Goal: Task Accomplishment & Management: Use online tool/utility

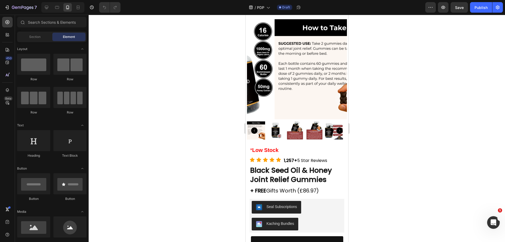
scroll to position [199, 0]
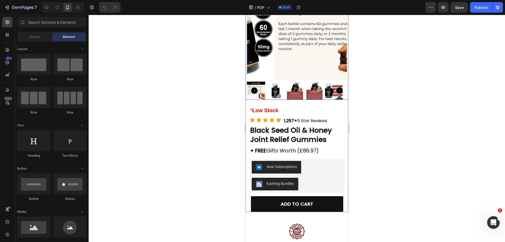
click at [299, 88] on img at bounding box center [295, 91] width 18 height 18
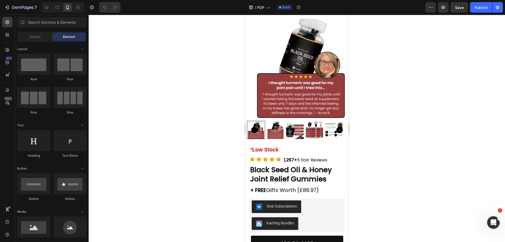
scroll to position [163, 0]
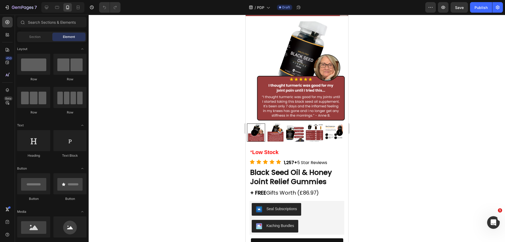
drag, startPoint x: 348, startPoint y: 63, endPoint x: 595, endPoint y: 73, distance: 247.8
click at [278, 123] on img at bounding box center [275, 132] width 18 height 18
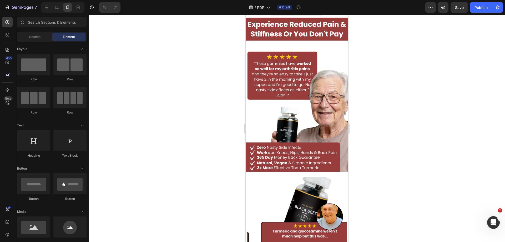
scroll to position [0, 0]
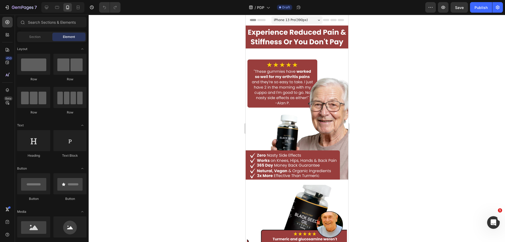
drag, startPoint x: 346, startPoint y: 57, endPoint x: 526, endPoint y: 16, distance: 184.2
click at [272, 69] on img at bounding box center [296, 103] width 103 height 154
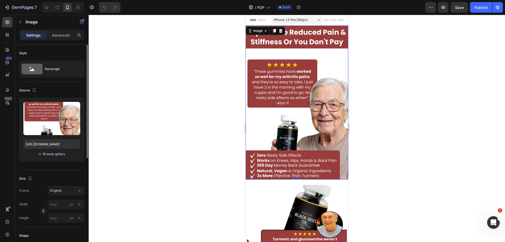
click at [55, 153] on div "Browse gallery" at bounding box center [54, 154] width 22 height 5
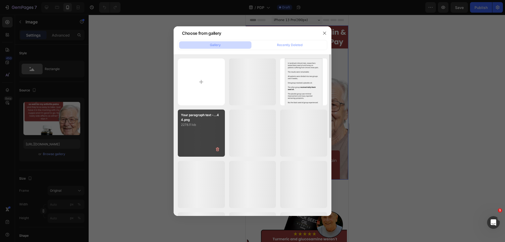
click at [183, 112] on div "Your paragraph text -...44.png 2278.11 kb" at bounding box center [201, 118] width 47 height 18
type input "[URL][DOMAIN_NAME]"
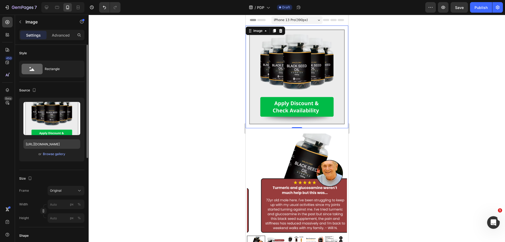
drag, startPoint x: 183, startPoint y: 112, endPoint x: 54, endPoint y: 147, distance: 132.8
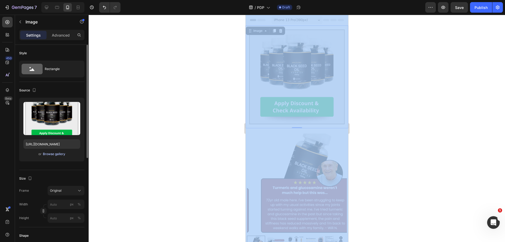
click at [48, 154] on div "Browse gallery" at bounding box center [54, 154] width 22 height 5
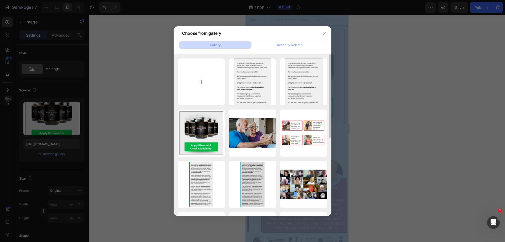
click at [212, 79] on input "file" at bounding box center [201, 81] width 47 height 47
type input "C:\fakepath\review13.PNG"
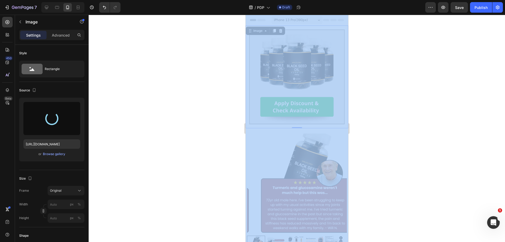
type input "[URL][DOMAIN_NAME]"
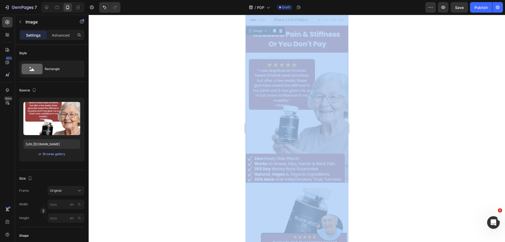
click at [408, 127] on div at bounding box center [297, 128] width 416 height 227
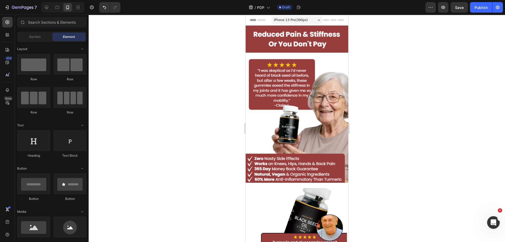
click at [407, 126] on div at bounding box center [297, 128] width 416 height 227
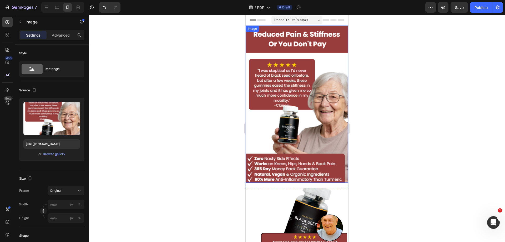
click at [305, 102] on img at bounding box center [296, 104] width 103 height 157
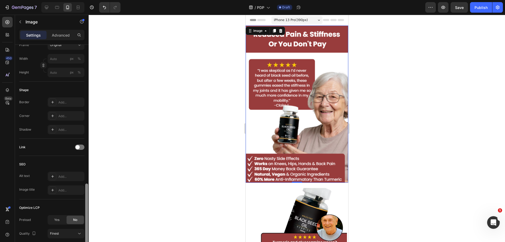
scroll to position [185, 0]
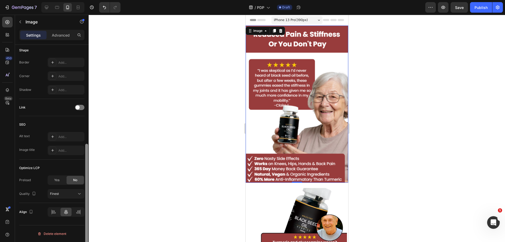
drag, startPoint x: 87, startPoint y: 187, endPoint x: 84, endPoint y: 250, distance: 63.2
click at [84, 0] on html "7 Version history / PDP Draft Preview Save Publish 450 Beta Sections(18) Elemen…" at bounding box center [252, 0] width 505 height 0
click at [67, 191] on div "Finest" at bounding box center [63, 193] width 27 height 5
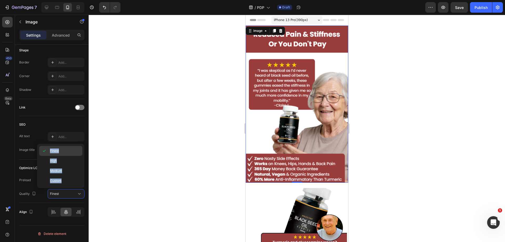
click at [73, 149] on p "Finest" at bounding box center [65, 150] width 30 height 5
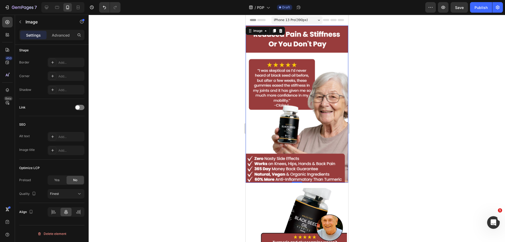
click at [425, 106] on div at bounding box center [297, 128] width 416 height 227
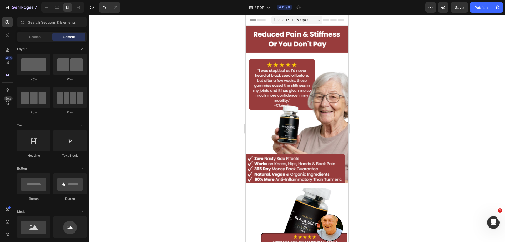
click at [425, 106] on div at bounding box center [297, 128] width 416 height 227
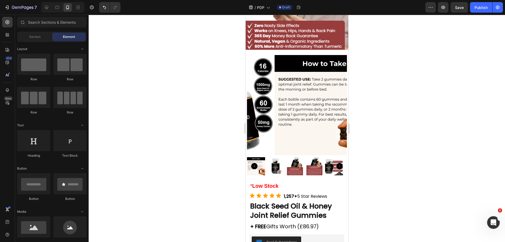
scroll to position [0, 0]
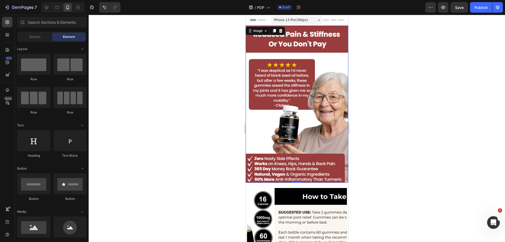
click at [288, 80] on img at bounding box center [296, 104] width 103 height 157
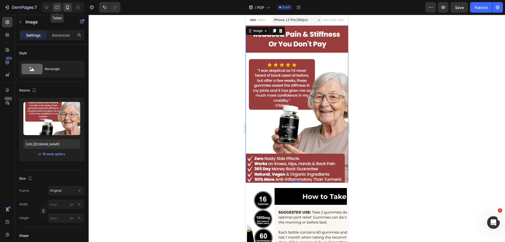
click at [57, 6] on icon at bounding box center [57, 7] width 4 height 3
type input "https://cdn.shopify.com/s/files/1/0918/6417/0870/files/gempages_565534812077556…"
type input "1000"
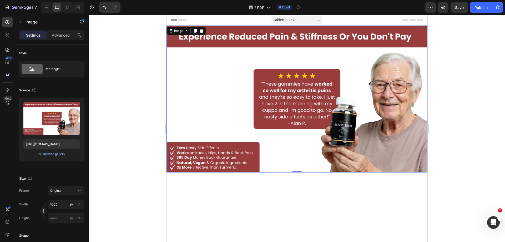
click at [377, 107] on img at bounding box center [296, 99] width 261 height 147
drag, startPoint x: 53, startPoint y: 158, endPoint x: 52, endPoint y: 154, distance: 4.3
click at [53, 158] on div "Upload Image https://cdn.shopify.com/s/files/1/0918/6417/0870/files/gempages_56…" at bounding box center [51, 130] width 65 height 64
click at [52, 154] on div "Browse gallery" at bounding box center [54, 154] width 22 height 5
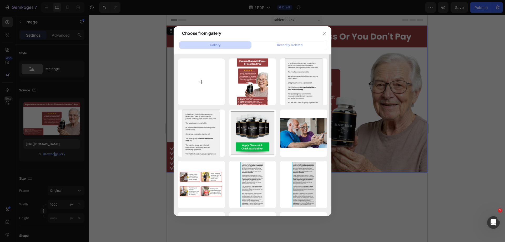
click at [211, 91] on input "file" at bounding box center [201, 81] width 47 height 47
type input "C:\fakepath\Experience Reduced Pain and Stiffness Or You Don't Pay (1080 x 1920…"
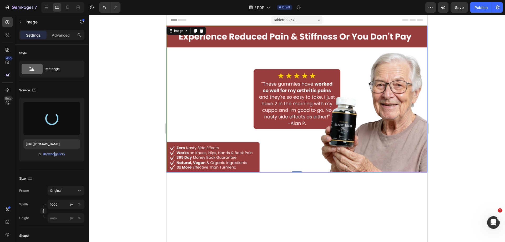
type input "https://cdn.shopify.com/s/files/1/0918/6417/0870/files/gempages_565534812077556…"
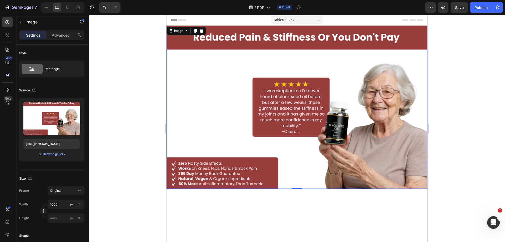
click at [468, 137] on div at bounding box center [297, 128] width 416 height 227
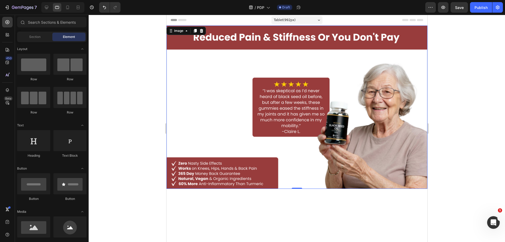
click at [468, 137] on div at bounding box center [297, 128] width 416 height 227
drag, startPoint x: 340, startPoint y: 125, endPoint x: 321, endPoint y: 124, distance: 18.9
click at [340, 125] on img at bounding box center [296, 107] width 261 height 163
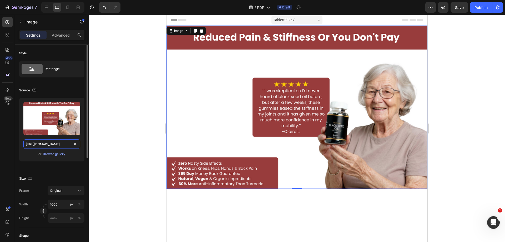
click at [59, 141] on input "https://cdn.shopify.com/s/files/1/0918/6417/0870/files/gempages_565534812077556…" at bounding box center [51, 143] width 57 height 9
drag, startPoint x: 50, startPoint y: 11, endPoint x: 43, endPoint y: 32, distance: 22.2
click at [49, 11] on div at bounding box center [46, 7] width 8 height 8
type input "https://cdn.shopify.com/s/files/1/0918/6417/0870/files/gempages_565534812077556…"
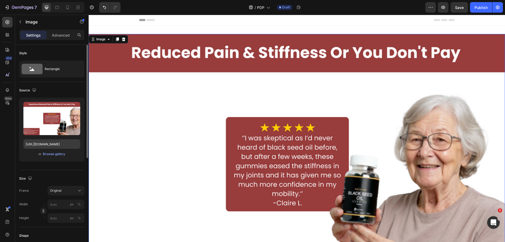
scroll to position [1, 0]
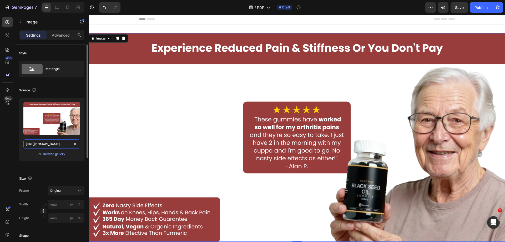
click at [55, 143] on input "https://cdn.shopify.com/s/files/1/0918/6417/0870/files/gempages_565534812077556…" at bounding box center [51, 143] width 57 height 9
paste input "97d70f7e-f9f6-4917-9f61-65c6caacce97"
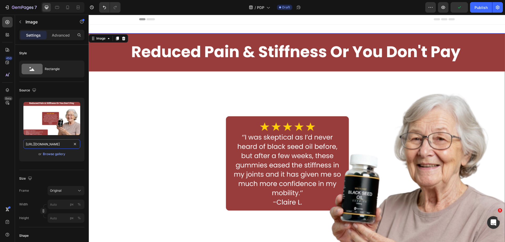
type input "https://cdn.shopify.com/s/files/1/0918/6417/0870/files/gempages_565534812077556…"
click at [53, 156] on div "Browse gallery" at bounding box center [54, 154] width 22 height 5
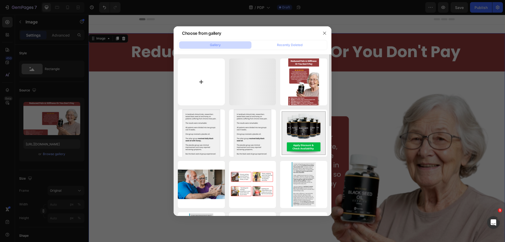
click at [199, 80] on input "file" at bounding box center [201, 81] width 47 height 47
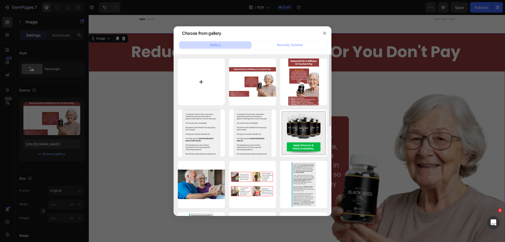
type input "C:\fakepath\Experience Reduced Pain and Stiffness Or You Don't Pay (1080 x 1920…"
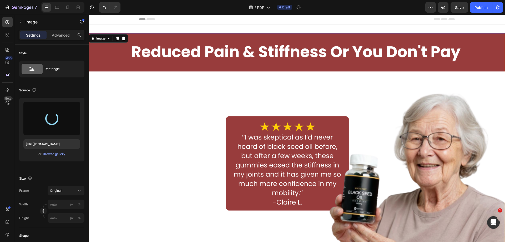
type input "https://cdn.shopify.com/s/files/1/0918/6417/0870/files/gempages_565534812077556…"
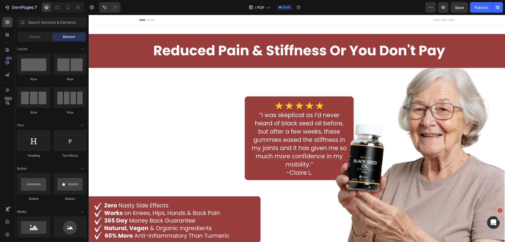
drag, startPoint x: 505, startPoint y: 30, endPoint x: 497, endPoint y: 26, distance: 9.3
click at [71, 7] on div at bounding box center [67, 7] width 8 height 8
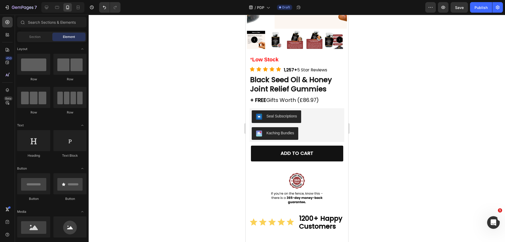
scroll to position [256, 0]
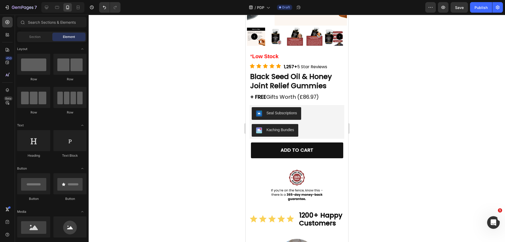
drag, startPoint x: 346, startPoint y: 27, endPoint x: 655, endPoint y: 53, distance: 310.2
click at [464, 7] on button "Save" at bounding box center [459, 7] width 17 height 11
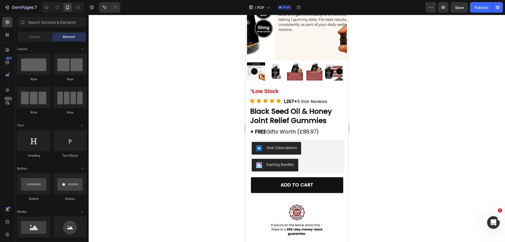
scroll to position [117, 0]
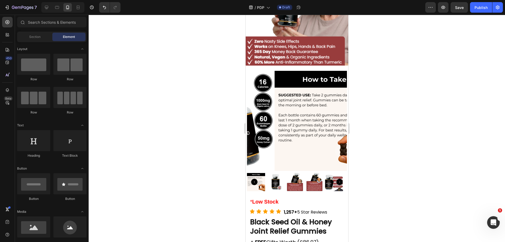
drag, startPoint x: 347, startPoint y: 25, endPoint x: 594, endPoint y: 71, distance: 251.3
click at [336, 179] on icon "Carousel Next Arrow" at bounding box center [339, 182] width 6 height 6
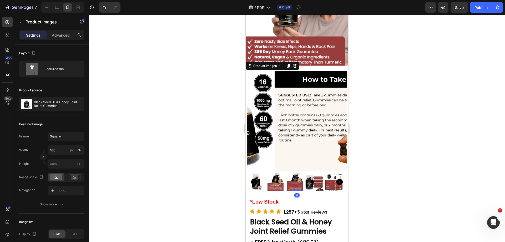
click at [308, 173] on img at bounding box center [314, 182] width 18 height 18
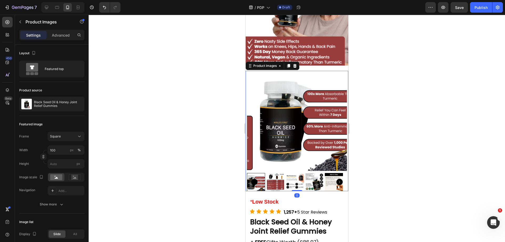
click at [277, 173] on img at bounding box center [275, 182] width 18 height 18
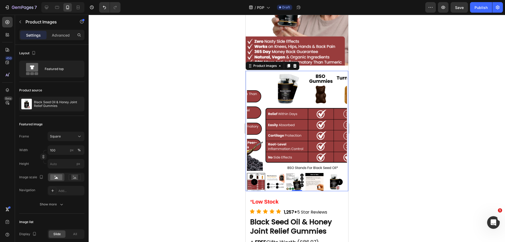
click at [295, 175] on img at bounding box center [295, 182] width 18 height 18
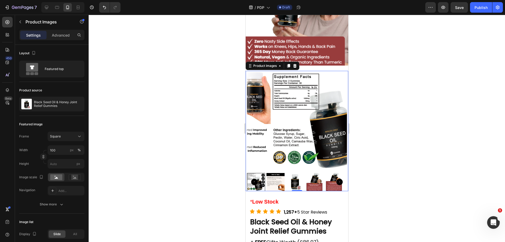
click at [301, 173] on img at bounding box center [295, 182] width 18 height 18
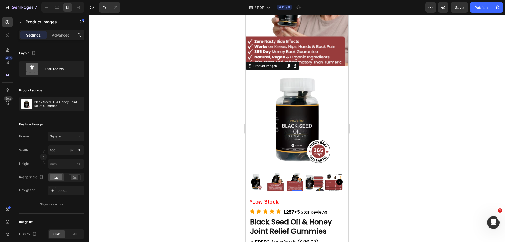
click at [250, 173] on div at bounding box center [256, 182] width 18 height 18
click at [252, 179] on icon "Carousel Back Arrow" at bounding box center [254, 182] width 6 height 6
click at [260, 173] on img at bounding box center [256, 182] width 18 height 18
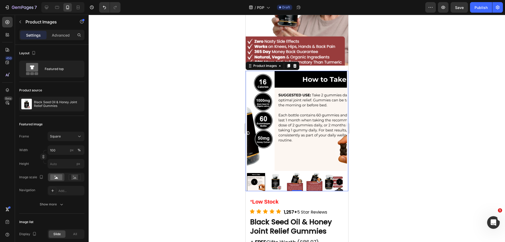
click at [292, 173] on img at bounding box center [295, 182] width 18 height 18
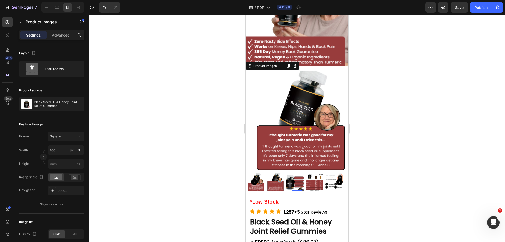
click at [293, 173] on img at bounding box center [295, 182] width 18 height 18
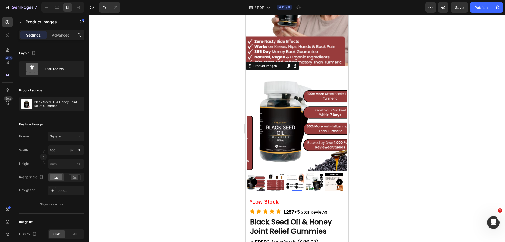
click at [294, 173] on img at bounding box center [295, 182] width 18 height 18
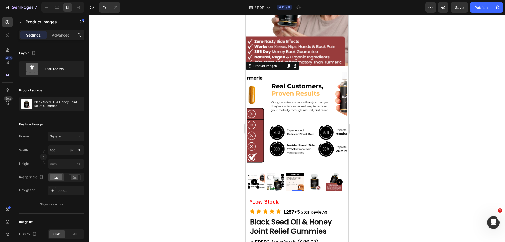
click at [294, 173] on img at bounding box center [295, 182] width 18 height 18
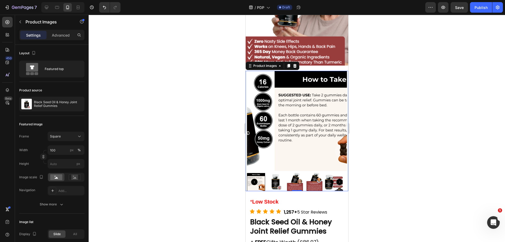
click at [277, 173] on img at bounding box center [275, 182] width 18 height 18
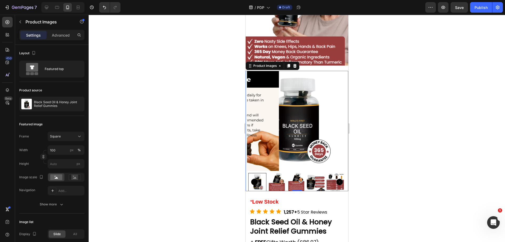
click at [287, 174] on div at bounding box center [297, 182] width 100 height 18
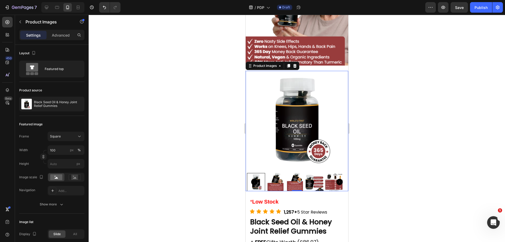
click at [294, 174] on img at bounding box center [295, 182] width 18 height 18
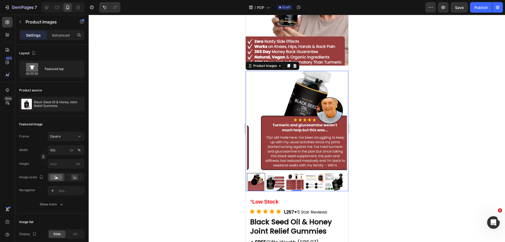
click at [253, 179] on icon "Carousel Back Arrow" at bounding box center [254, 182] width 6 height 6
click at [291, 176] on img at bounding box center [294, 182] width 18 height 18
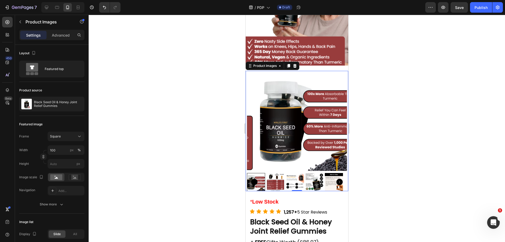
click at [251, 179] on icon "Carousel Back Arrow" at bounding box center [254, 182] width 6 height 6
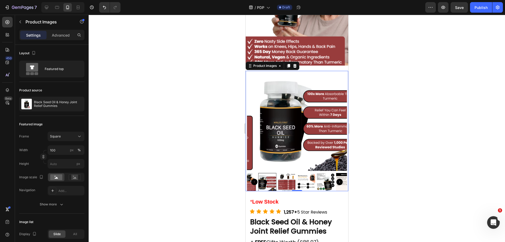
click at [253, 179] on icon "Carousel Back Arrow" at bounding box center [254, 182] width 6 height 6
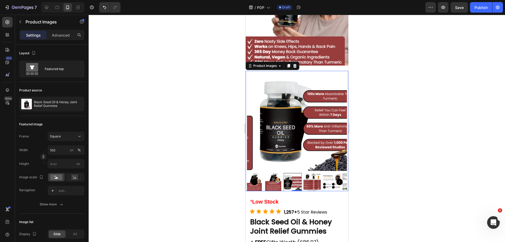
click at [253, 179] on icon "Carousel Back Arrow" at bounding box center [254, 182] width 6 height 6
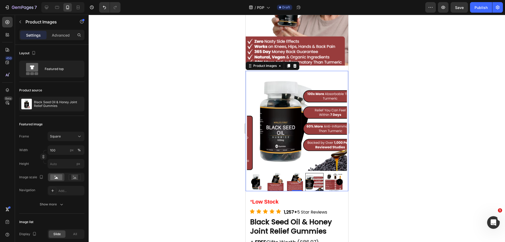
click at [251, 179] on icon "Carousel Back Arrow" at bounding box center [254, 182] width 6 height 6
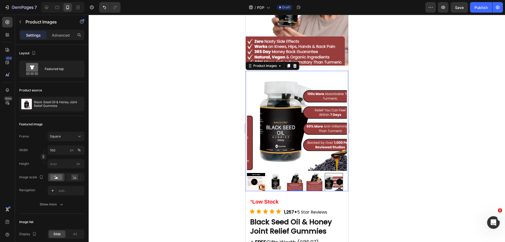
click at [283, 174] on img at bounding box center [275, 182] width 18 height 18
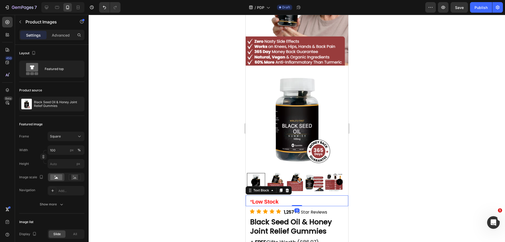
click at [269, 199] on strong "Low Stock" at bounding box center [265, 202] width 26 height 6
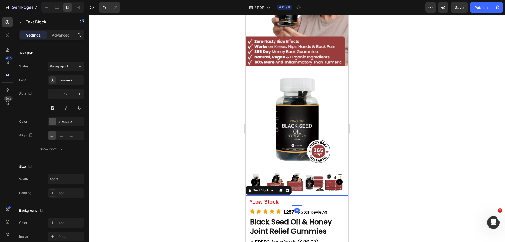
click at [260, 199] on strong "Low Stock" at bounding box center [265, 202] width 26 height 6
drag, startPoint x: 256, startPoint y: 193, endPoint x: 299, endPoint y: 191, distance: 43.7
click at [299, 198] on p "* Low Stock" at bounding box center [297, 201] width 94 height 7
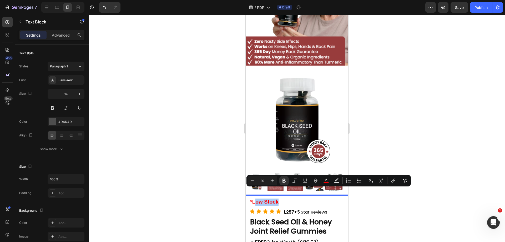
drag, startPoint x: 411, startPoint y: 127, endPoint x: 416, endPoint y: 130, distance: 5.7
click at [411, 127] on div at bounding box center [297, 128] width 416 height 227
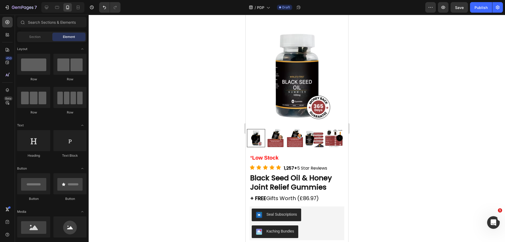
scroll to position [203, 0]
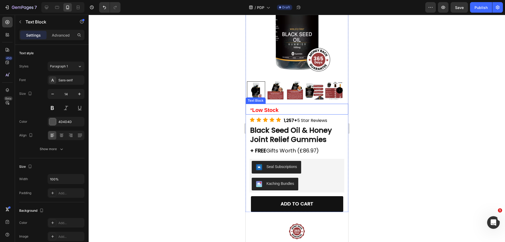
click at [267, 109] on p "* Low Stock" at bounding box center [297, 110] width 94 height 7
click at [264, 107] on strong "Low Stock" at bounding box center [265, 110] width 26 height 6
drag, startPoint x: 294, startPoint y: 105, endPoint x: 314, endPoint y: 105, distance: 20.8
click at [314, 107] on p "* Low Few Bottles Stock" at bounding box center [297, 110] width 94 height 7
click at [468, 114] on div at bounding box center [297, 128] width 416 height 227
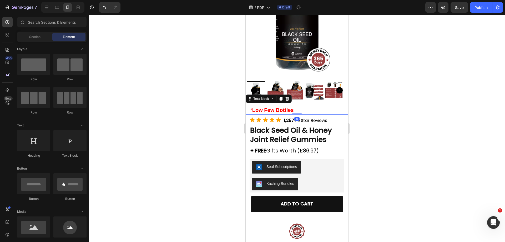
drag, startPoint x: 274, startPoint y: 103, endPoint x: 271, endPoint y: 103, distance: 3.2
click at [273, 107] on strong "Low Few Bottles" at bounding box center [273, 110] width 42 height 6
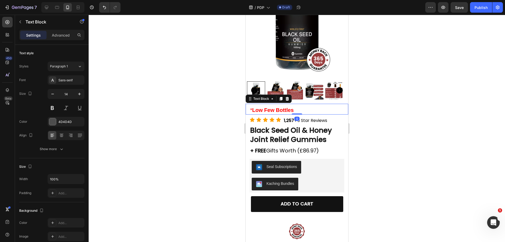
click at [263, 107] on strong "Low Few Bottles" at bounding box center [273, 110] width 42 height 6
click at [448, 109] on div at bounding box center [297, 128] width 416 height 227
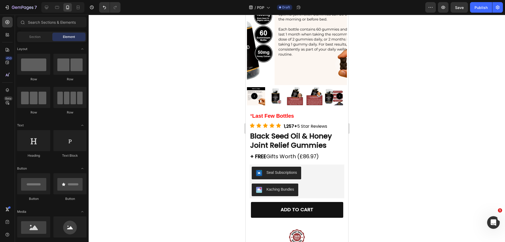
scroll to position [194, 0]
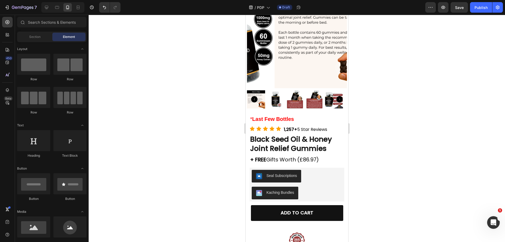
drag, startPoint x: 424, startPoint y: 103, endPoint x: 357, endPoint y: 63, distance: 77.8
click at [423, 102] on div at bounding box center [297, 128] width 416 height 227
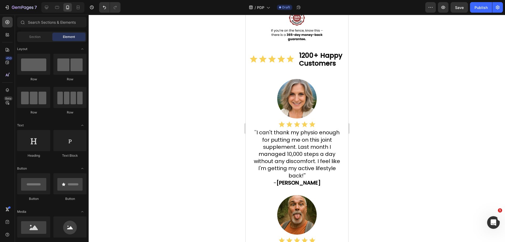
scroll to position [415, 0]
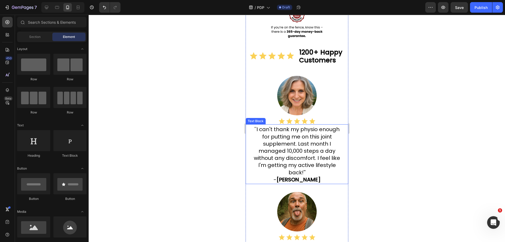
click at [311, 154] on span "I can't thank my physio enough for putting me on this joint supplement. Last mo…" at bounding box center [297, 150] width 86 height 50
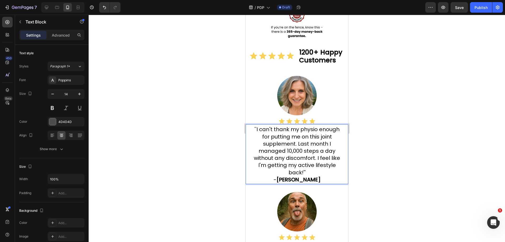
click at [308, 175] on span "I can't thank my physio enough for putting me on this joint supplement. Last mo…" at bounding box center [297, 150] width 86 height 50
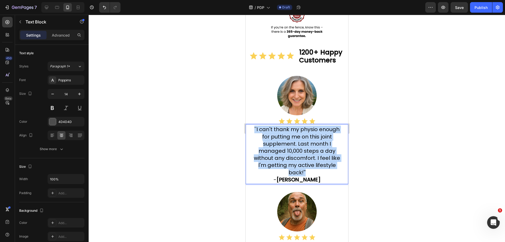
drag, startPoint x: 306, startPoint y: 180, endPoint x: 252, endPoint y: 136, distance: 69.9
click at [252, 136] on p "'' I can't thank my physio enough for putting me on this joint supplement. Last…" at bounding box center [297, 151] width 94 height 50
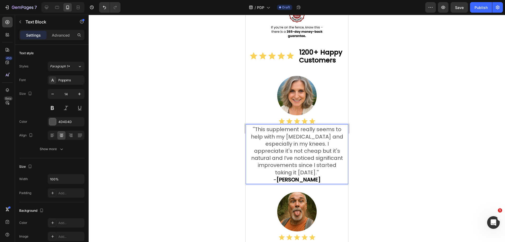
drag, startPoint x: 338, startPoint y: 179, endPoint x: 246, endPoint y: 132, distance: 103.0
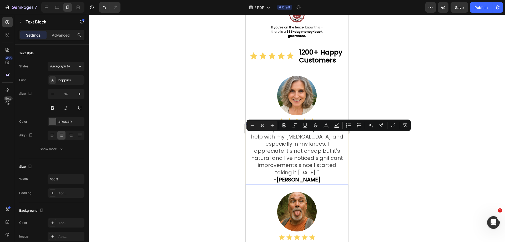
click at [331, 127] on div "Minus 20 Plus Bold Italic Underline Strikethrough color Text Background Color N…" at bounding box center [329, 124] width 162 height 9
click at [328, 128] on button "color" at bounding box center [325, 124] width 9 height 9
type input "4D4D4D"
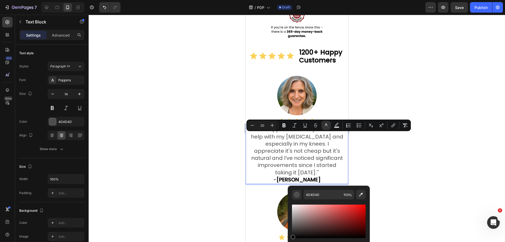
drag, startPoint x: 318, startPoint y: 228, endPoint x: 273, endPoint y: 252, distance: 50.5
click at [273, 0] on html "7 Version history / PDP Draft Preview Save Publish 450 Beta Sections(18) Elemen…" at bounding box center [252, 0] width 505 height 0
type input "000000"
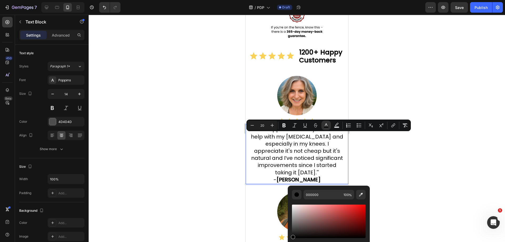
click at [413, 174] on div at bounding box center [297, 128] width 416 height 227
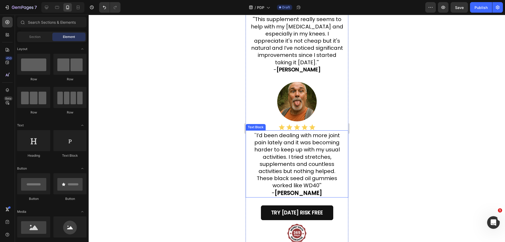
scroll to position [547, 0]
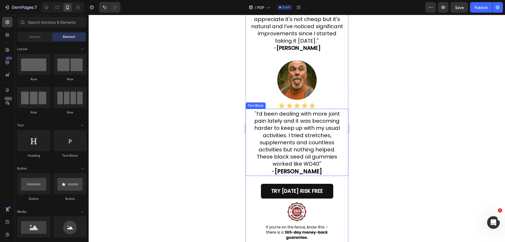
click at [310, 154] on span "I’d been dealing with more joint pain lately and it was becoming harder to keep…" at bounding box center [297, 138] width 86 height 57
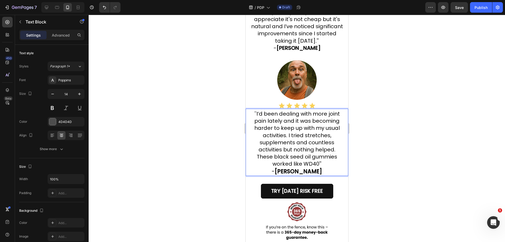
click at [322, 168] on p "'' I’d been dealing with more joint pain lately and it was becoming harder to k…" at bounding box center [297, 138] width 94 height 57
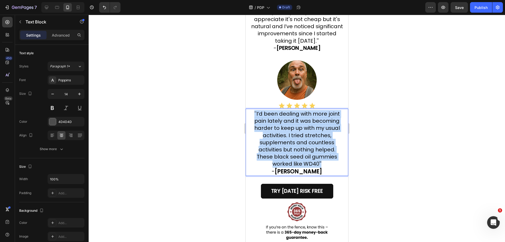
drag, startPoint x: 321, startPoint y: 170, endPoint x: 490, endPoint y: 139, distance: 172.0
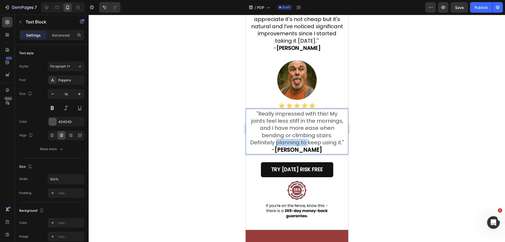
drag, startPoint x: 306, startPoint y: 155, endPoint x: 279, endPoint y: 148, distance: 28.7
click at [279, 146] on span ""Really impressed with this! My joints feel less stiff in the mornings, and I h…" at bounding box center [297, 128] width 94 height 36
click at [304, 146] on p ""Really impressed with this! My joints feel less stiff in the mornings, and I h…" at bounding box center [297, 128] width 94 height 36
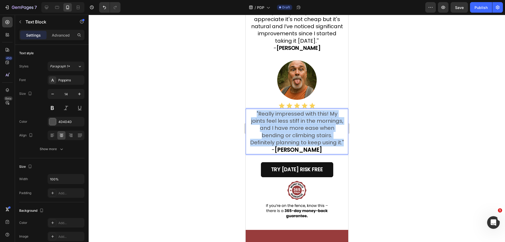
drag, startPoint x: 303, startPoint y: 157, endPoint x: 244, endPoint y: 112, distance: 74.0
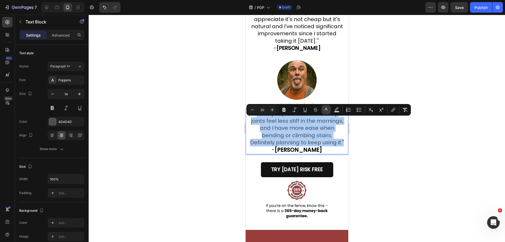
click at [324, 110] on icon "Editor contextual toolbar" at bounding box center [326, 109] width 5 height 5
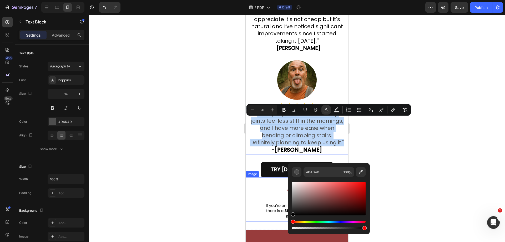
type input "000000"
drag, startPoint x: 569, startPoint y: 205, endPoint x: 273, endPoint y: 234, distance: 296.9
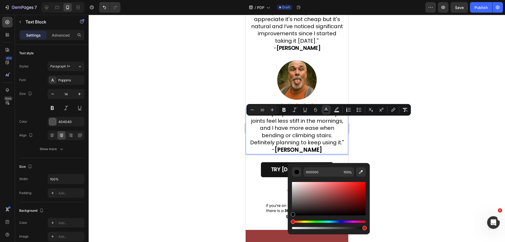
drag, startPoint x: 466, startPoint y: 193, endPoint x: 461, endPoint y: 192, distance: 4.9
click at [463, 192] on div at bounding box center [297, 128] width 416 height 227
click at [461, 192] on div at bounding box center [297, 128] width 416 height 227
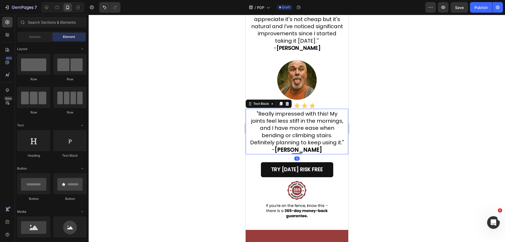
click at [294, 146] on span ""Really impressed with this! My joints feel less stiff in the mornings, and I h…" at bounding box center [297, 128] width 94 height 36
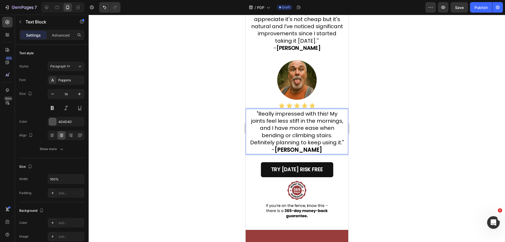
click at [296, 143] on span ""Really impressed with this! My joints feel less stiff in the mornings, and I h…" at bounding box center [297, 128] width 94 height 36
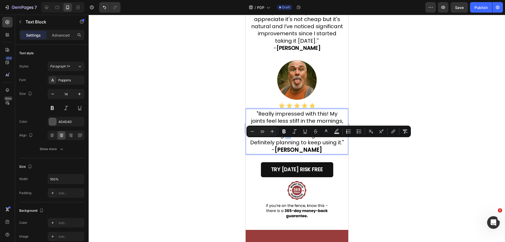
drag, startPoint x: 292, startPoint y: 143, endPoint x: 297, endPoint y: 143, distance: 5.3
click at [297, 143] on span ""Really impressed with this! My joints feel less stiff in the mornings, and I h…" at bounding box center [297, 128] width 94 height 36
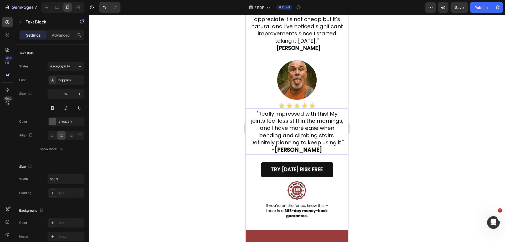
click at [405, 126] on div at bounding box center [297, 128] width 416 height 227
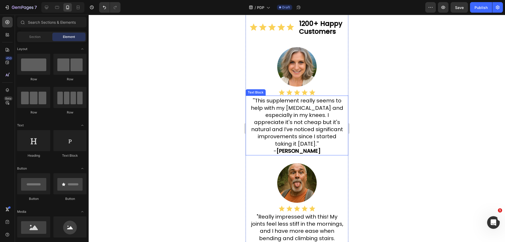
scroll to position [441, 0]
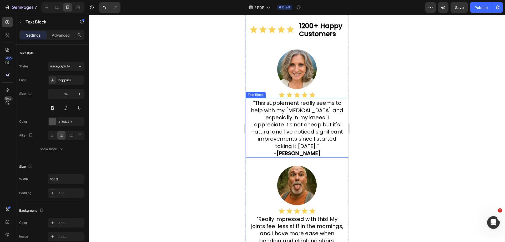
click at [301, 122] on span "''This supplement really seems to help with my joint aches and especially in my…" at bounding box center [297, 124] width 92 height 50
click at [294, 118] on span "''This supplement really seems to help with my joint aches and especially in my…" at bounding box center [297, 124] width 92 height 50
drag, startPoint x: 292, startPoint y: 118, endPoint x: 303, endPoint y: 119, distance: 11.7
click at [303, 119] on span "''This supplement really seems to help with my joint aches and especially in my…" at bounding box center [297, 124] width 92 height 50
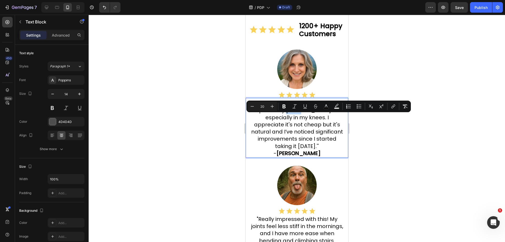
copy span "joint"
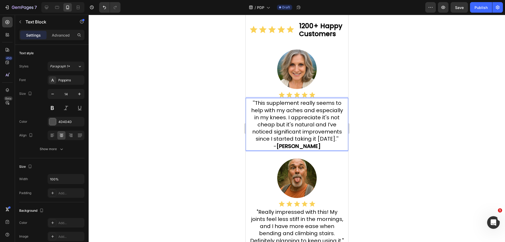
click at [313, 118] on span "''This supplement really seems to help with my aches and especially in my knees…" at bounding box center [297, 120] width 92 height 43
click at [314, 118] on span "''This supplement really seems to help with my aches and especially in my knees…" at bounding box center [297, 120] width 92 height 43
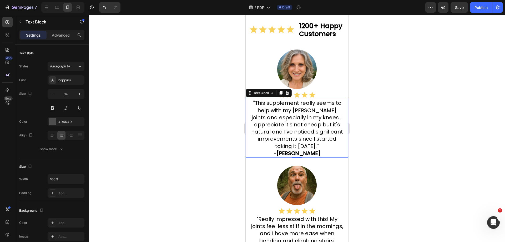
click at [471, 124] on div at bounding box center [297, 128] width 416 height 227
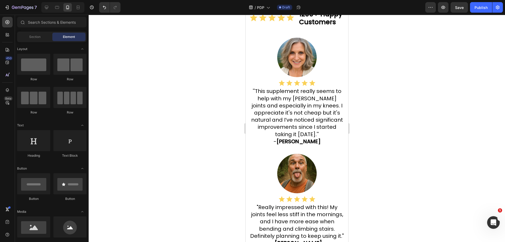
scroll to position [450, 0]
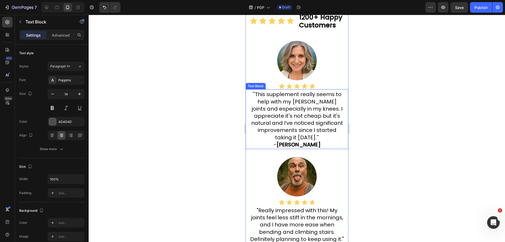
click at [301, 148] on strong "Carol E." at bounding box center [298, 144] width 44 height 7
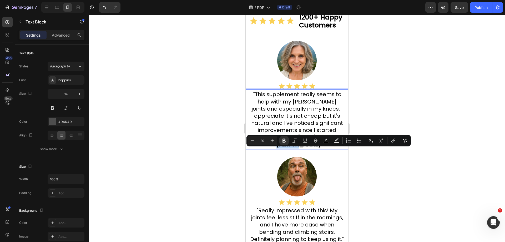
drag, startPoint x: 287, startPoint y: 151, endPoint x: 304, endPoint y: 154, distance: 17.3
click at [304, 148] on strong "Carol E." at bounding box center [298, 144] width 44 height 7
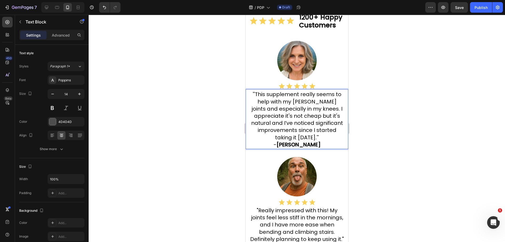
click at [367, 134] on div at bounding box center [297, 128] width 416 height 227
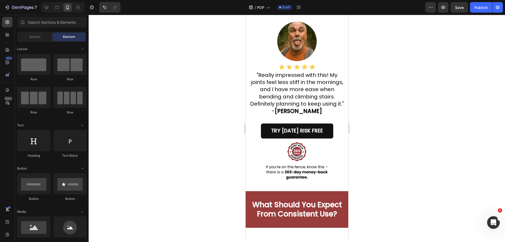
scroll to position [570, 0]
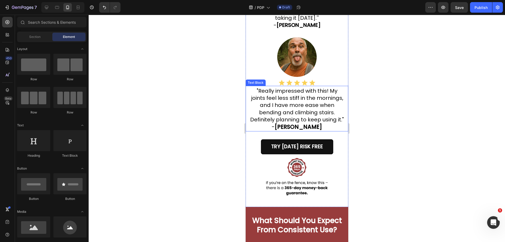
drag, startPoint x: 305, startPoint y: 141, endPoint x: 294, endPoint y: 142, distance: 11.1
click at [305, 130] on strong "Nigel T." at bounding box center [298, 127] width 48 height 8
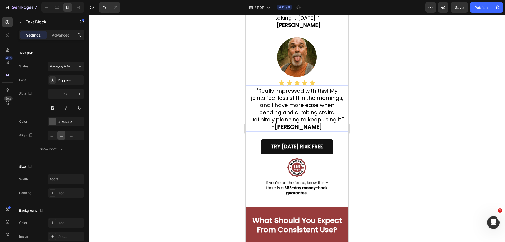
click at [288, 130] on strong "Nigel T." at bounding box center [298, 127] width 48 height 8
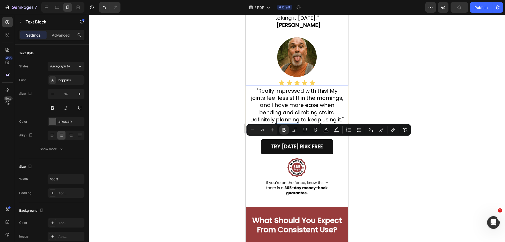
drag, startPoint x: 288, startPoint y: 141, endPoint x: 509, endPoint y: 147, distance: 221.1
click at [304, 130] on strong "Nigel T." at bounding box center [298, 127] width 48 height 8
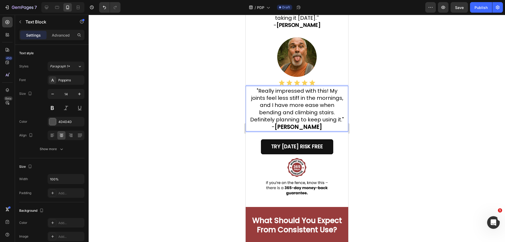
click at [428, 106] on div at bounding box center [297, 128] width 416 height 227
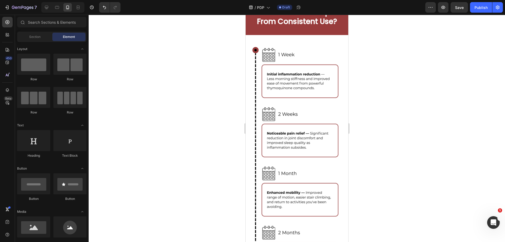
scroll to position [796, 0]
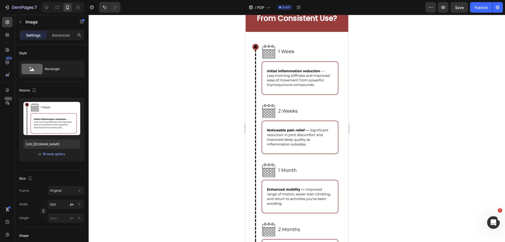
click at [330, 79] on img at bounding box center [296, 69] width 95 height 59
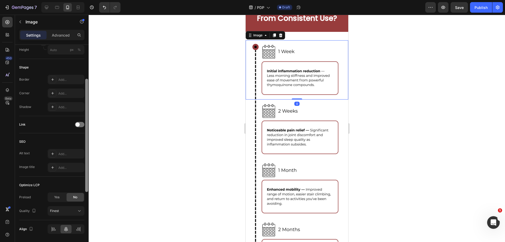
scroll to position [185, 0]
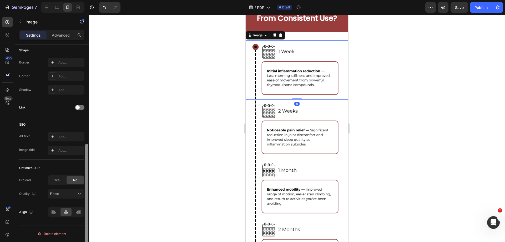
drag, startPoint x: 86, startPoint y: 144, endPoint x: 79, endPoint y: 252, distance: 107.3
click at [79, 0] on html "7 Version history / PDP Draft Preview Save Publish 450 Beta Sections(18) Elemen…" at bounding box center [252, 0] width 505 height 0
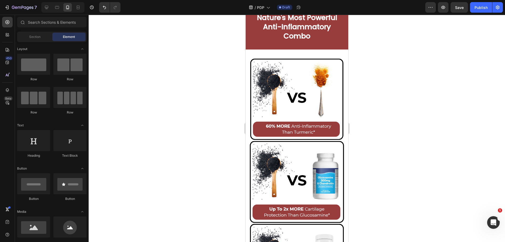
scroll to position [1204, 0]
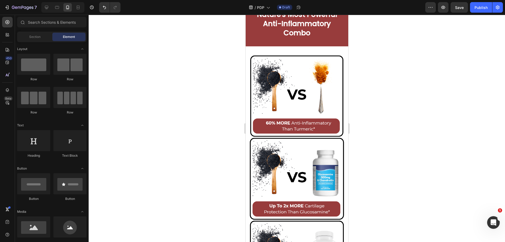
drag, startPoint x: 346, startPoint y: 98, endPoint x: 600, endPoint y: 149, distance: 258.1
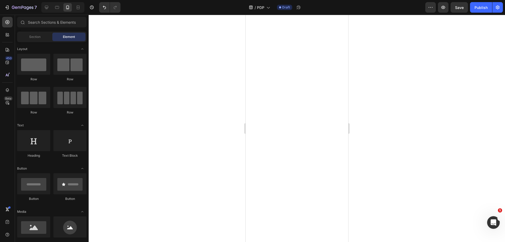
scroll to position [68, 0]
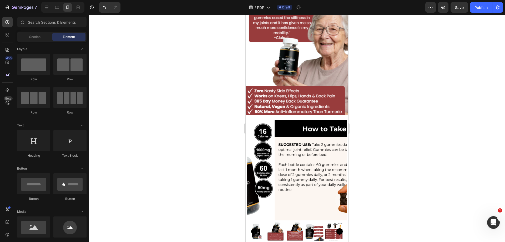
drag, startPoint x: 346, startPoint y: 179, endPoint x: 596, endPoint y: 44, distance: 284.7
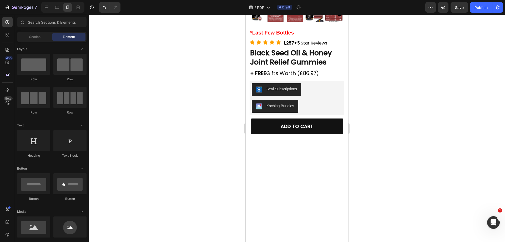
scroll to position [1, 0]
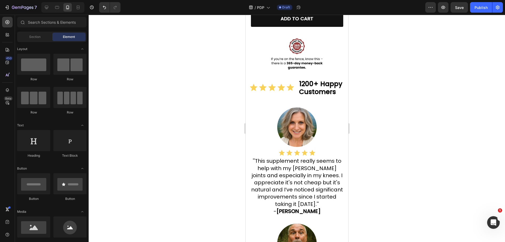
drag, startPoint x: 346, startPoint y: 34, endPoint x: 596, endPoint y: 89, distance: 255.9
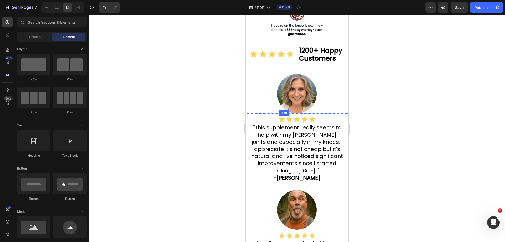
click at [278, 116] on div "Icon" at bounding box center [283, 113] width 11 height 6
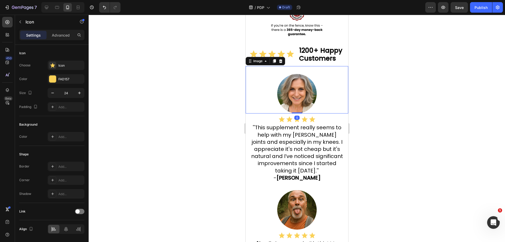
click at [297, 99] on img at bounding box center [296, 93] width 39 height 39
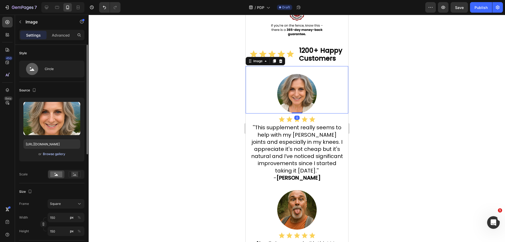
click at [53, 152] on button "Browse gallery" at bounding box center [54, 153] width 23 height 5
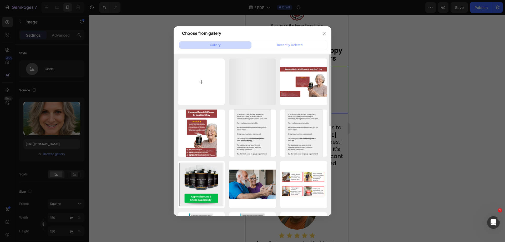
click at [182, 77] on input "file" at bounding box center [201, 81] width 47 height 47
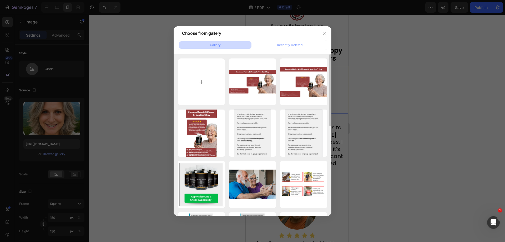
type input "C:\fakepath\ChatGPT Image Aug 27, 2025, 06_28_52 PM.png"
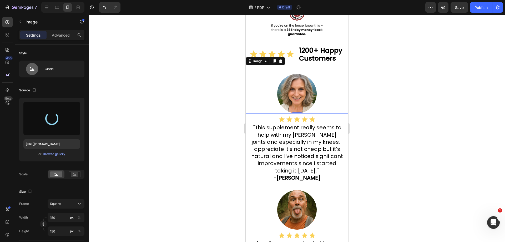
type input "https://cdn.shopify.com/s/files/1/0918/6417/0870/files/gempages_565534812077556…"
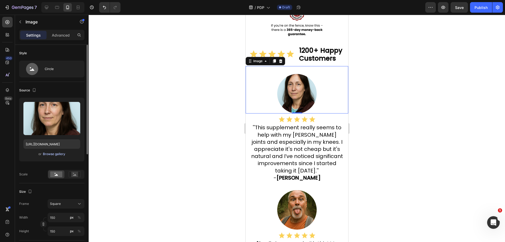
click at [45, 155] on div "Browse gallery" at bounding box center [54, 154] width 22 height 5
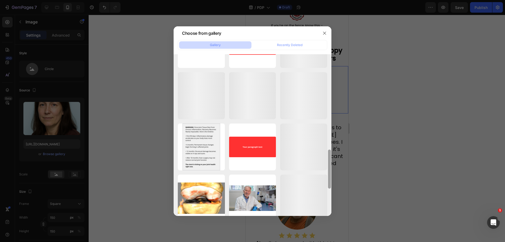
drag, startPoint x: 330, startPoint y: 98, endPoint x: 328, endPoint y: 236, distance: 137.6
click at [329, 0] on html "7 Version history / PDP Draft Preview Save Publish 450 Beta Sections(18) Elemen…" at bounding box center [252, 0] width 505 height 0
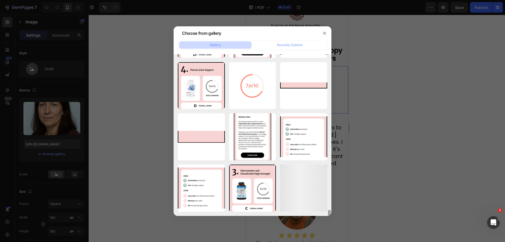
scroll to position [809, 0]
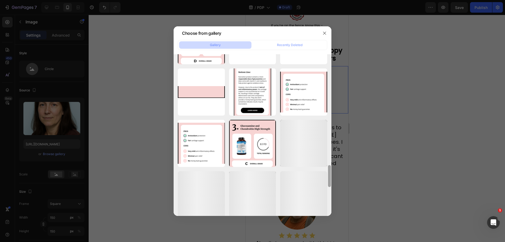
drag, startPoint x: 330, startPoint y: 156, endPoint x: 323, endPoint y: 252, distance: 96.3
click at [323, 0] on html "7 Version history / PDP Draft Preview Save Publish 450 Beta Sections(18) Elemen…" at bounding box center [252, 0] width 505 height 0
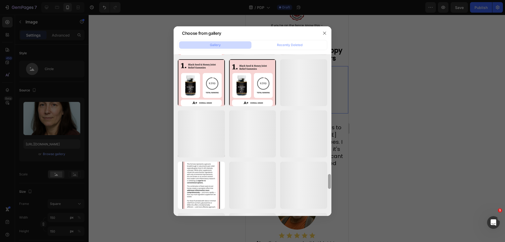
drag, startPoint x: 330, startPoint y: 173, endPoint x: 325, endPoint y: 252, distance: 78.6
click at [325, 0] on html "7 Version history / PDP Draft Preview Save Publish 450 Beta Sections(18) Elemen…" at bounding box center [252, 0] width 505 height 0
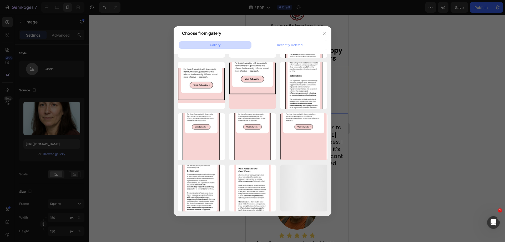
scroll to position [1737, 0]
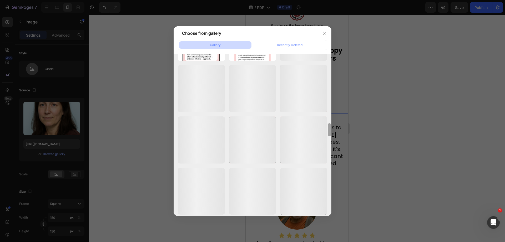
drag, startPoint x: 330, startPoint y: 195, endPoint x: 334, endPoint y: 218, distance: 23.6
click at [334, 222] on div "Choose from gallery Gallery Recently Deleted ChatGPT Image Aug 27,...PM.png 278…" at bounding box center [252, 121] width 505 height 242
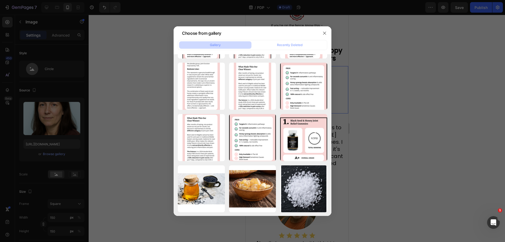
click at [458, 100] on div at bounding box center [252, 121] width 505 height 242
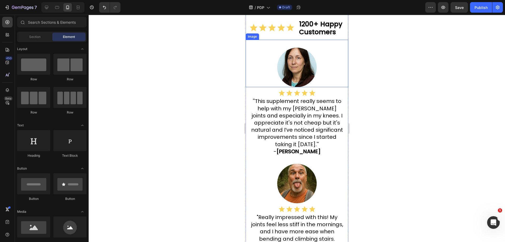
scroll to position [440, 0]
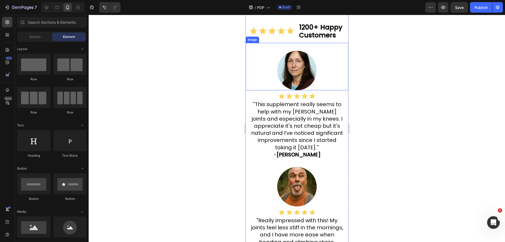
click at [302, 72] on img at bounding box center [296, 70] width 39 height 39
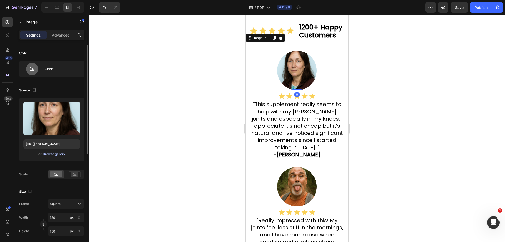
click at [54, 152] on div "Browse gallery" at bounding box center [54, 154] width 22 height 5
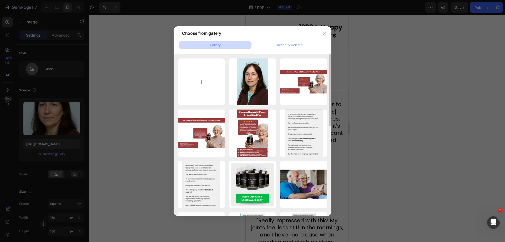
click at [192, 97] on input "file" at bounding box center [201, 81] width 47 height 47
type input "C:\fakepath\ChatGPT Image Aug 27, 2025, 06_44_18 PM.png"
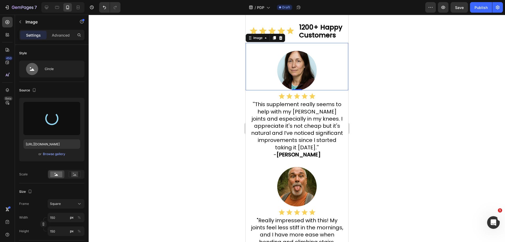
type input "https://cdn.shopify.com/s/files/1/0918/6417/0870/files/gempages_565534812077556…"
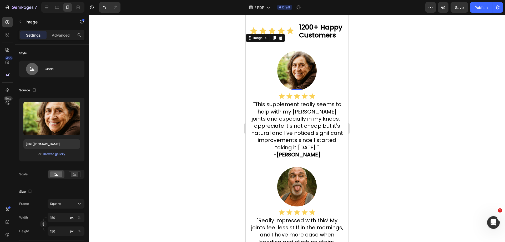
drag, startPoint x: 403, startPoint y: 96, endPoint x: 405, endPoint y: 101, distance: 5.1
click at [403, 97] on div at bounding box center [297, 128] width 416 height 227
click at [284, 86] on img at bounding box center [296, 70] width 39 height 39
click at [54, 139] on input "https://cdn.shopify.com/s/files/1/0918/6417/0870/files/gempages_565534812077556…" at bounding box center [51, 143] width 57 height 9
click at [58, 6] on icon at bounding box center [56, 7] width 5 height 5
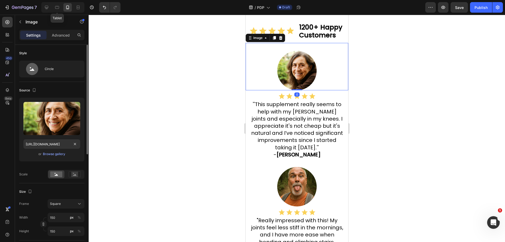
type input "https://cdn.shopify.com/s/files/1/0918/6417/0870/files/gempages_565534812077556…"
type input "200"
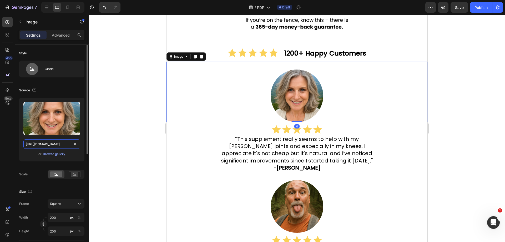
scroll to position [469, 0]
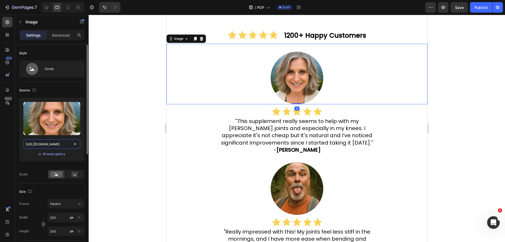
click at [51, 147] on input "https://cdn.shopify.com/s/files/1/0918/6417/0870/files/gempages_565534812077556…" at bounding box center [51, 143] width 57 height 9
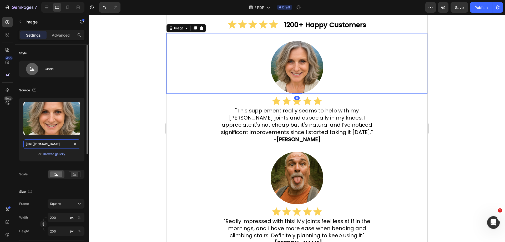
paste input "b5321fe1-5772-4602-ada4-5f076d7d6f8f"
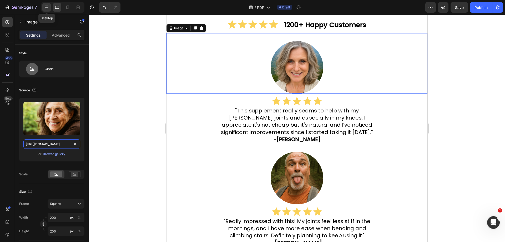
type input "https://cdn.shopify.com/s/files/1/0918/6417/0870/files/gempages_565534812077556…"
click at [47, 6] on icon at bounding box center [46, 7] width 5 height 5
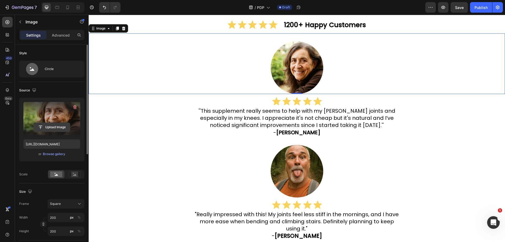
scroll to position [477, 0]
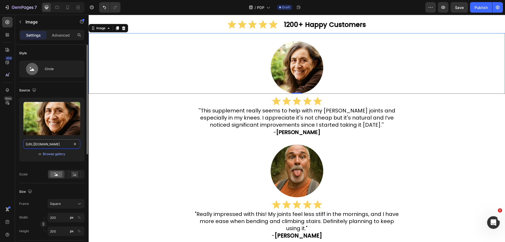
click at [50, 140] on input "https://cdn.shopify.com/s/files/1/0918/6417/0870/files/gempages_565534812077556…" at bounding box center [51, 143] width 57 height 9
click at [69, 7] on icon at bounding box center [67, 7] width 5 height 5
type input "150"
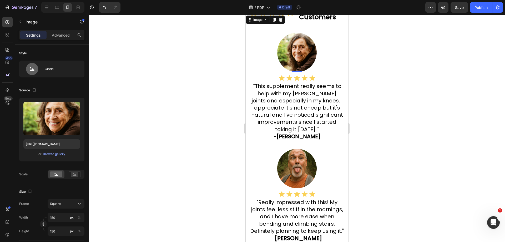
scroll to position [458, 0]
drag, startPoint x: 429, startPoint y: 82, endPoint x: 188, endPoint y: 1, distance: 254.0
click at [428, 81] on div at bounding box center [297, 128] width 416 height 227
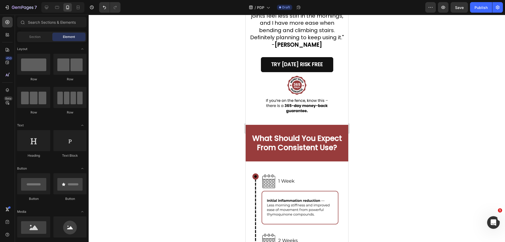
scroll to position [711, 0]
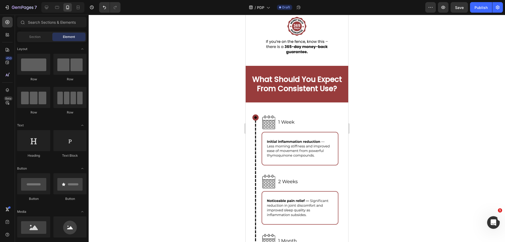
drag, startPoint x: 345, startPoint y: 64, endPoint x: 458, endPoint y: 45, distance: 114.4
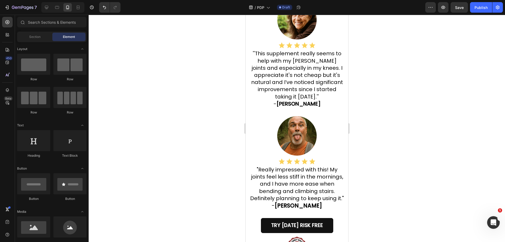
scroll to position [498, 0]
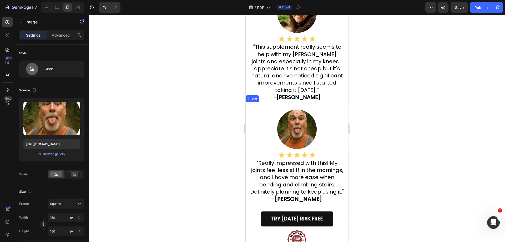
click at [289, 149] on img at bounding box center [296, 128] width 39 height 39
drag, startPoint x: 279, startPoint y: 102, endPoint x: 678, endPoint y: 139, distance: 400.8
click at [279, 100] on div at bounding box center [280, 96] width 6 height 6
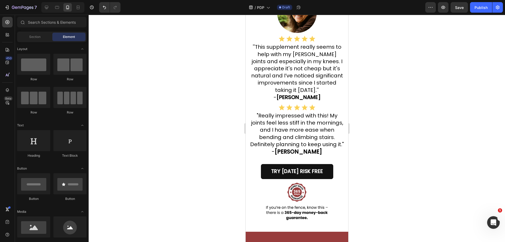
click at [433, 124] on div at bounding box center [297, 128] width 416 height 227
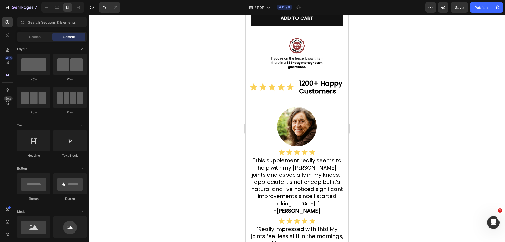
scroll to position [375, 0]
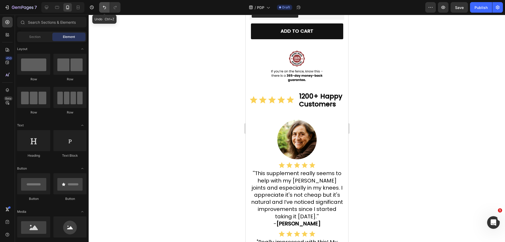
click at [105, 6] on icon "Undo/Redo" at bounding box center [104, 7] width 5 height 5
click at [420, 110] on div at bounding box center [297, 128] width 416 height 227
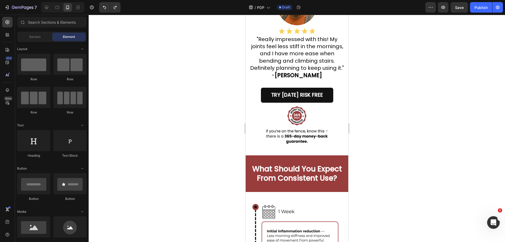
scroll to position [647, 0]
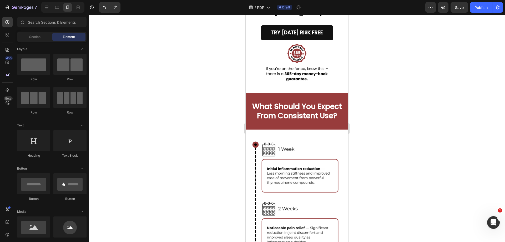
drag, startPoint x: 346, startPoint y: 85, endPoint x: 594, endPoint y: 115, distance: 249.3
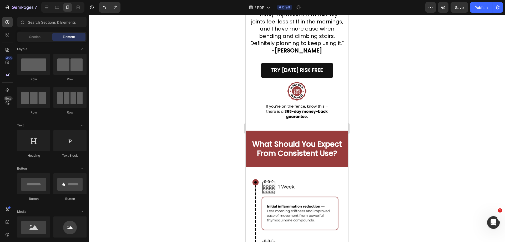
scroll to position [652, 0]
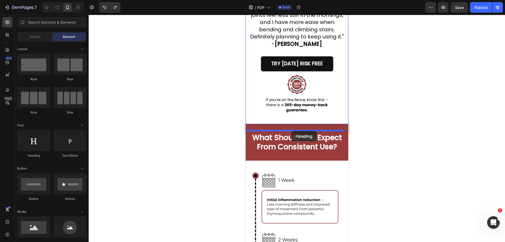
drag, startPoint x: 286, startPoint y: 159, endPoint x: 290, endPoint y: 130, distance: 28.9
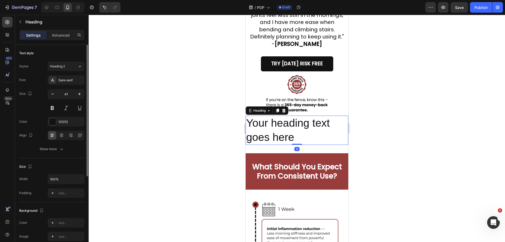
drag, startPoint x: 63, startPoint y: 37, endPoint x: 63, endPoint y: 54, distance: 17.4
click at [63, 37] on p "Advanced" at bounding box center [61, 35] width 18 height 6
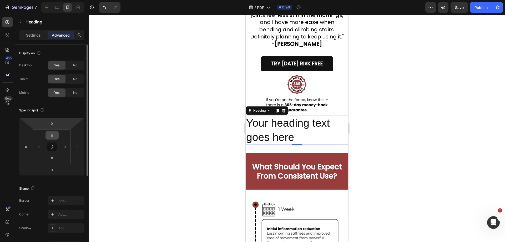
click at [50, 134] on input "0" at bounding box center [52, 135] width 11 height 8
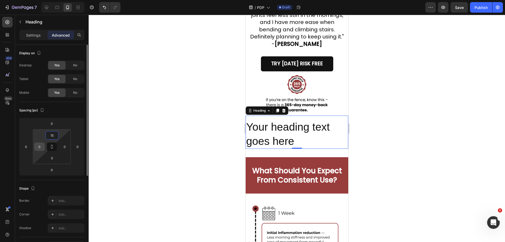
type input "15"
click at [39, 142] on div "0" at bounding box center [39, 146] width 11 height 8
click at [42, 146] on input "0" at bounding box center [40, 147] width 8 height 8
type input "15"
click at [66, 150] on input "0" at bounding box center [65, 147] width 8 height 8
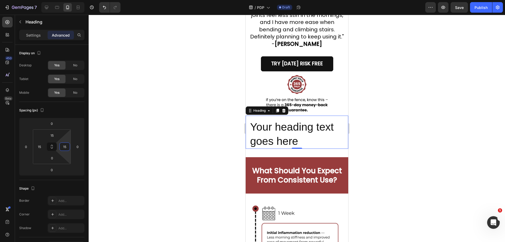
type input "15"
click at [360, 147] on div at bounding box center [297, 128] width 416 height 227
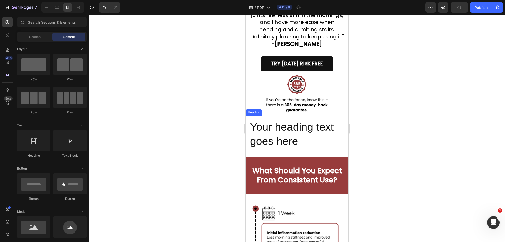
click at [286, 149] on h2 "Your heading text goes here" at bounding box center [296, 133] width 95 height 29
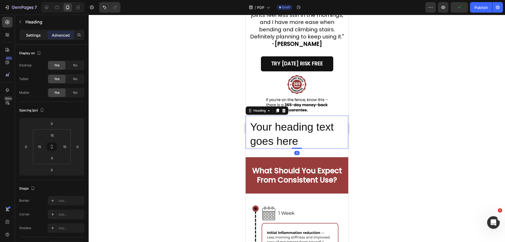
click at [33, 38] on p "Settings" at bounding box center [33, 35] width 15 height 6
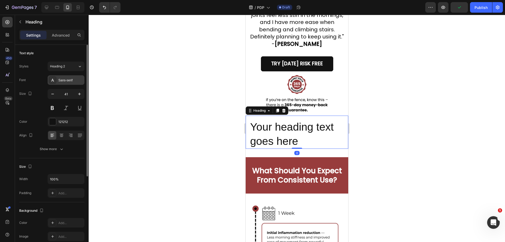
click at [65, 83] on div "Sans-serif" at bounding box center [66, 79] width 37 height 9
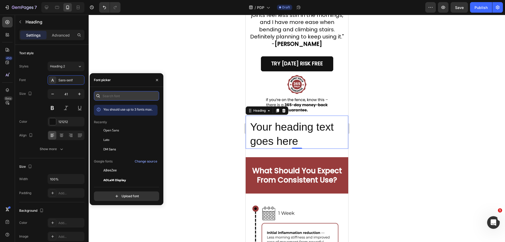
click at [120, 96] on input "text" at bounding box center [126, 95] width 65 height 9
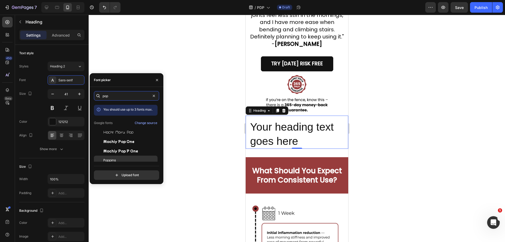
type input "pop"
click at [113, 160] on span "Poppins" at bounding box center [109, 160] width 13 height 5
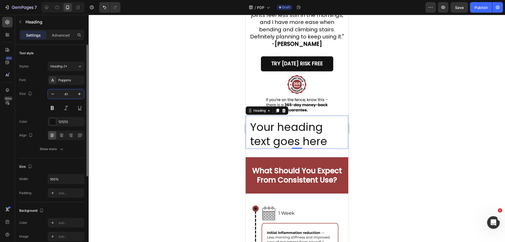
click at [67, 95] on input "41" at bounding box center [65, 93] width 17 height 9
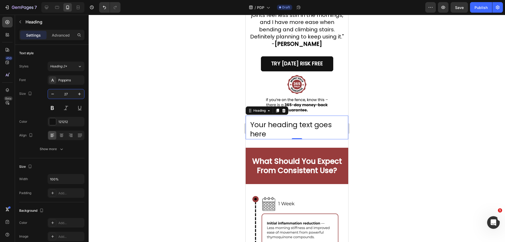
type input "27"
click at [388, 167] on div at bounding box center [297, 128] width 416 height 227
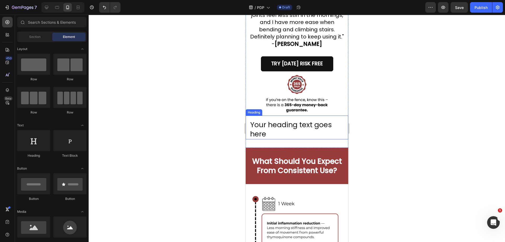
drag, startPoint x: 267, startPoint y: 131, endPoint x: 268, endPoint y: 136, distance: 4.9
click at [267, 132] on div "Your heading text goes here Heading" at bounding box center [296, 126] width 103 height 23
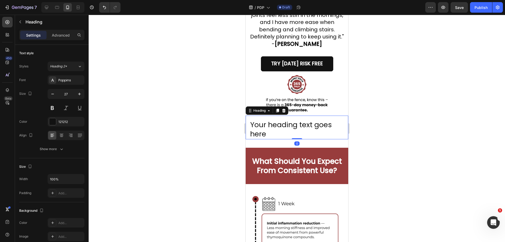
click at [272, 139] on h2 "Your heading text goes here" at bounding box center [296, 128] width 95 height 19
drag, startPoint x: 272, startPoint y: 144, endPoint x: 268, endPoint y: 148, distance: 5.8
click at [272, 138] on p "Your heading text goes here" at bounding box center [297, 129] width 94 height 18
click at [268, 138] on p "Your heading text goes here" at bounding box center [297, 129] width 94 height 18
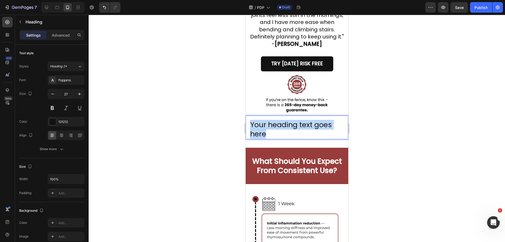
drag, startPoint x: 268, startPoint y: 148, endPoint x: 249, endPoint y: 136, distance: 22.8
click at [249, 136] on h2 "Your heading text goes here" at bounding box center [296, 128] width 95 height 19
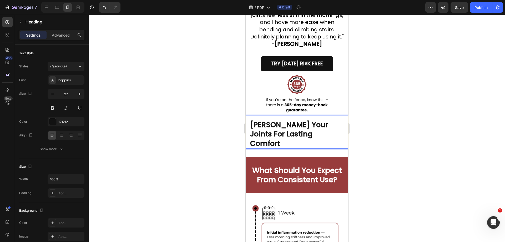
click at [442, 158] on div at bounding box center [297, 128] width 416 height 227
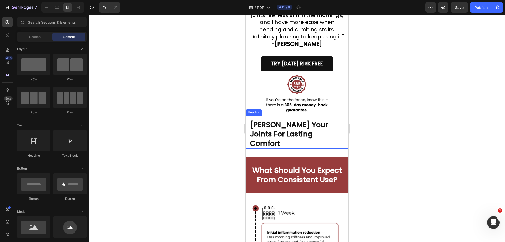
click at [316, 148] on p "⁠⁠⁠⁠⁠⁠⁠ Shields Your Joints For Lasting Comfort" at bounding box center [297, 134] width 94 height 28
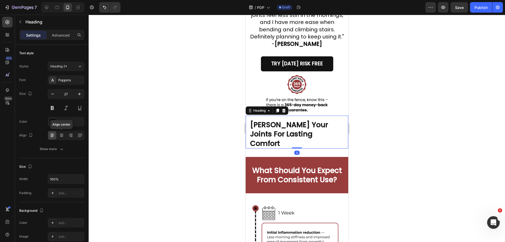
drag, startPoint x: 62, startPoint y: 135, endPoint x: 505, endPoint y: 164, distance: 443.4
click at [63, 136] on icon at bounding box center [61, 135] width 5 height 5
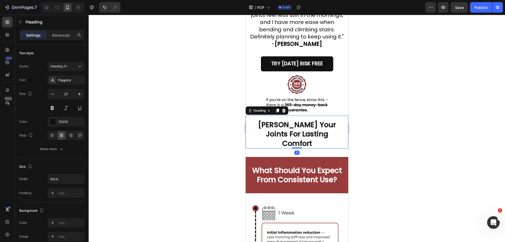
click at [501, 163] on div at bounding box center [297, 128] width 416 height 227
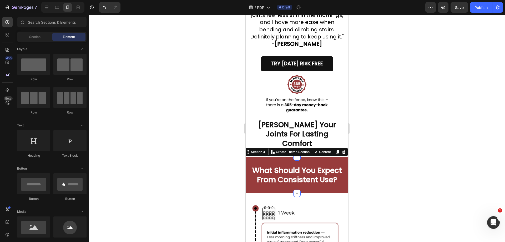
click at [330, 166] on div "What Should You Expect From Consistent Use? Heading Section 4 You can create re…" at bounding box center [296, 175] width 103 height 36
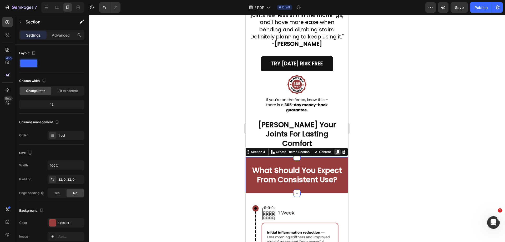
click at [335, 154] on icon at bounding box center [337, 152] width 4 height 4
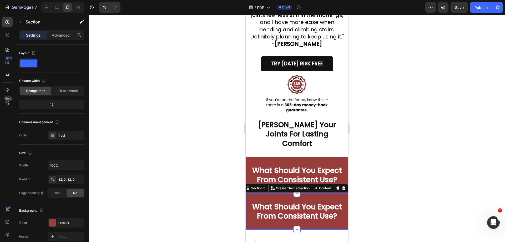
scroll to position [95, 0]
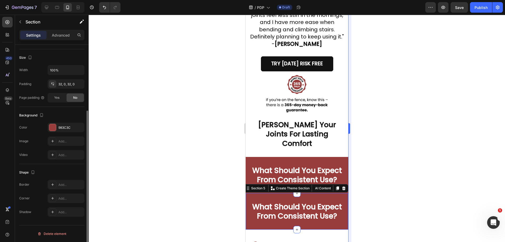
drag, startPoint x: 370, startPoint y: 158, endPoint x: 351, endPoint y: 157, distance: 18.7
click at [370, 158] on div at bounding box center [297, 128] width 416 height 227
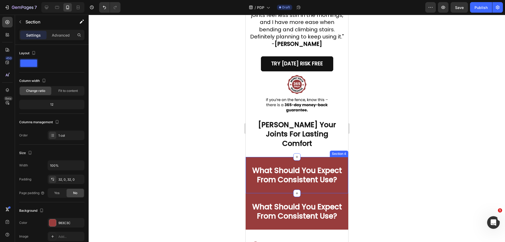
click at [250, 163] on div "What Should You Expect From Consistent Use? Heading Section 4" at bounding box center [296, 175] width 103 height 36
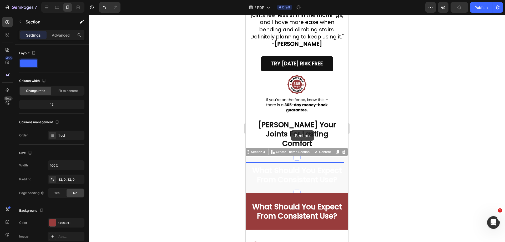
drag, startPoint x: 248, startPoint y: 158, endPoint x: 290, endPoint y: 130, distance: 50.9
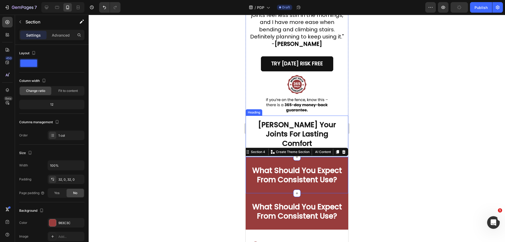
drag, startPoint x: 410, startPoint y: 159, endPoint x: 351, endPoint y: 157, distance: 58.7
click at [409, 159] on div at bounding box center [297, 128] width 416 height 227
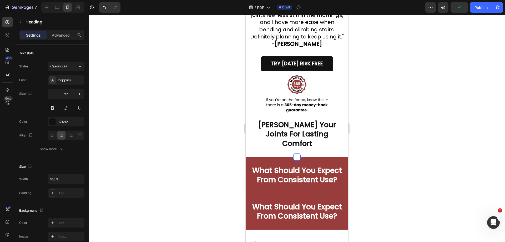
click at [313, 148] on strong "Shields Your Joints For Lasting Comfort" at bounding box center [297, 134] width 78 height 28
click at [334, 148] on h2 "⁠⁠⁠⁠⁠⁠⁠ Shields Your Joints For Lasting Comfort" at bounding box center [296, 133] width 95 height 29
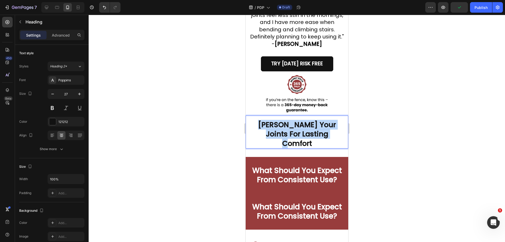
drag, startPoint x: 323, startPoint y: 148, endPoint x: 204, endPoint y: 128, distance: 121.1
copy strong "Shields Your Joints For Lasting Comfort"
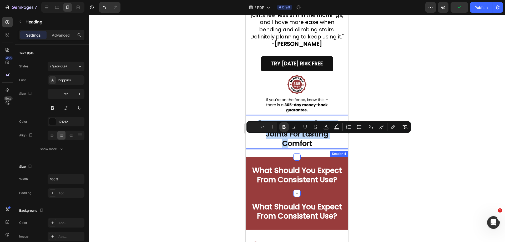
click at [313, 175] on strong "What Should You Expect From Consistent Use?" at bounding box center [297, 174] width 90 height 19
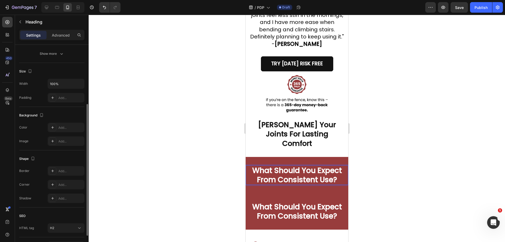
click at [336, 181] on strong "What Should You Expect From Consistent Use?" at bounding box center [297, 174] width 90 height 19
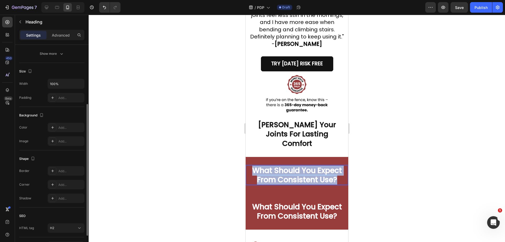
drag, startPoint x: 336, startPoint y: 185, endPoint x: 224, endPoint y: 169, distance: 113.1
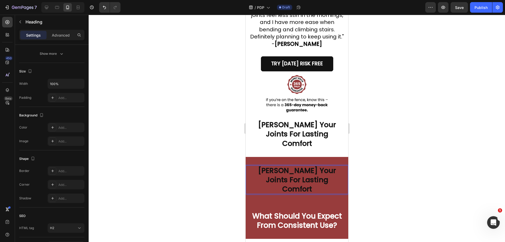
click at [419, 182] on div at bounding box center [297, 128] width 416 height 227
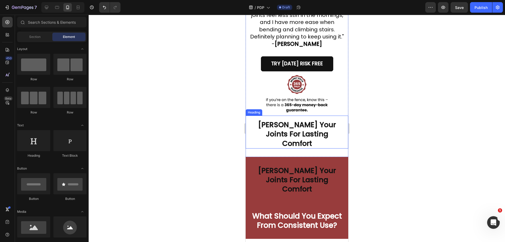
click at [324, 145] on p "⁠⁠⁠⁠⁠⁠⁠ Shields Your Joints For Lasting Comfort" at bounding box center [297, 134] width 94 height 28
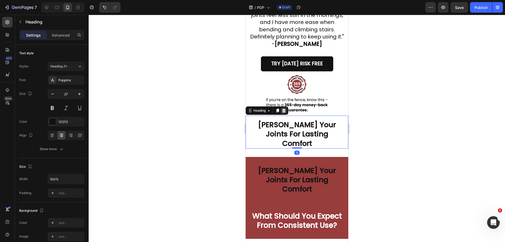
click at [286, 114] on div at bounding box center [283, 110] width 6 height 6
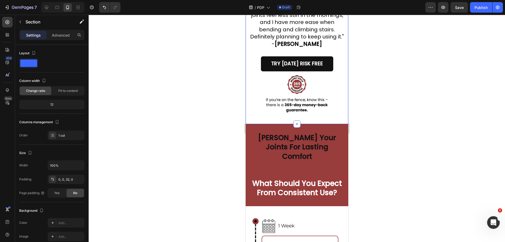
click at [57, 40] on div "Settings Advanced" at bounding box center [51, 35] width 65 height 11
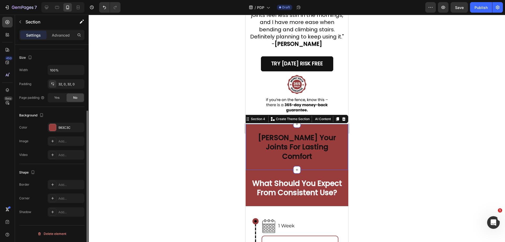
click at [280, 142] on div "⁠⁠⁠⁠⁠⁠⁠ Shields Your Joints For Lasting Comfort Heading Section 4 You can creat…" at bounding box center [296, 147] width 103 height 46
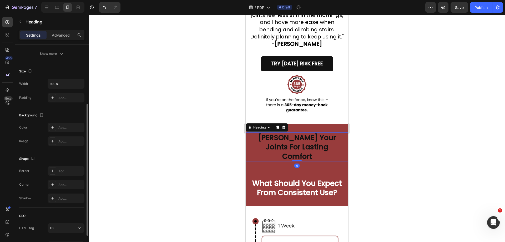
click at [284, 161] on strong "Shields Your Joints For Lasting Comfort" at bounding box center [297, 147] width 78 height 28
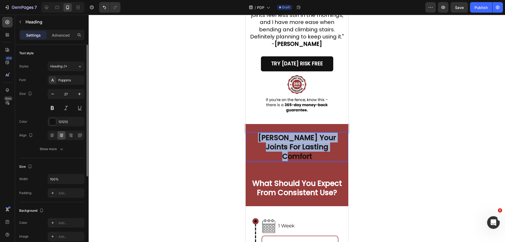
drag, startPoint x: 331, startPoint y: 161, endPoint x: 175, endPoint y: 143, distance: 157.3
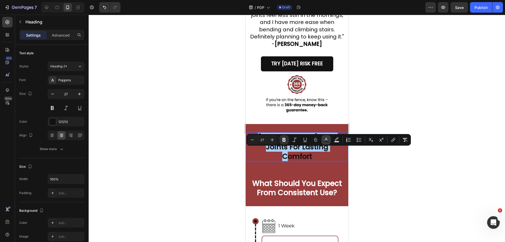
click at [327, 141] on rect "Editor contextual toolbar" at bounding box center [326, 141] width 5 height 1
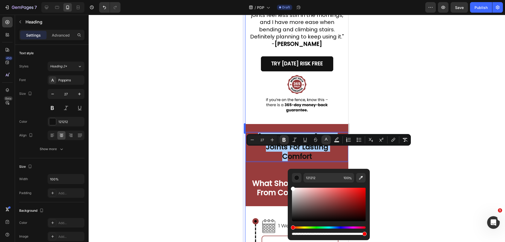
drag, startPoint x: 344, startPoint y: 206, endPoint x: 245, endPoint y: 162, distance: 108.2
click at [245, 0] on body "7 Version history / PDP Draft Preview Save Publish 450 Beta Sections(18) Elemen…" at bounding box center [252, 0] width 505 height 0
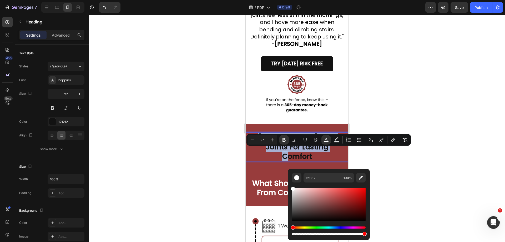
type input "FFFFFF"
click at [411, 177] on div at bounding box center [297, 128] width 416 height 227
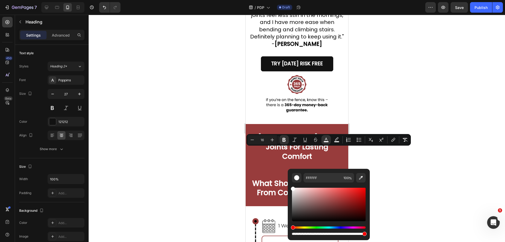
click at [410, 177] on div at bounding box center [297, 128] width 416 height 227
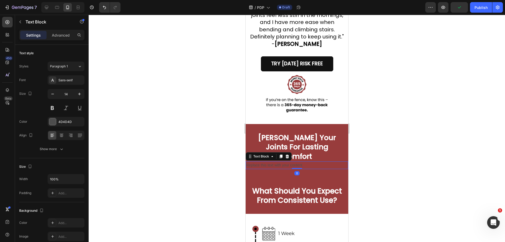
click at [438, 170] on div at bounding box center [297, 128] width 416 height 227
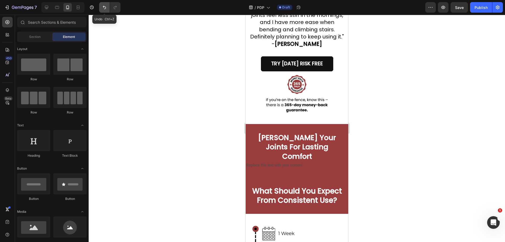
click at [105, 9] on icon "Undo/Redo" at bounding box center [104, 7] width 3 height 3
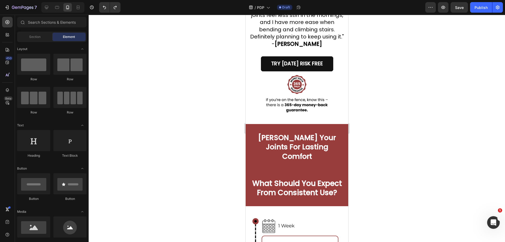
drag, startPoint x: 99, startPoint y: 61, endPoint x: 145, endPoint y: 163, distance: 112.4
click at [441, 95] on div at bounding box center [297, 128] width 416 height 227
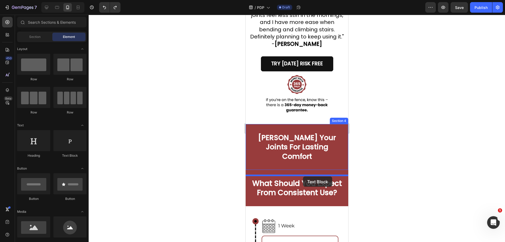
drag, startPoint x: 314, startPoint y: 158, endPoint x: 303, endPoint y: 176, distance: 21.2
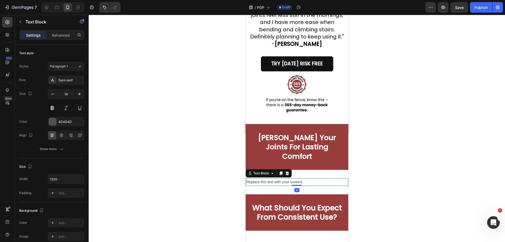
click at [456, 179] on div at bounding box center [297, 128] width 416 height 227
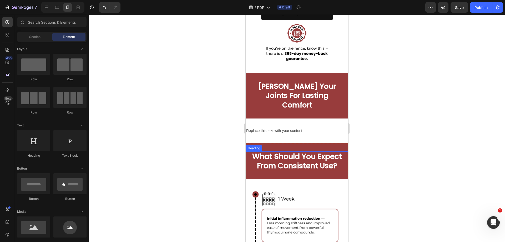
scroll to position [705, 0]
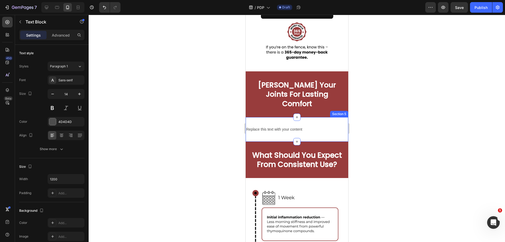
click at [307, 133] on div "Replace this text with your content" at bounding box center [296, 129] width 103 height 8
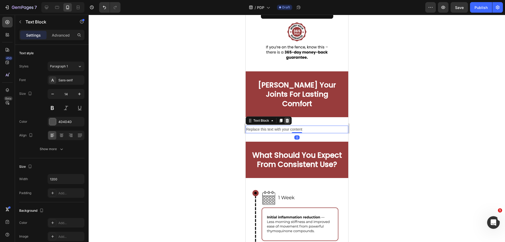
click at [289, 123] on icon at bounding box center [287, 120] width 4 height 4
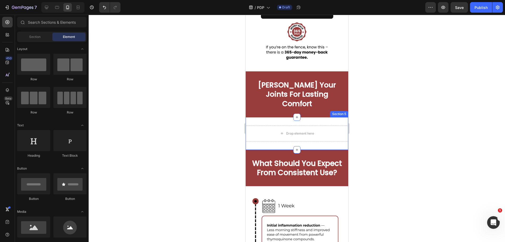
click at [325, 124] on div "Drop element here Section 5" at bounding box center [296, 133] width 103 height 33
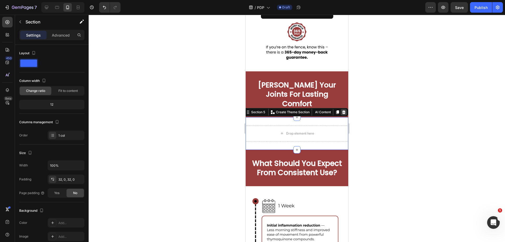
click at [342, 114] on icon at bounding box center [343, 112] width 3 height 4
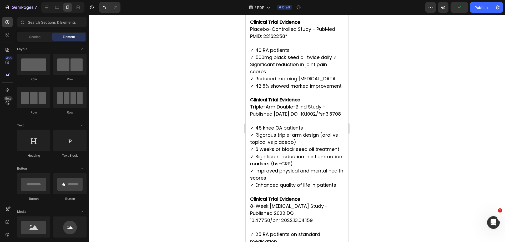
scroll to position [1576, 0]
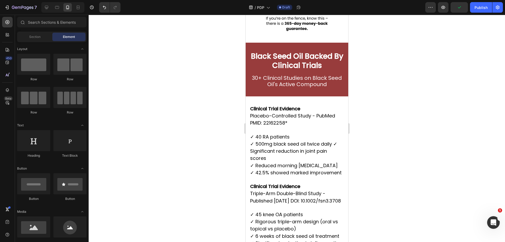
drag, startPoint x: 344, startPoint y: 87, endPoint x: 594, endPoint y: 171, distance: 263.3
click at [303, 146] on p "✓ 500mg black seed oil twice daily ✓ Significant reduction in joint pain scores" at bounding box center [297, 151] width 94 height 22
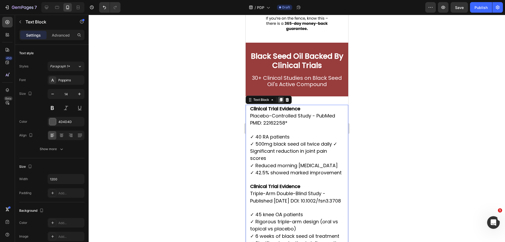
click at [279, 98] on icon at bounding box center [281, 100] width 4 height 4
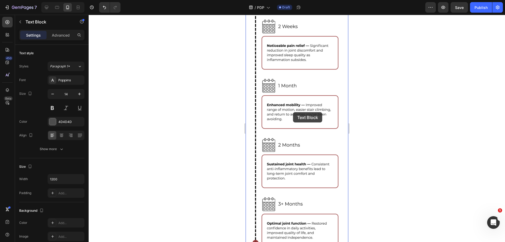
scroll to position [690, 0]
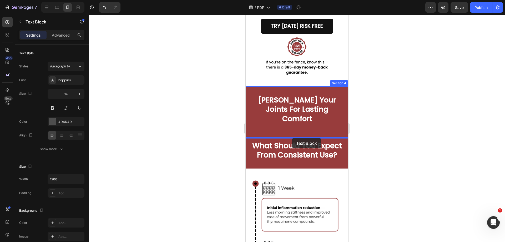
drag, startPoint x: 253, startPoint y: 178, endPoint x: 292, endPoint y: 138, distance: 55.4
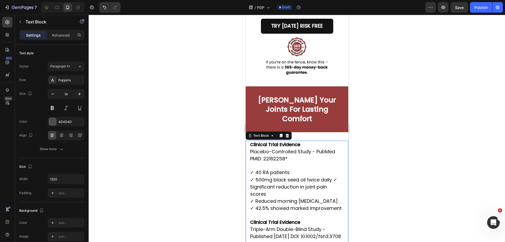
click at [373, 141] on div at bounding box center [297, 128] width 416 height 227
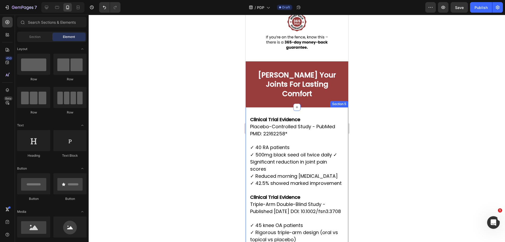
scroll to position [716, 0]
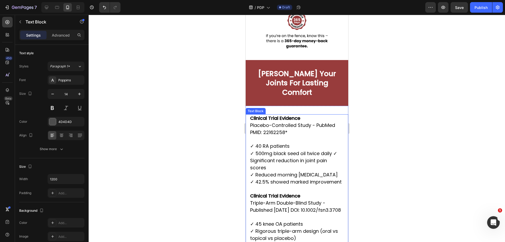
click at [311, 172] on p "✓ 500mg black seed oil twice daily ✓ Significant reduction in joint pain scores" at bounding box center [297, 161] width 94 height 22
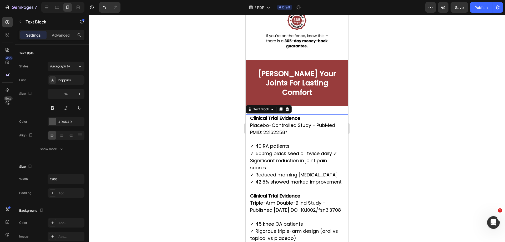
click at [252, 121] on strong "Clinical Trial Evidence" at bounding box center [275, 118] width 50 height 7
drag, startPoint x: 249, startPoint y: 123, endPoint x: 284, endPoint y: 160, distance: 51.2
click at [252, 121] on strong "Clinical Trial Evidence" at bounding box center [275, 118] width 50 height 7
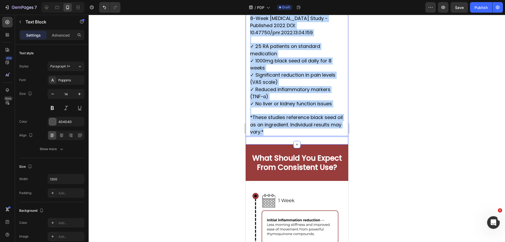
drag, startPoint x: 251, startPoint y: 125, endPoint x: 301, endPoint y: 152, distance: 57.3
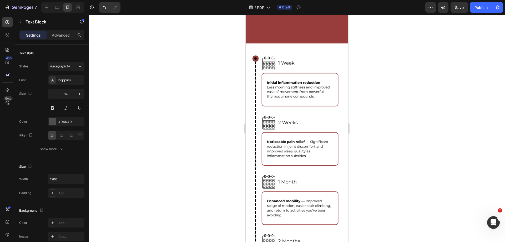
scroll to position [817, 0]
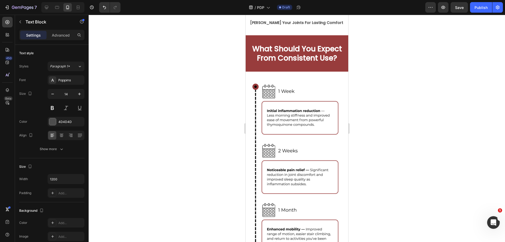
click at [375, 92] on div at bounding box center [297, 128] width 416 height 227
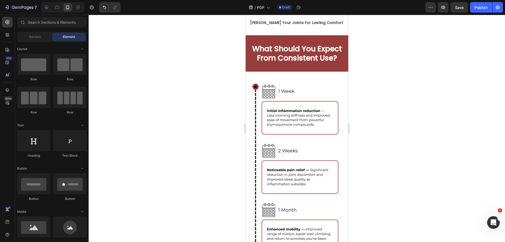
scroll to position [716, 0]
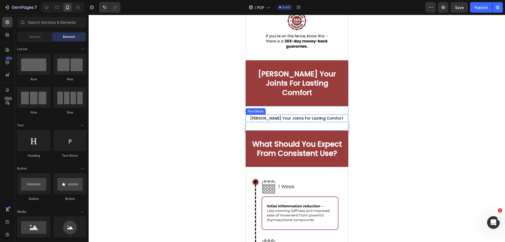
click at [279, 121] on strong "Shields Your Joints For Lasting Comfort" at bounding box center [296, 117] width 93 height 5
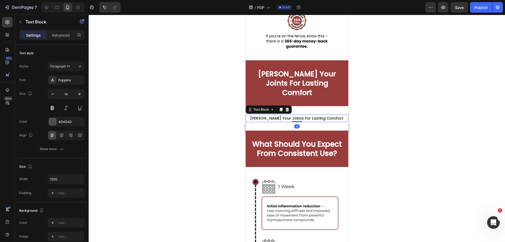
click at [313, 121] on strong "Shields Your Joints For Lasting Comfort" at bounding box center [296, 117] width 93 height 5
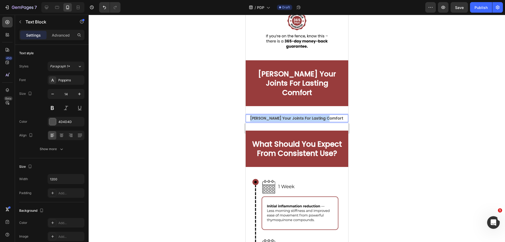
drag, startPoint x: 324, startPoint y: 125, endPoint x: 484, endPoint y: 135, distance: 160.3
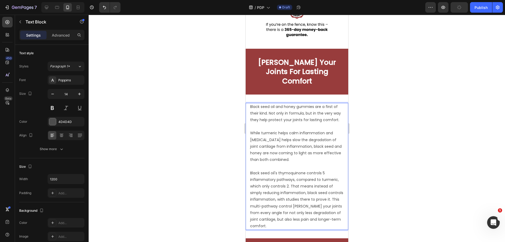
scroll to position [732, 0]
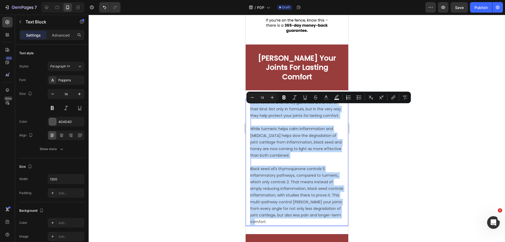
drag, startPoint x: 301, startPoint y: 235, endPoint x: 242, endPoint y: 101, distance: 146.9
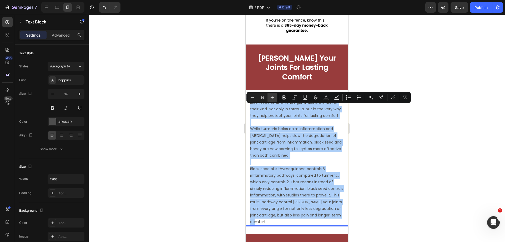
click at [273, 99] on icon "Editor contextual toolbar" at bounding box center [272, 97] width 5 height 5
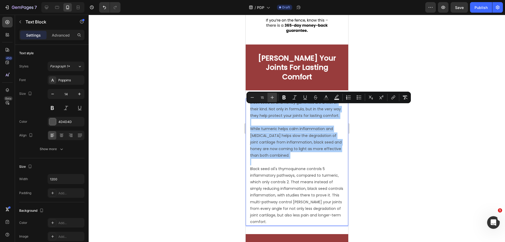
click at [273, 99] on icon "Editor contextual toolbar" at bounding box center [272, 97] width 5 height 5
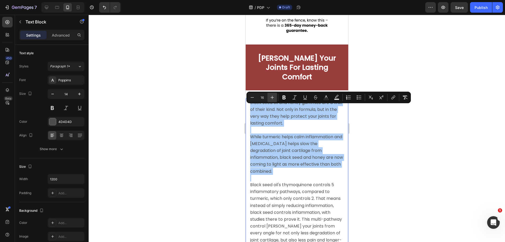
click at [273, 99] on icon "Editor contextual toolbar" at bounding box center [272, 97] width 5 height 5
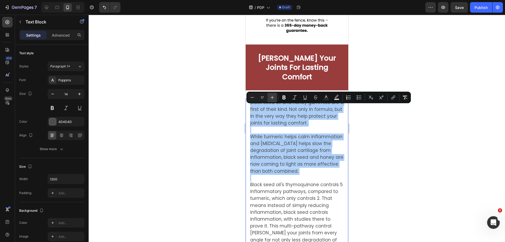
click at [273, 99] on icon "Editor contextual toolbar" at bounding box center [272, 97] width 5 height 5
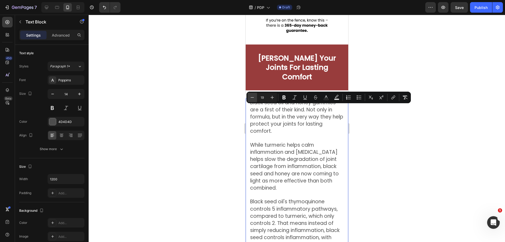
click at [252, 97] on icon "Editor contextual toolbar" at bounding box center [252, 97] width 5 height 5
type input "18"
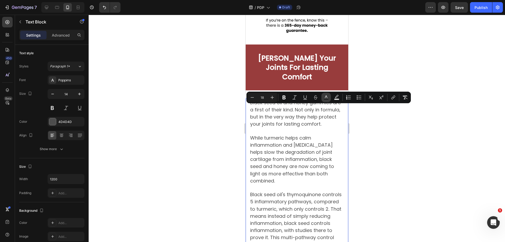
click at [328, 99] on rect "Editor contextual toolbar" at bounding box center [326, 99] width 5 height 1
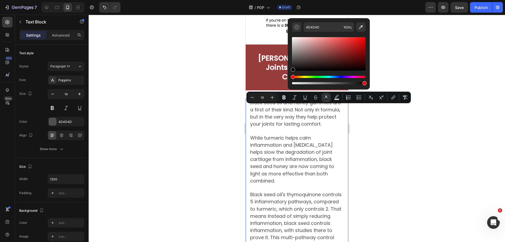
drag, startPoint x: 315, startPoint y: 64, endPoint x: 282, endPoint y: 102, distance: 50.7
click at [275, 96] on div "Minus 18 Plus Bold Italic Underline Strikethrough Text Color Text Background Co…" at bounding box center [329, 98] width 164 height 12
type input "000000"
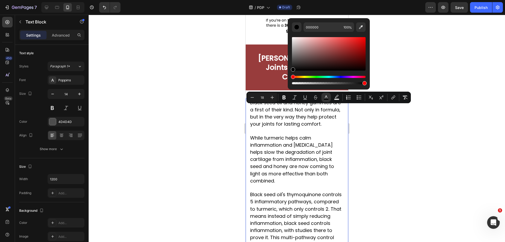
click at [351, 136] on div at bounding box center [297, 128] width 416 height 227
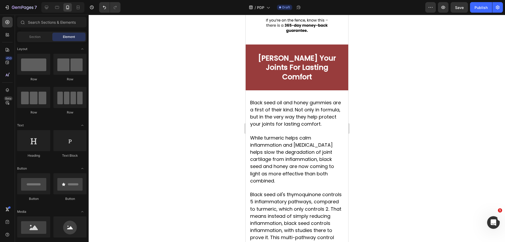
drag, startPoint x: 351, startPoint y: 136, endPoint x: 363, endPoint y: 151, distance: 19.3
click at [351, 136] on div at bounding box center [297, 128] width 416 height 227
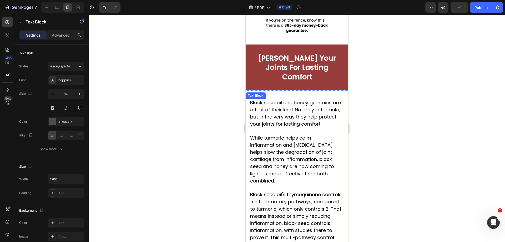
click at [323, 124] on span "Black seed oil and honey gummies are a first of their kind. Not only in formula…" at bounding box center [295, 113] width 91 height 28
click at [425, 133] on div at bounding box center [297, 128] width 416 height 227
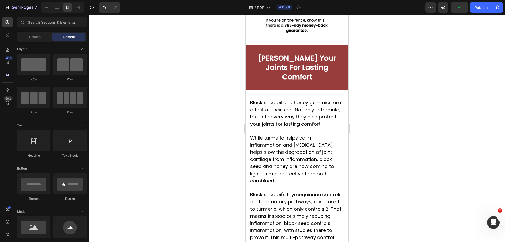
click at [424, 134] on div at bounding box center [297, 128] width 416 height 227
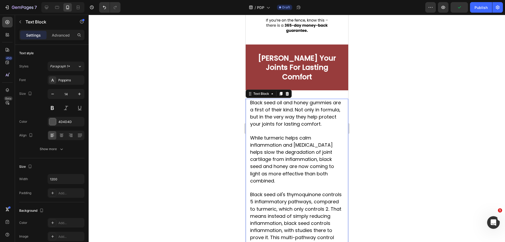
click at [323, 109] on span "Black seed oil and honey gummies are a first of their kind. Not only in formula…" at bounding box center [295, 113] width 91 height 28
click at [427, 115] on div at bounding box center [297, 128] width 416 height 227
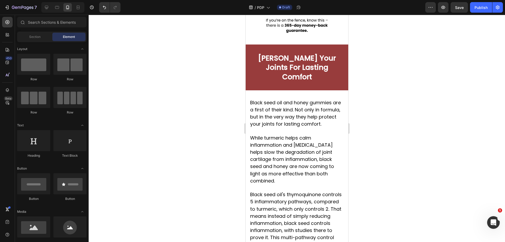
click at [426, 115] on div at bounding box center [297, 128] width 416 height 227
drag, startPoint x: 275, startPoint y: 76, endPoint x: 261, endPoint y: 77, distance: 13.9
click at [274, 76] on strong "Shields Your Joints For Lasting Comfort" at bounding box center [297, 67] width 78 height 28
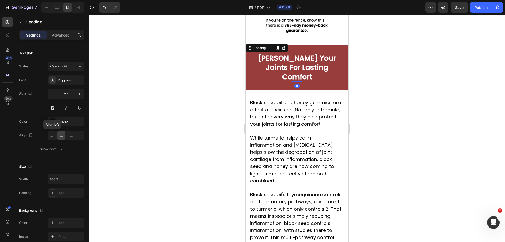
drag, startPoint x: 55, startPoint y: 135, endPoint x: 194, endPoint y: 146, distance: 139.6
click at [55, 135] on div at bounding box center [52, 135] width 8 height 8
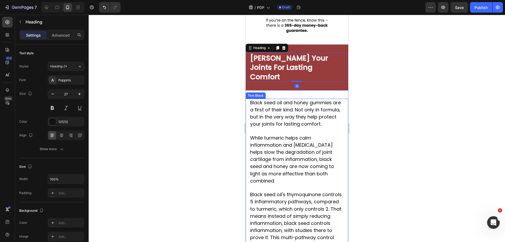
drag, startPoint x: 389, startPoint y: 137, endPoint x: 400, endPoint y: 137, distance: 11.6
click at [390, 137] on div at bounding box center [297, 128] width 416 height 227
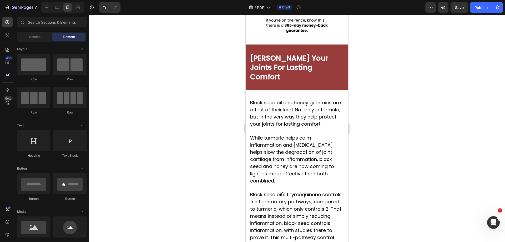
click at [401, 137] on div at bounding box center [297, 128] width 416 height 227
click at [279, 75] on strong "Shields Your Joints For Lasting Comfort" at bounding box center [289, 67] width 78 height 28
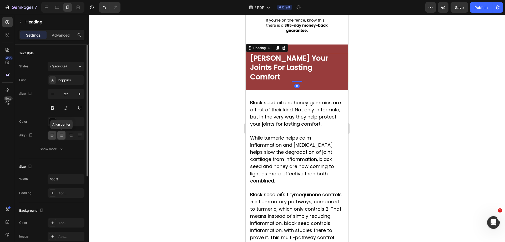
drag, startPoint x: 59, startPoint y: 131, endPoint x: 60, endPoint y: 138, distance: 6.5
click at [59, 133] on div at bounding box center [61, 135] width 8 height 8
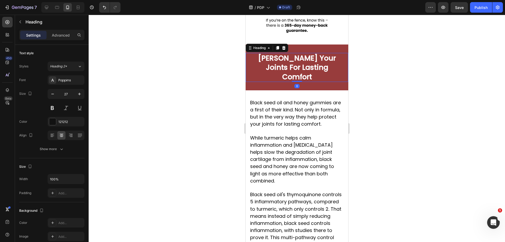
click at [414, 135] on div at bounding box center [297, 128] width 416 height 227
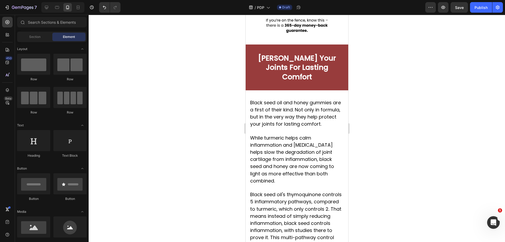
drag, startPoint x: 416, startPoint y: 135, endPoint x: 424, endPoint y: 134, distance: 8.8
click at [419, 135] on div at bounding box center [297, 128] width 416 height 227
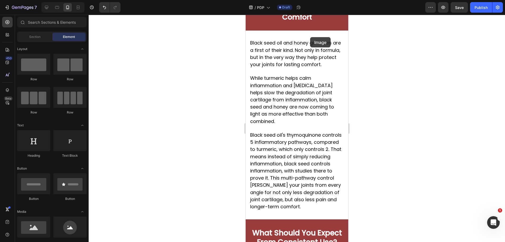
scroll to position [775, 0]
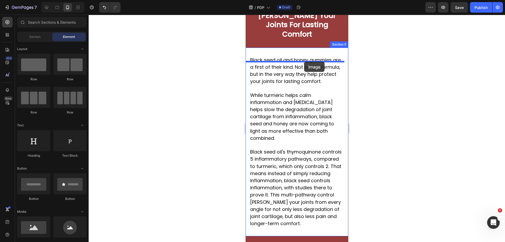
drag, startPoint x: 312, startPoint y: 241, endPoint x: 640, endPoint y: 101, distance: 356.7
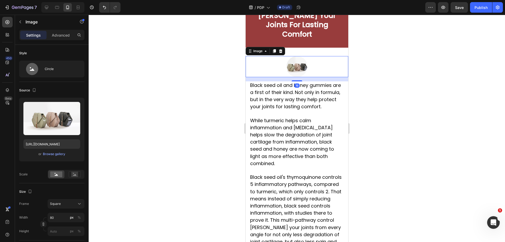
click at [394, 88] on div at bounding box center [297, 128] width 416 height 227
click at [295, 69] on img at bounding box center [296, 66] width 21 height 21
click at [47, 154] on div "Browse gallery" at bounding box center [54, 154] width 22 height 5
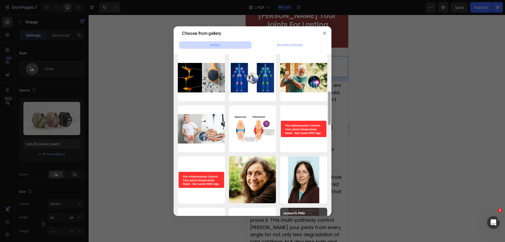
scroll to position [287, 0]
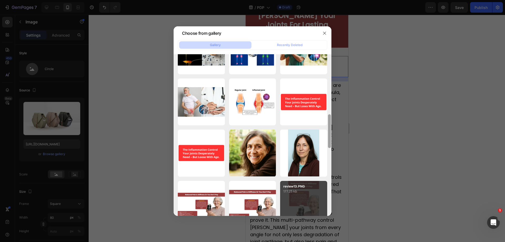
drag, startPoint x: 330, startPoint y: 96, endPoint x: 322, endPoint y: 200, distance: 104.2
click at [322, 200] on div "ChatGPT Image Aug 27,...PM.png 1868.54 kb ChatGPT Image Aug 27,...PM.png 2786.8…" at bounding box center [253, 135] width 158 height 162
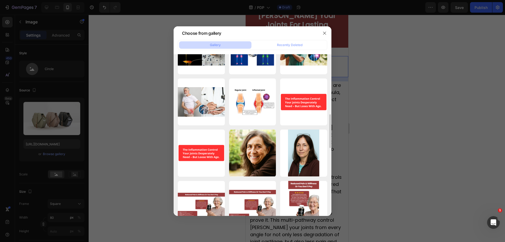
scroll to position [449, 0]
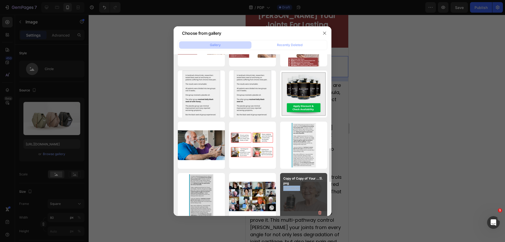
drag, startPoint x: 328, startPoint y: 133, endPoint x: 323, endPoint y: 182, distance: 48.9
click at [323, 182] on div "ChatGPT Image Aug 27,...PM.png 1868.54 kb ChatGPT Image Aug 27,...PM.png 2786.8…" at bounding box center [253, 135] width 158 height 162
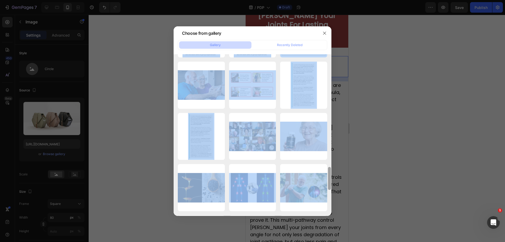
scroll to position [887, 0]
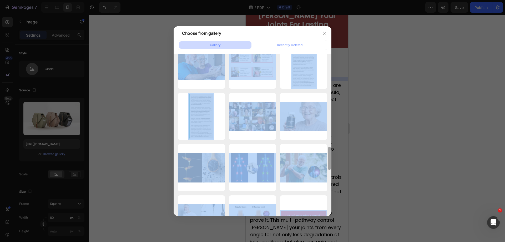
drag, startPoint x: 329, startPoint y: 160, endPoint x: 328, endPoint y: 252, distance: 91.8
click at [328, 0] on html "7 Version history / PDP Draft Preview Save Publish 450 Beta Sections(18) Elemen…" at bounding box center [252, 0] width 505 height 0
drag, startPoint x: 327, startPoint y: 194, endPoint x: 331, endPoint y: 192, distance: 4.5
click at [328, 194] on div "ChatGPT Image Aug 27,...PM.png 1868.54 kb ChatGPT Image Aug 27,...PM.png 2786.8…" at bounding box center [253, 135] width 158 height 162
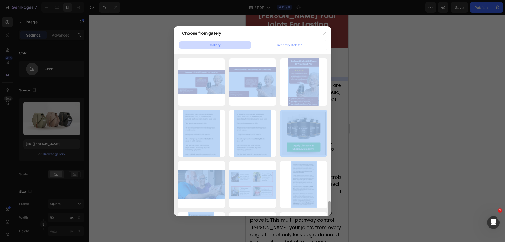
scroll to position [1187, 0]
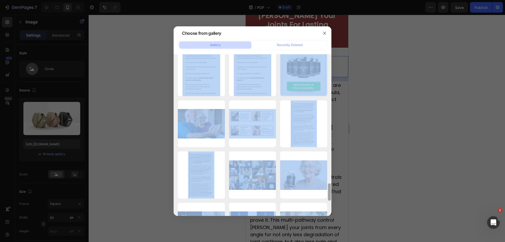
drag, startPoint x: 328, startPoint y: 191, endPoint x: 329, endPoint y: 234, distance: 42.9
click at [329, 234] on div "Choose from gallery Gallery Recently Deleted ChatGPT Image Aug 27,...PM.png 186…" at bounding box center [252, 121] width 505 height 242
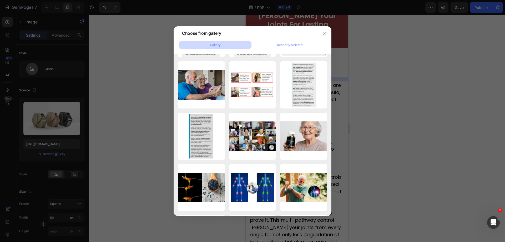
scroll to position [1720, 0]
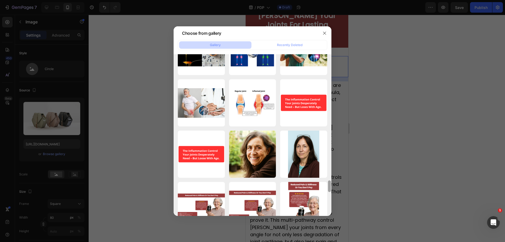
drag, startPoint x: 331, startPoint y: 194, endPoint x: 325, endPoint y: 252, distance: 58.2
click at [325, 0] on html "7 Version history / PDP Draft Preview Save Publish 450 Beta Sections(18) Elemen…" at bounding box center [252, 0] width 505 height 0
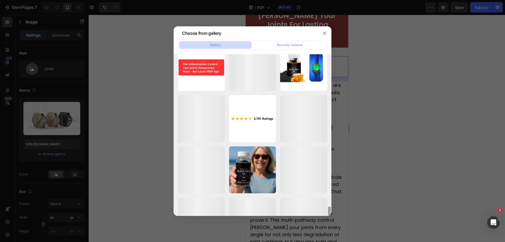
scroll to position [2538, 0]
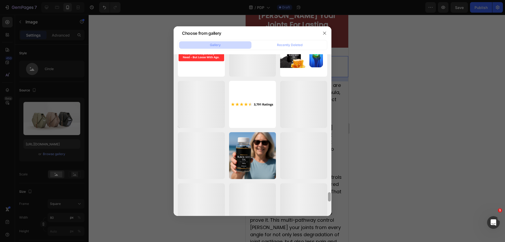
drag, startPoint x: 330, startPoint y: 187, endPoint x: 327, endPoint y: 247, distance: 60.1
click at [327, 0] on html "7 Version history / PDP Draft Preview Save Publish 450 Beta Sections(18) Elemen…" at bounding box center [252, 0] width 505 height 0
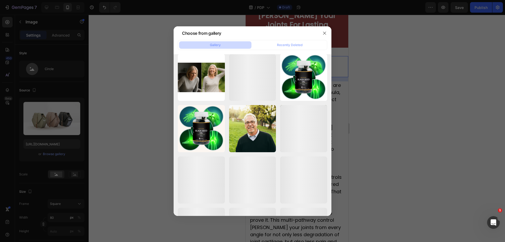
scroll to position [3319, 0]
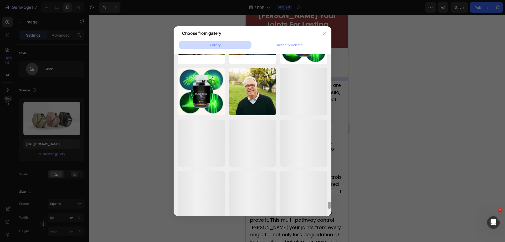
drag, startPoint x: 329, startPoint y: 203, endPoint x: 328, endPoint y: 248, distance: 44.7
click at [328, 0] on html "7 Version history / PDP Draft Preview Save Publish 450 Beta Sections(18) Elemen…" at bounding box center [252, 0] width 505 height 0
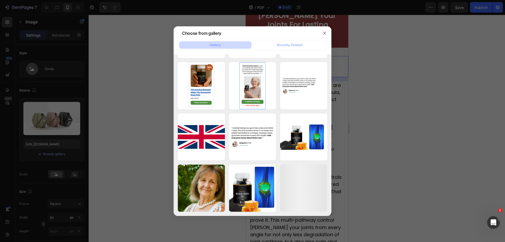
scroll to position [4350, 0]
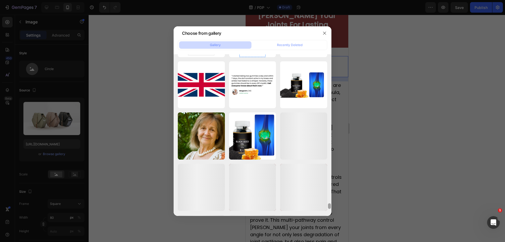
drag, startPoint x: 329, startPoint y: 206, endPoint x: 329, endPoint y: 252, distance: 45.8
click at [329, 0] on html "7 Version history / PDP Draft Preview Save Publish 450 Beta Sections(18) Elemen…" at bounding box center [252, 0] width 505 height 0
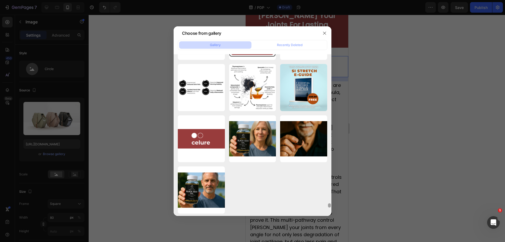
scroll to position [5710, 0]
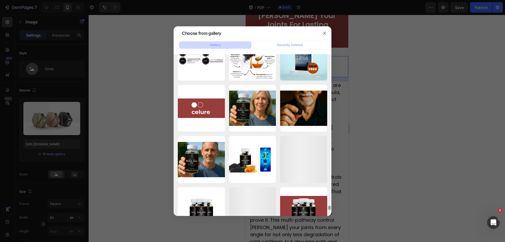
drag, startPoint x: 331, startPoint y: 205, endPoint x: 328, endPoint y: 252, distance: 46.6
click at [328, 0] on html "7 Version history / PDP Draft Preview Save Publish 450 Beta Sections(18) Elemen…" at bounding box center [252, 0] width 505 height 0
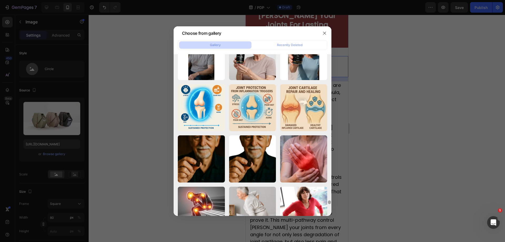
scroll to position [6028, 0]
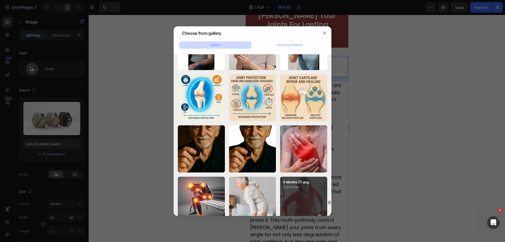
drag, startPoint x: 329, startPoint y: 208, endPoint x: 327, endPoint y: 215, distance: 7.2
click at [330, 216] on div "Choose from gallery Gallery Recently Deleted ChatGPT Image Aug 27,...PM.png 186…" at bounding box center [252, 121] width 505 height 242
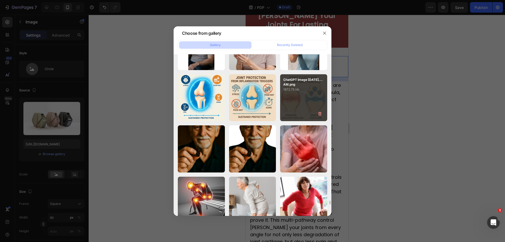
click at [315, 93] on div "ChatGPT Image Jul 12,...AM.png 1872.75 kb" at bounding box center [303, 97] width 47 height 47
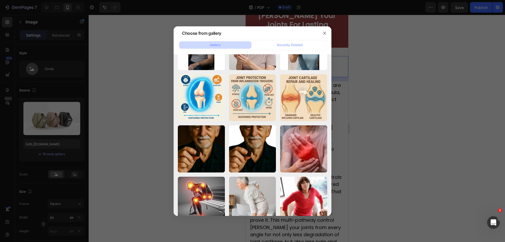
type input "https://cdn.shopify.com/s/files/1/0918/6417/0870/files/gempages_565534812077556…"
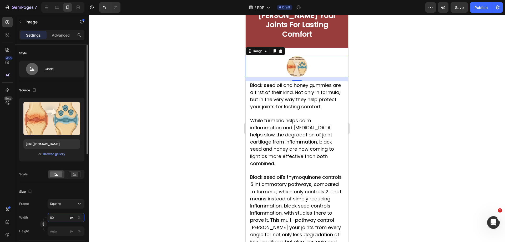
click at [58, 217] on input "80" at bounding box center [66, 217] width 37 height 9
type input "1"
type input "10"
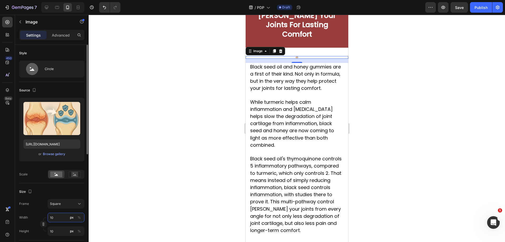
type input "100"
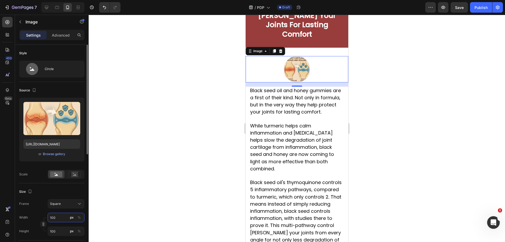
type input "10"
type input "1"
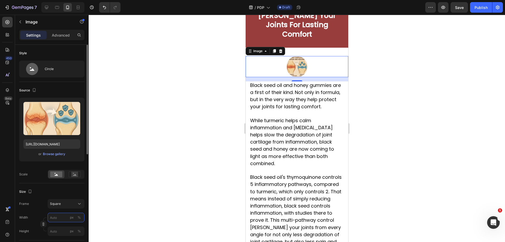
type input "2"
type input "20"
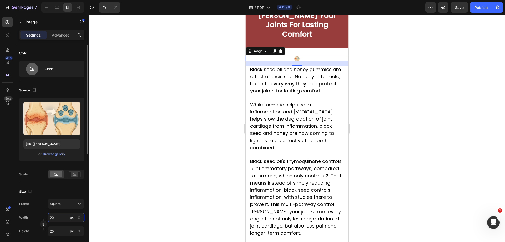
type input "200"
type input "2000"
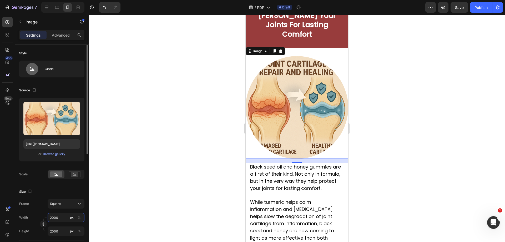
type input "200"
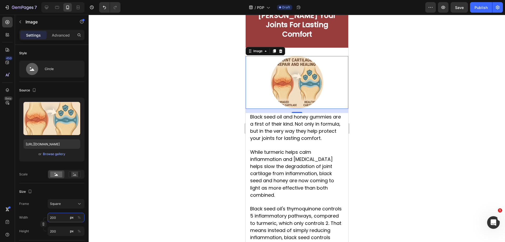
type input "200"
click at [473, 149] on div at bounding box center [297, 128] width 416 height 227
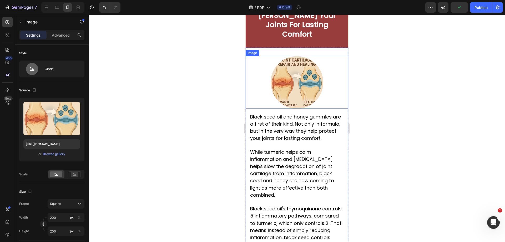
click at [288, 80] on img at bounding box center [296, 82] width 53 height 53
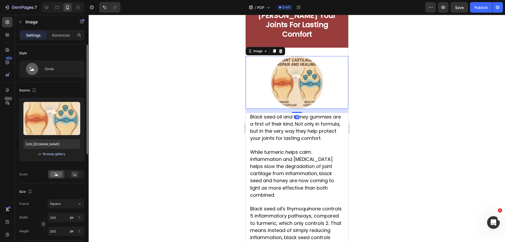
click at [52, 155] on div "Browse gallery" at bounding box center [54, 154] width 22 height 5
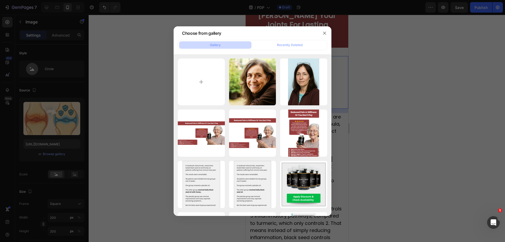
click at [472, 110] on div at bounding box center [252, 121] width 505 height 242
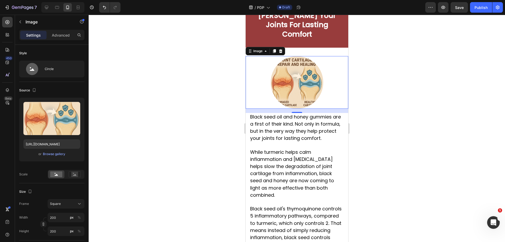
drag, startPoint x: 418, startPoint y: 119, endPoint x: 404, endPoint y: 119, distance: 13.2
click at [417, 119] on div at bounding box center [297, 128] width 416 height 227
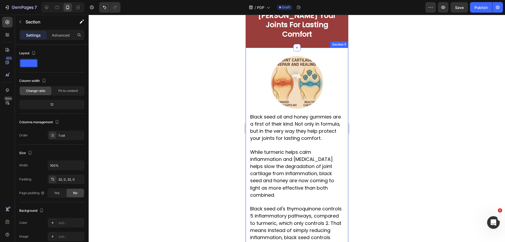
drag, startPoint x: 317, startPoint y: 115, endPoint x: 305, endPoint y: 115, distance: 12.1
click at [316, 115] on div "Image Black seed oil and honey gummies are a first of their kind. Not only in f…" at bounding box center [296, 170] width 103 height 229
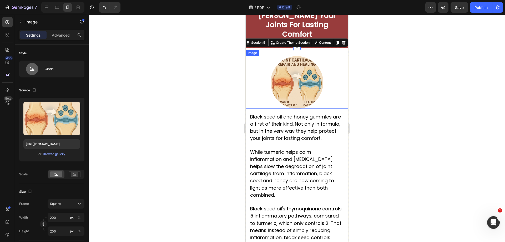
click at [301, 105] on img at bounding box center [296, 82] width 53 height 53
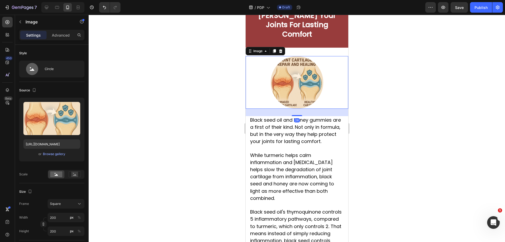
click at [298, 116] on div at bounding box center [297, 115] width 11 height 1
click at [441, 131] on div at bounding box center [297, 128] width 416 height 227
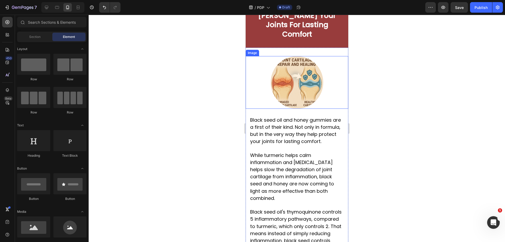
click at [287, 66] on img at bounding box center [296, 82] width 53 height 53
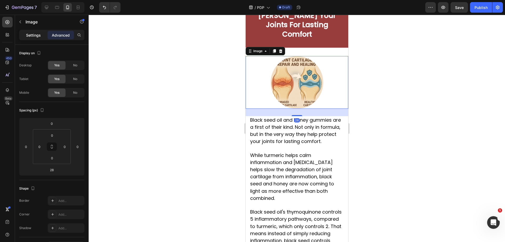
click at [28, 33] on p "Settings" at bounding box center [33, 35] width 15 height 6
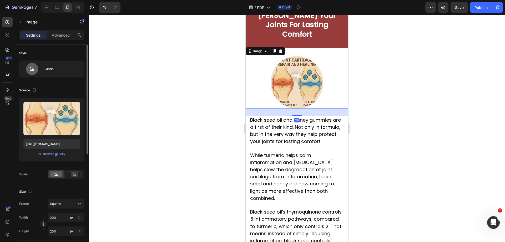
click at [41, 152] on span "or" at bounding box center [39, 154] width 3 height 6
click at [42, 154] on div "or Browse gallery" at bounding box center [51, 154] width 57 height 6
click at [59, 152] on div "Browse gallery" at bounding box center [54, 154] width 22 height 5
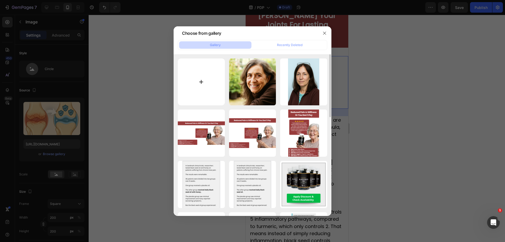
click at [224, 86] on input "file" at bounding box center [201, 81] width 47 height 47
type input "C:\fakepath\t (38).png"
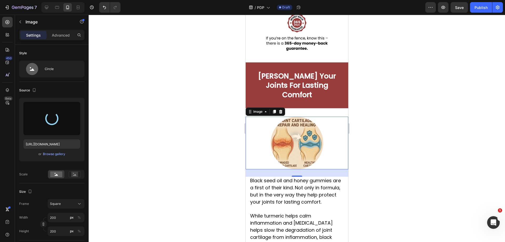
scroll to position [722, 0]
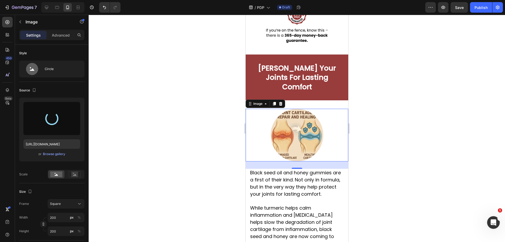
click at [380, 118] on div at bounding box center [297, 128] width 416 height 227
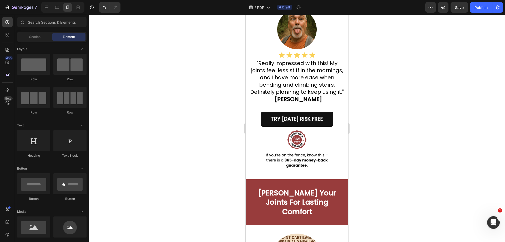
scroll to position [525, 0]
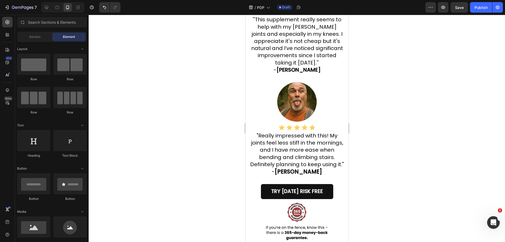
drag, startPoint x: 346, startPoint y: 75, endPoint x: 600, endPoint y: 77, distance: 253.4
click at [300, 108] on img at bounding box center [296, 101] width 39 height 39
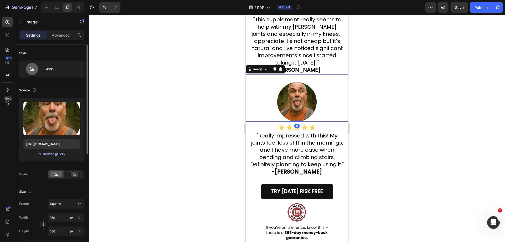
click at [57, 153] on div "Browse gallery" at bounding box center [54, 154] width 22 height 5
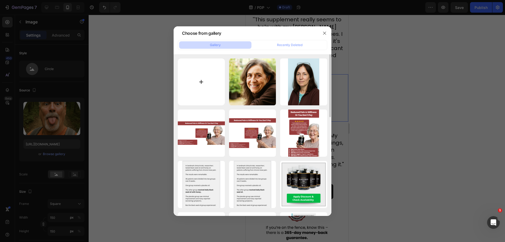
click at [214, 83] on input "file" at bounding box center [201, 81] width 47 height 47
type input "C:\fakepath\t (38).png"
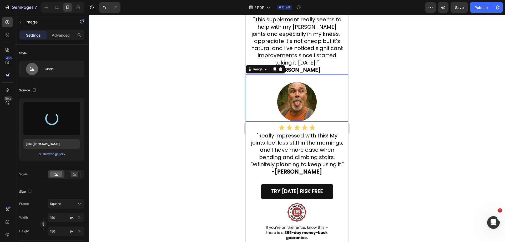
type input "https://cdn.shopify.com/s/files/1/0918/6417/0870/files/gempages_565534812077556…"
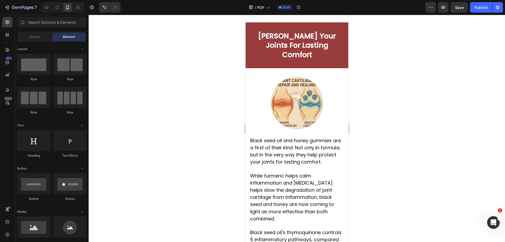
scroll to position [758, 0]
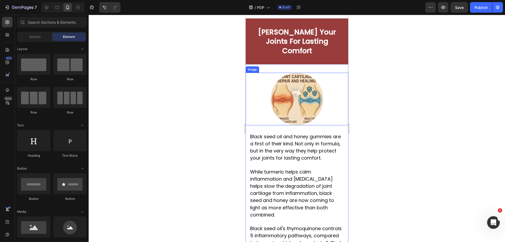
click at [278, 106] on img at bounding box center [296, 99] width 53 height 53
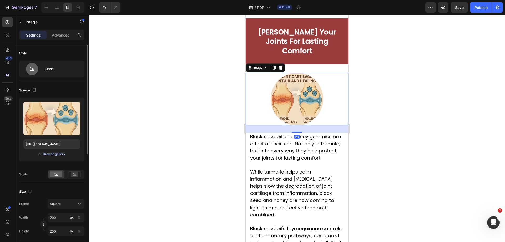
click at [57, 154] on div "Browse gallery" at bounding box center [54, 154] width 22 height 5
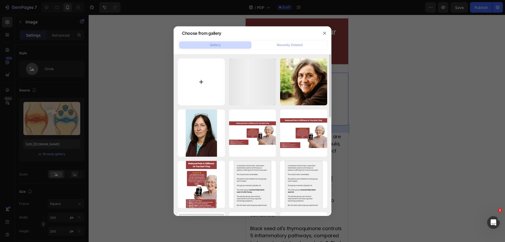
click at [207, 83] on input "file" at bounding box center [201, 81] width 47 height 47
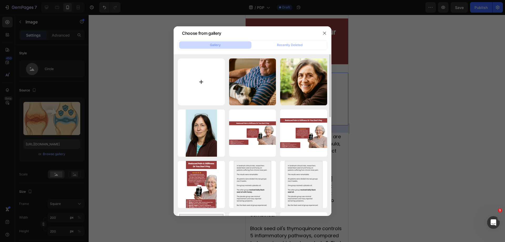
type input "C:\fakepath\gempages_565534812077556640-e33609f4-d7e7-4bf8-9d9d-f7b5c55adeb9 (1…"
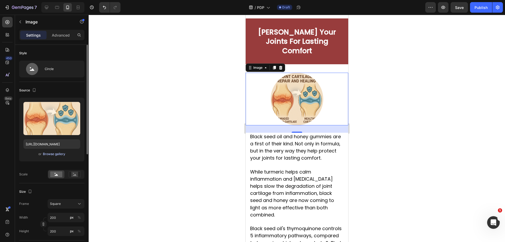
click at [63, 151] on div "or Browse gallery" at bounding box center [51, 154] width 57 height 6
click at [62, 152] on div "Browse gallery" at bounding box center [54, 154] width 22 height 5
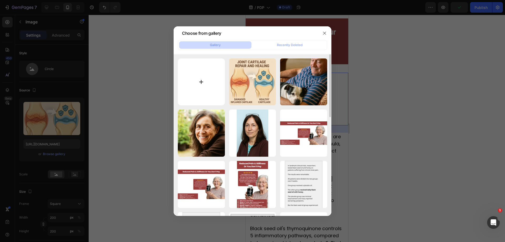
click at [221, 84] on input "file" at bounding box center [201, 81] width 47 height 47
type input "C:\fakepath\t (39).png"
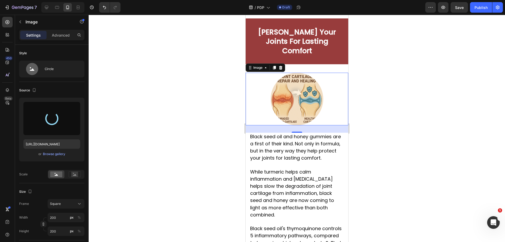
type input "https://cdn.shopify.com/s/files/1/0918/6417/0870/files/gempages_565534812077556…"
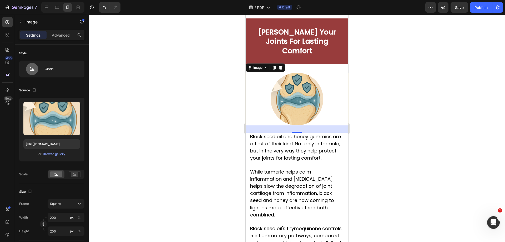
drag, startPoint x: 419, startPoint y: 120, endPoint x: 425, endPoint y: 121, distance: 5.4
click at [420, 120] on div at bounding box center [297, 128] width 416 height 227
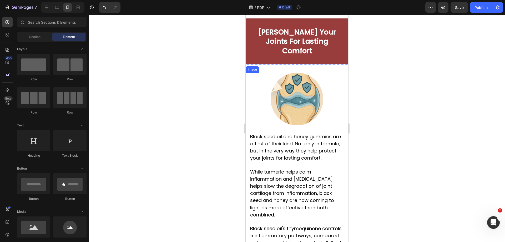
click at [305, 112] on img at bounding box center [296, 99] width 53 height 53
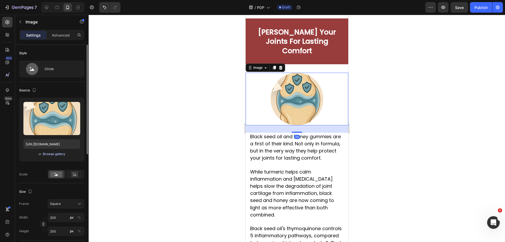
click at [56, 152] on div "Browse gallery" at bounding box center [54, 154] width 22 height 5
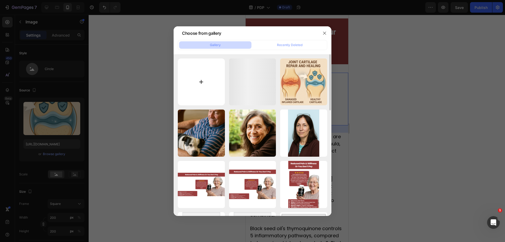
click at [195, 75] on input "file" at bounding box center [201, 81] width 47 height 47
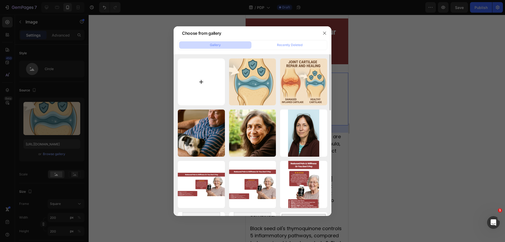
type input "C:\fakepath\t (40).png"
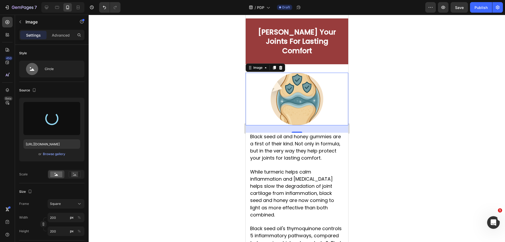
type input "https://cdn.shopify.com/s/files/1/0918/6417/0870/files/gempages_565534812077556…"
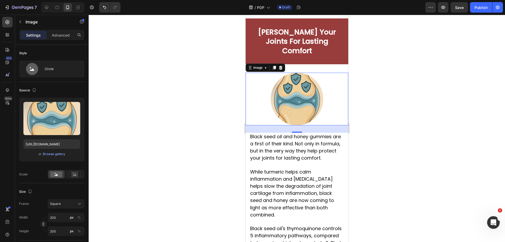
click at [434, 128] on div at bounding box center [297, 128] width 416 height 227
click at [285, 102] on img at bounding box center [296, 99] width 53 height 53
click at [58, 152] on div "Browse gallery" at bounding box center [54, 154] width 22 height 5
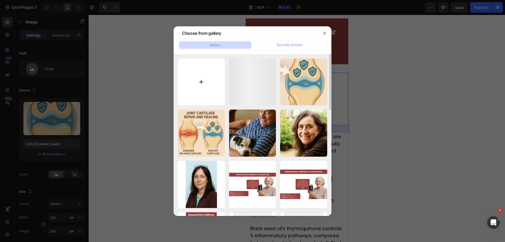
click at [212, 81] on input "file" at bounding box center [201, 81] width 47 height 47
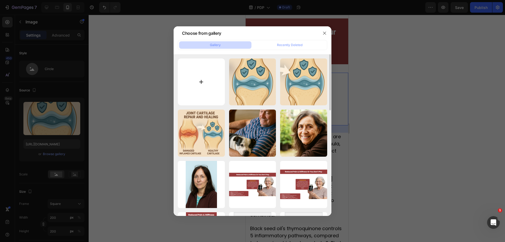
type input "C:\fakepath\t (41).png"
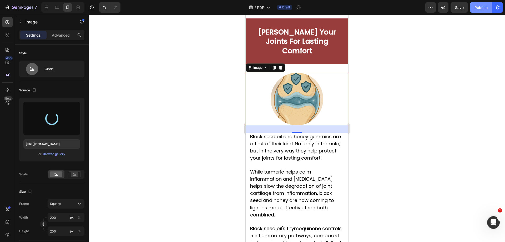
type input "https://cdn.shopify.com/s/files/1/0918/6417/0870/files/gempages_565534812077556…"
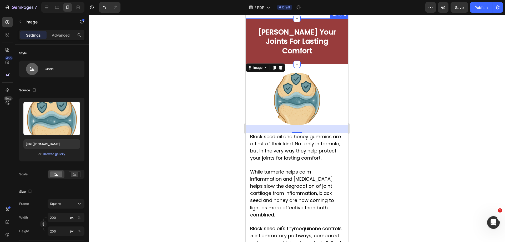
click at [364, 72] on div at bounding box center [297, 128] width 416 height 227
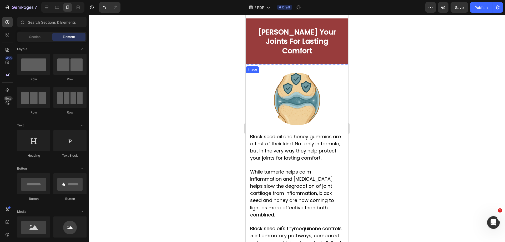
click at [304, 99] on img at bounding box center [296, 99] width 53 height 53
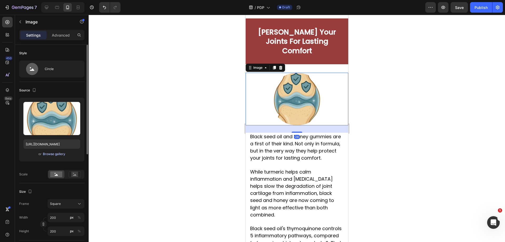
click at [55, 156] on div "Browse gallery" at bounding box center [54, 154] width 22 height 5
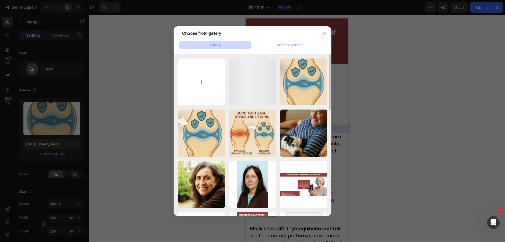
click at [208, 75] on input "file" at bounding box center [201, 81] width 47 height 47
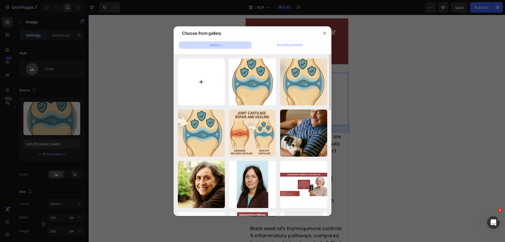
type input "C:\fakepath\t (42).png"
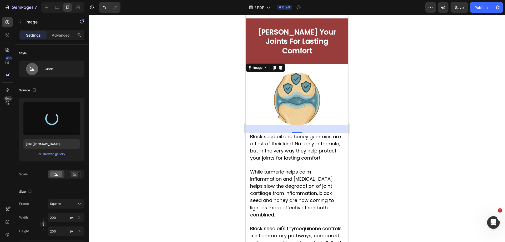
type input "https://cdn.shopify.com/s/files/1/0918/6417/0870/files/gempages_565534812077556…"
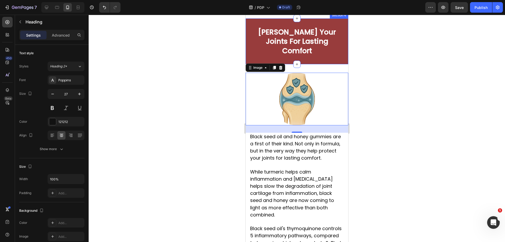
click at [273, 46] on strong "[PERSON_NAME] Your Joints For Lasting Comfort" at bounding box center [297, 41] width 78 height 28
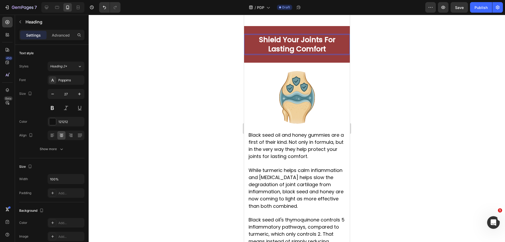
drag, startPoint x: 364, startPoint y: 69, endPoint x: 400, endPoint y: 66, distance: 35.9
click at [364, 64] on div at bounding box center [297, 128] width 416 height 227
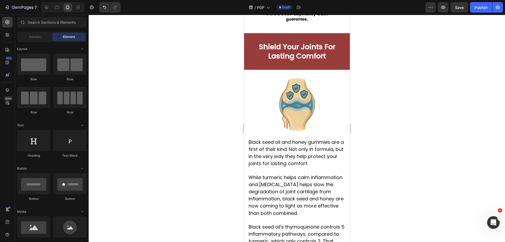
drag, startPoint x: 386, startPoint y: 99, endPoint x: 391, endPoint y: 96, distance: 5.6
click at [389, 96] on div at bounding box center [297, 128] width 416 height 227
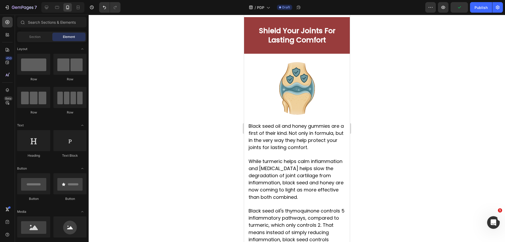
scroll to position [783, 0]
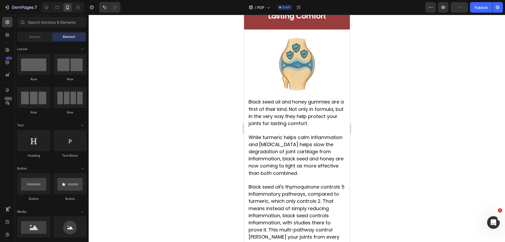
drag, startPoint x: 349, startPoint y: 76, endPoint x: 594, endPoint y: 106, distance: 246.7
click at [300, 116] on span "Black seed oil and honey gummies are a first of their kind. Not only in formula…" at bounding box center [295, 112] width 95 height 28
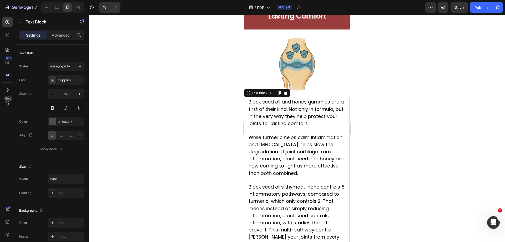
click at [321, 117] on span "Black seed oil and honey gummies are a first of their kind. Not only in formula…" at bounding box center [295, 112] width 95 height 28
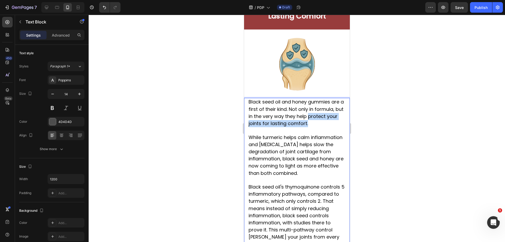
drag, startPoint x: 319, startPoint y: 116, endPoint x: 327, endPoint y: 125, distance: 11.9
click at [327, 125] on p "Black seed oil and honey gummies are a first of their kind. Not only in formula…" at bounding box center [296, 112] width 97 height 29
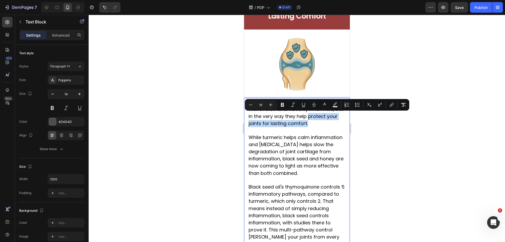
click at [289, 110] on div "Minus 18 Plus Bold Italic Underline Strikethrough color Text Background Color N…" at bounding box center [327, 105] width 164 height 12
drag, startPoint x: 279, startPoint y: 107, endPoint x: 392, endPoint y: 139, distance: 117.3
click at [281, 108] on button "Bold" at bounding box center [282, 104] width 9 height 9
click at [401, 141] on div at bounding box center [297, 128] width 416 height 227
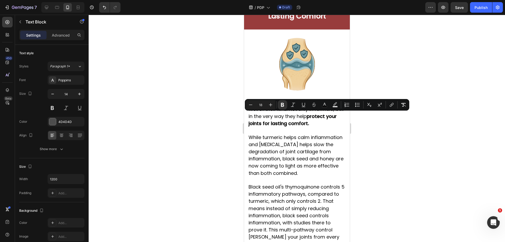
click at [402, 141] on div at bounding box center [297, 128] width 416 height 227
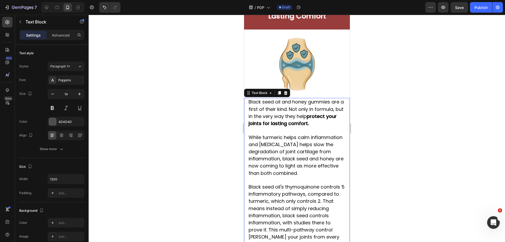
click at [296, 154] on span "While turmeric helps calm inflammation and glucosamine helps slow the degradati…" at bounding box center [295, 155] width 95 height 42
click at [276, 145] on span "While turmeric helps calm inflammation and glucosamine helps slow the degradati…" at bounding box center [295, 155] width 95 height 42
drag, startPoint x: 293, startPoint y: 158, endPoint x: 249, endPoint y: 160, distance: 44.3
click at [249, 160] on span "While turmeric helps calm inflammation and glucosamine helps slow the degradati…" at bounding box center [295, 155] width 95 height 42
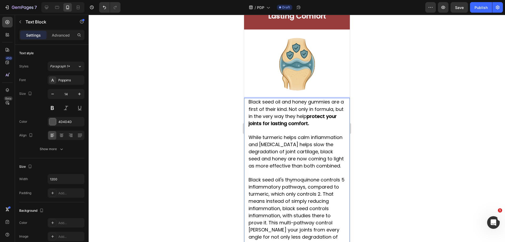
click at [312, 154] on span "While turmeric helps calm inflammation and glucosamine helps slow the degradati…" at bounding box center [295, 151] width 95 height 35
drag, startPoint x: 274, startPoint y: 164, endPoint x: 281, endPoint y: 173, distance: 11.2
click at [281, 170] on p "While turmeric helps calm inflammation and glucosamine helps slow the degradati…" at bounding box center [296, 152] width 97 height 36
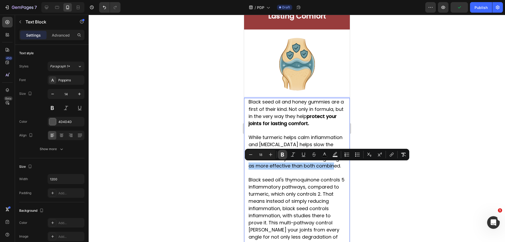
click at [283, 151] on button "Bold" at bounding box center [282, 154] width 9 height 9
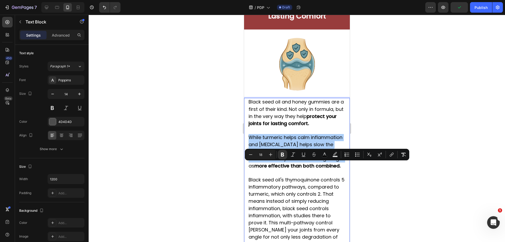
click at [398, 196] on div at bounding box center [297, 128] width 416 height 227
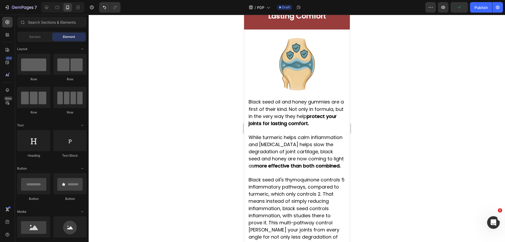
drag, startPoint x: 399, startPoint y: 197, endPoint x: 392, endPoint y: 196, distance: 7.5
click at [399, 198] on div at bounding box center [297, 128] width 416 height 227
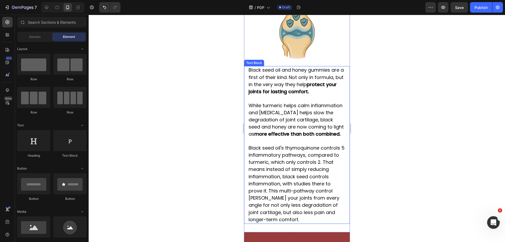
scroll to position [836, 0]
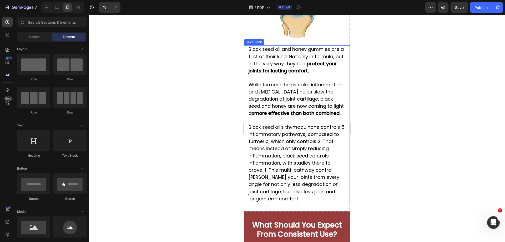
click at [328, 140] on span "Black seed oil's thymoquinone controls 5 inflammatory pathways, compared to tur…" at bounding box center [296, 163] width 96 height 78
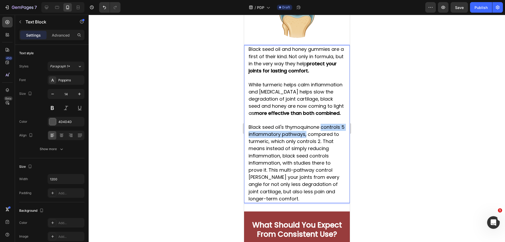
drag, startPoint x: 321, startPoint y: 134, endPoint x: 310, endPoint y: 144, distance: 14.6
click at [310, 144] on span "Black seed oil's thymoquinone controls 5 inflammatory pathways, compared to tur…" at bounding box center [296, 163] width 96 height 78
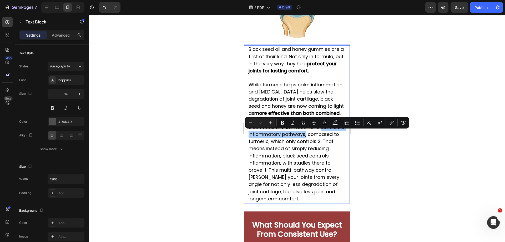
drag, startPoint x: 285, startPoint y: 123, endPoint x: 420, endPoint y: 173, distance: 144.2
click at [285, 124] on icon "Editor contextual toolbar" at bounding box center [282, 122] width 5 height 5
click at [424, 175] on div at bounding box center [297, 128] width 416 height 227
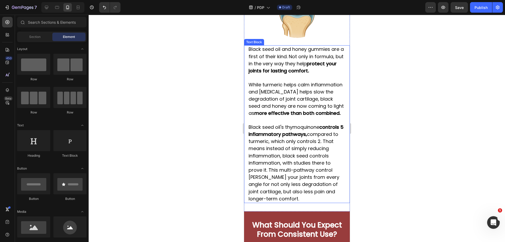
click at [295, 166] on span "Black seed oil's thymoquinone controls 5 inflammatory pathways, compared to tur…" at bounding box center [295, 163] width 95 height 78
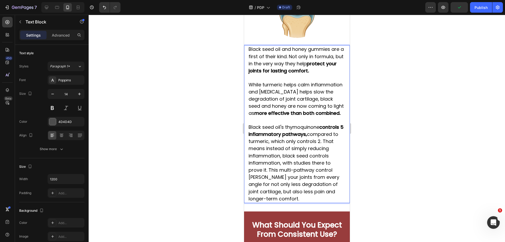
click at [310, 163] on span "Black seed oil's thymoquinone controls 5 inflammatory pathways, compared to tur…" at bounding box center [295, 163] width 95 height 78
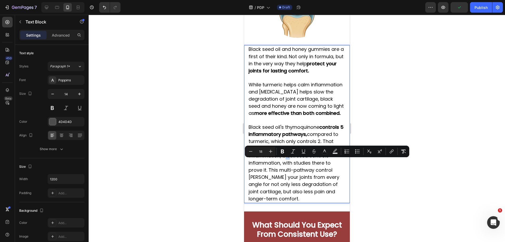
drag, startPoint x: 282, startPoint y: 162, endPoint x: 287, endPoint y: 166, distance: 6.6
click at [287, 166] on span "Black seed oil's thymoquinone controls 5 inflammatory pathways, compared to tur…" at bounding box center [295, 163] width 95 height 78
drag, startPoint x: 292, startPoint y: 165, endPoint x: 286, endPoint y: 163, distance: 6.7
click at [292, 165] on span "Black seed oil's thymoquinone controls 5 inflammatory pathways, compared to tur…" at bounding box center [295, 163] width 95 height 78
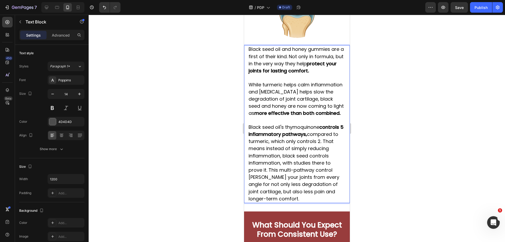
click at [309, 164] on span "Black seed oil's thymoquinone controls 5 inflammatory pathways, compared to tur…" at bounding box center [295, 163] width 95 height 78
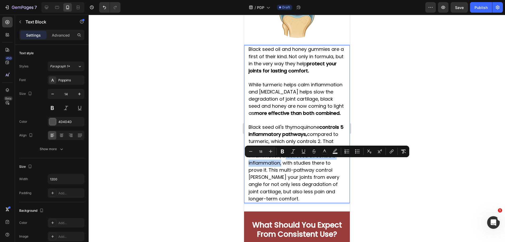
drag, startPoint x: 282, startPoint y: 164, endPoint x: 280, endPoint y: 171, distance: 7.6
click at [280, 171] on span "Black seed oil's thymoquinone controls 5 inflammatory pathways, compared to tur…" at bounding box center [295, 163] width 95 height 78
drag, startPoint x: 284, startPoint y: 150, endPoint x: 385, endPoint y: 189, distance: 108.9
click at [285, 151] on icon "Editor contextual toolbar" at bounding box center [282, 151] width 5 height 5
drag, startPoint x: 391, startPoint y: 192, endPoint x: 393, endPoint y: 191, distance: 2.7
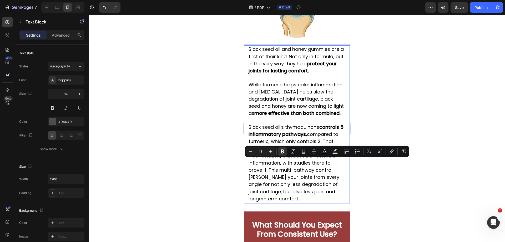
click at [391, 192] on div at bounding box center [297, 128] width 416 height 227
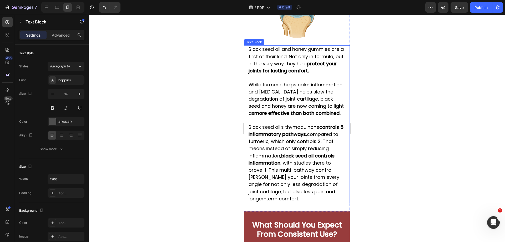
click at [289, 189] on span "Black seed oil's thymoquinone controls 5 inflammatory pathways, compared to tur…" at bounding box center [295, 163] width 95 height 78
click at [247, 184] on div "Black seed oil and honey gummies are a first of their kind. Not only in formula…" at bounding box center [297, 123] width 106 height 157
click at [275, 186] on span "Black seed oil's thymoquinone controls 5 inflammatory pathways, compared to tur…" at bounding box center [295, 163] width 95 height 78
drag, startPoint x: 249, startPoint y: 184, endPoint x: 290, endPoint y: 186, distance: 41.6
click at [290, 186] on span "Black seed oil's thymoquinone controls 5 inflammatory pathways, compared to tur…" at bounding box center [295, 163] width 95 height 78
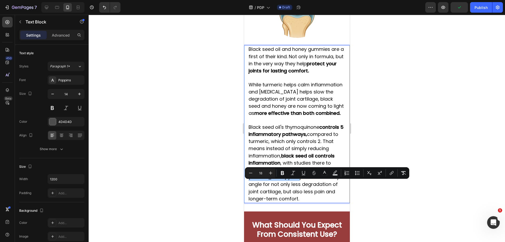
click at [283, 175] on button "Bold" at bounding box center [282, 172] width 9 height 9
click at [441, 213] on div at bounding box center [297, 128] width 416 height 227
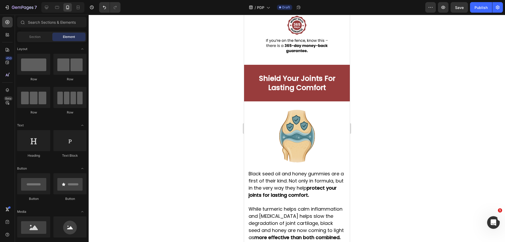
scroll to position [724, 0]
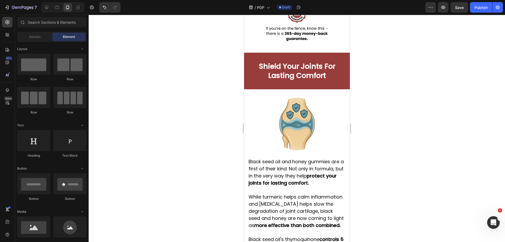
drag, startPoint x: 348, startPoint y: 81, endPoint x: 594, endPoint y: 95, distance: 246.6
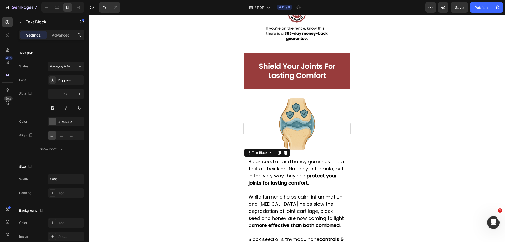
click at [265, 165] on span "Black seed oil and honey gummies are a first of their kind. Not only in formula…" at bounding box center [295, 172] width 95 height 28
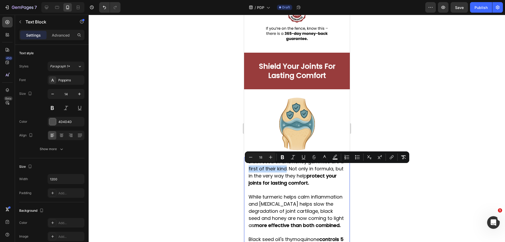
drag, startPoint x: 253, startPoint y: 168, endPoint x: 289, endPoint y: 168, distance: 36.0
click at [289, 168] on span "Black seed oil and honey gummies are a first of their kind. Not only in formula…" at bounding box center [295, 172] width 95 height 28
click at [281, 158] on icon "Editor contextual toolbar" at bounding box center [282, 156] width 5 height 5
drag, startPoint x: 476, startPoint y: 198, endPoint x: 473, endPoint y: 196, distance: 3.8
click at [475, 198] on div at bounding box center [297, 128] width 416 height 227
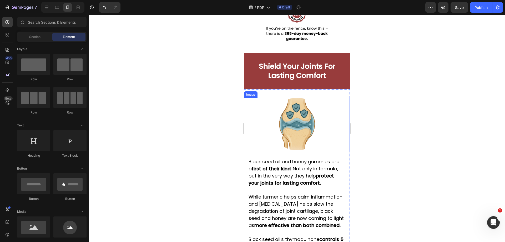
click at [290, 119] on img at bounding box center [296, 124] width 53 height 53
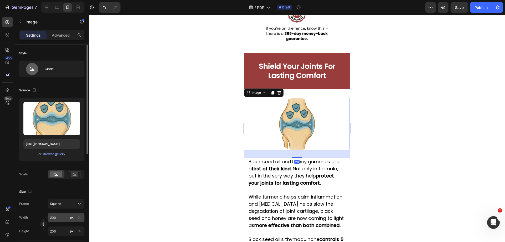
click at [69, 218] on button "px" at bounding box center [72, 217] width 6 height 6
type input "2"
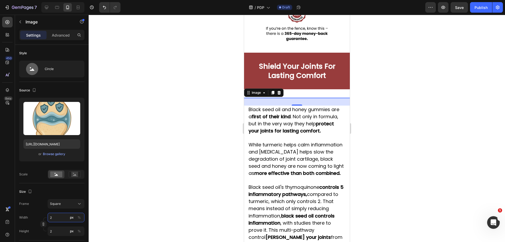
type input "25"
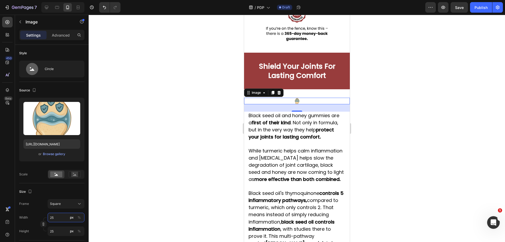
type input "250"
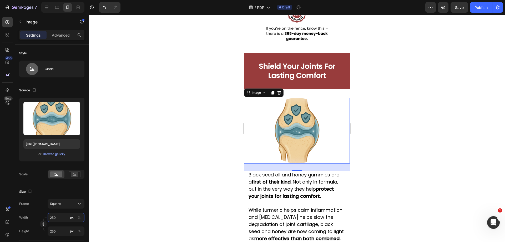
type input "250"
click at [447, 130] on div at bounding box center [297, 128] width 416 height 227
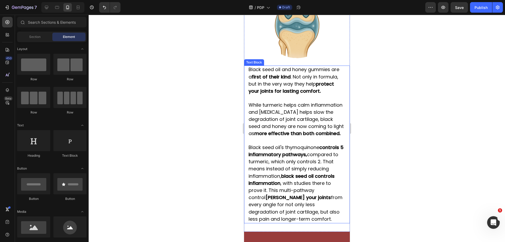
scroll to position [829, 0]
click at [252, 76] on span "Black seed oil and honey gummies are a first of their kind . Not only in formul…" at bounding box center [293, 80] width 91 height 28
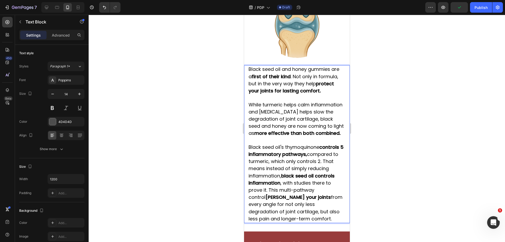
drag, startPoint x: 248, startPoint y: 72, endPoint x: 315, endPoint y: 227, distance: 168.5
click at [316, 223] on div "Black seed oil and honey gummies are a first of their kind . Not only in formul…" at bounding box center [297, 143] width 98 height 157
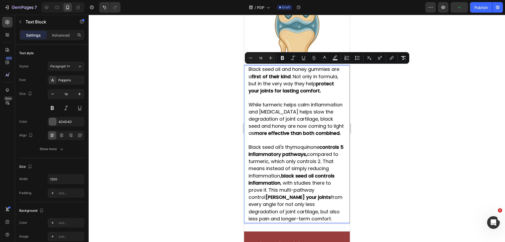
copy div "Black seed oil and honey gummies are a first of their kind . Not only in formul…"
click at [388, 113] on div at bounding box center [297, 128] width 416 height 227
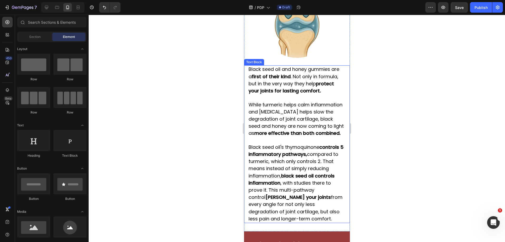
click at [279, 91] on strong "protect your joints for lasting comfort." at bounding box center [291, 87] width 86 height 14
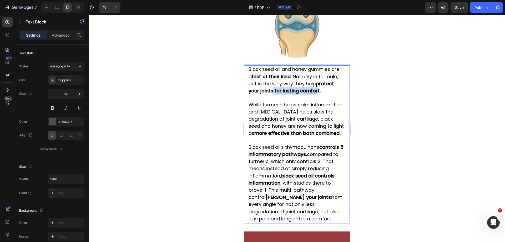
drag, startPoint x: 273, startPoint y: 92, endPoint x: 317, endPoint y: 93, distance: 43.7
click at [317, 93] on strong "protect your joints for lasting comfort." at bounding box center [291, 87] width 86 height 14
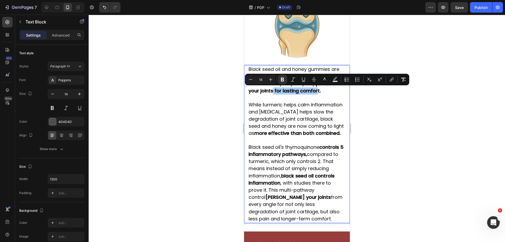
drag, startPoint x: 425, startPoint y: 109, endPoint x: 428, endPoint y: 110, distance: 3.3
click at [428, 110] on div at bounding box center [297, 128] width 416 height 227
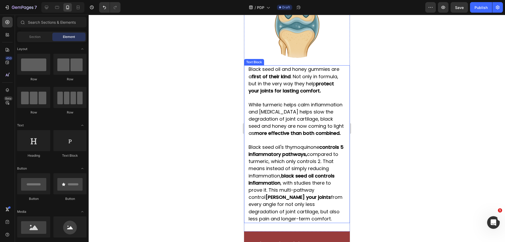
drag, startPoint x: 283, startPoint y: 139, endPoint x: 280, endPoint y: 140, distance: 3.7
click at [283, 137] on p "While turmeric helps calm inflammation and glucosamine helps slow the degradati…" at bounding box center [296, 119] width 97 height 36
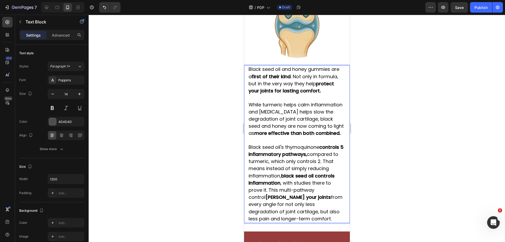
click at [273, 136] on strong "more effective than both combined." at bounding box center [297, 133] width 86 height 7
drag, startPoint x: 272, startPoint y: 141, endPoint x: 237, endPoint y: 141, distance: 34.7
click at [403, 116] on div at bounding box center [297, 128] width 416 height 227
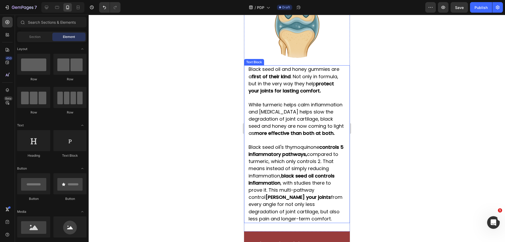
click at [279, 200] on strong "shields your joints" at bounding box center [298, 197] width 66 height 7
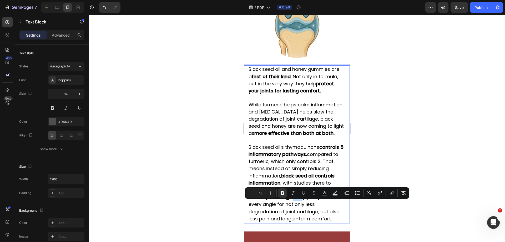
drag, startPoint x: 268, startPoint y: 203, endPoint x: 518, endPoint y: 213, distance: 250.4
click at [277, 200] on strong "shields your joints" at bounding box center [298, 197] width 66 height 7
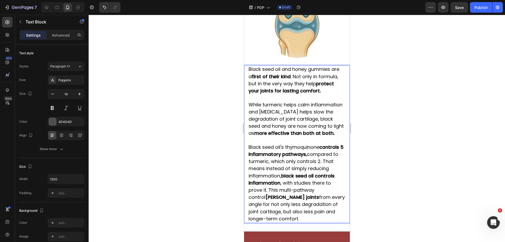
click at [392, 179] on div at bounding box center [297, 128] width 416 height 227
click at [260, 93] on strong "protect your joints for lasting comfort." at bounding box center [291, 87] width 86 height 14
drag, startPoint x: 259, startPoint y: 90, endPoint x: 242, endPoint y: 93, distance: 17.5
click at [258, 91] on strong "protect your joints for lasting comfort." at bounding box center [291, 87] width 86 height 14
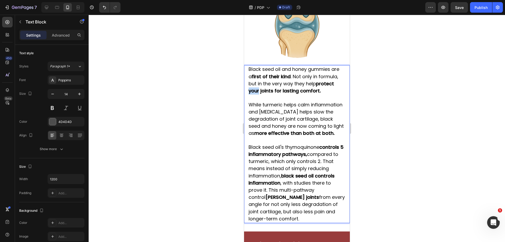
drag, startPoint x: 259, startPoint y: 91, endPoint x: 248, endPoint y: 91, distance: 10.5
click at [248, 91] on div "Black seed oil and honey gummies are a first of their kind . Not only in formul…" at bounding box center [297, 143] width 98 height 157
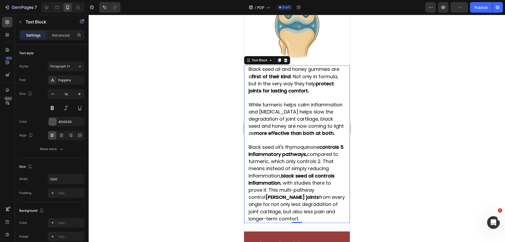
click at [417, 88] on div at bounding box center [297, 128] width 416 height 227
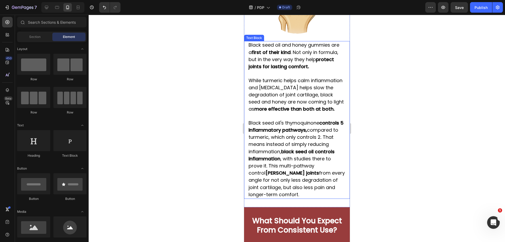
scroll to position [855, 0]
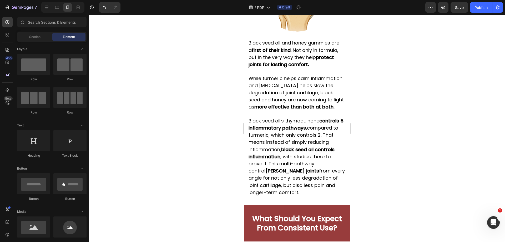
drag, startPoint x: 374, startPoint y: 195, endPoint x: 367, endPoint y: 188, distance: 9.9
click at [374, 195] on div at bounding box center [297, 128] width 416 height 227
click at [291, 186] on span "Black seed oil's thymoquinone controls 5 inflammatory pathways, compared to tur…" at bounding box center [296, 156] width 96 height 78
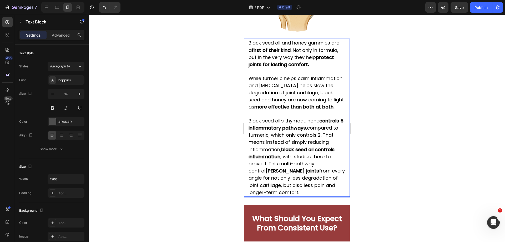
drag, startPoint x: 272, startPoint y: 200, endPoint x: 274, endPoint y: 205, distance: 5.4
click at [274, 205] on div "Image Black seed oil and honey gummies are a first of their kind . Not only in …" at bounding box center [297, 80] width 106 height 247
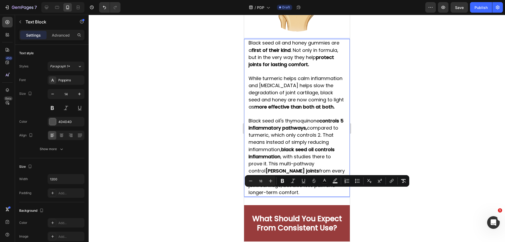
click at [282, 181] on icon "Editor contextual toolbar" at bounding box center [282, 181] width 3 height 4
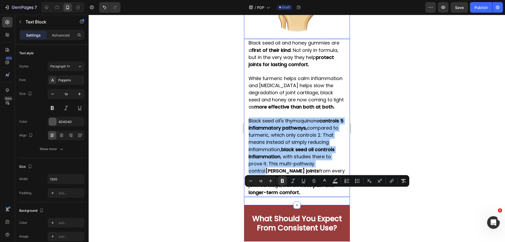
click at [411, 219] on div at bounding box center [297, 128] width 416 height 227
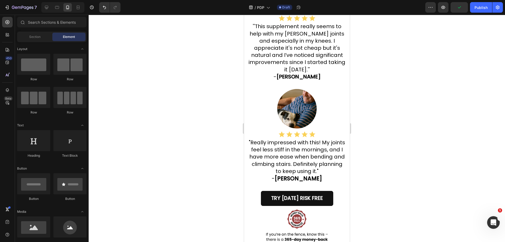
scroll to position [486, 0]
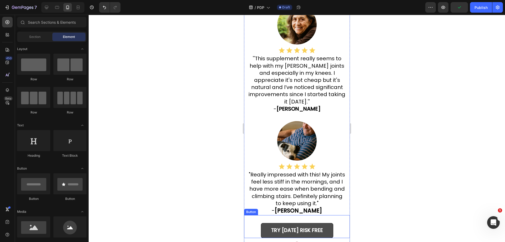
drag, startPoint x: 315, startPoint y: 227, endPoint x: 313, endPoint y: 224, distance: 3.7
click at [315, 227] on strong "TRY TODAY RISK FREE" at bounding box center [297, 230] width 52 height 7
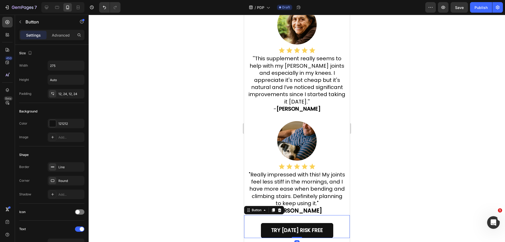
click at [280, 210] on icon at bounding box center [279, 210] width 4 height 4
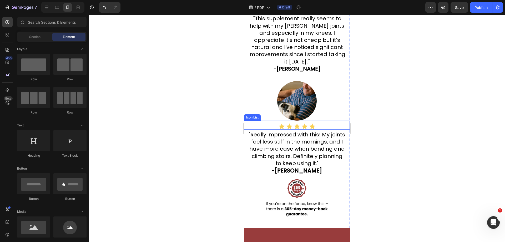
scroll to position [539, 0]
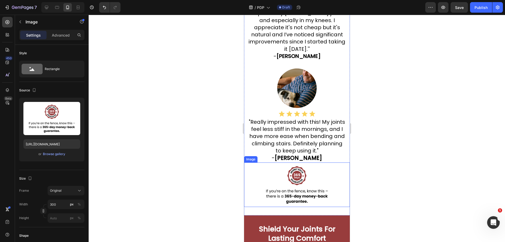
click at [316, 176] on img at bounding box center [296, 184] width 79 height 44
click at [67, 37] on p "Advanced" at bounding box center [61, 35] width 18 height 6
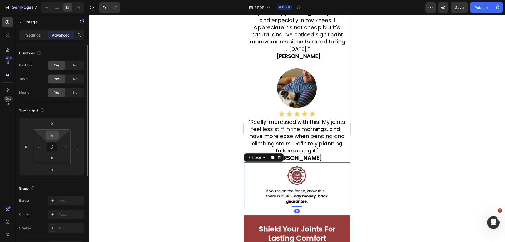
click at [56, 133] on input "0" at bounding box center [52, 135] width 11 height 8
type input "30"
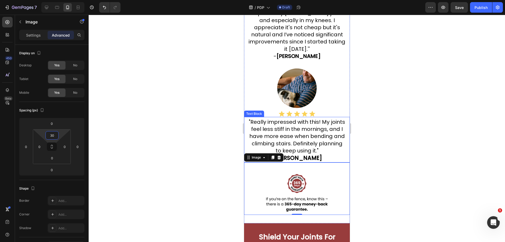
drag, startPoint x: 399, startPoint y: 118, endPoint x: 410, endPoint y: 116, distance: 10.7
click at [400, 117] on div at bounding box center [297, 128] width 416 height 227
click at [411, 114] on div at bounding box center [297, 128] width 416 height 227
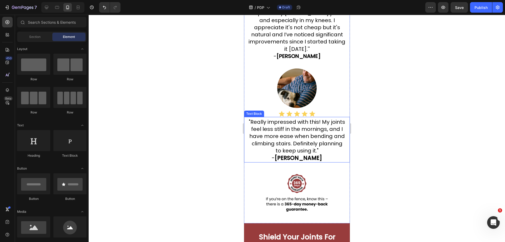
drag, startPoint x: 451, startPoint y: 89, endPoint x: 447, endPoint y: 86, distance: 5.3
click at [449, 87] on div at bounding box center [297, 128] width 416 height 227
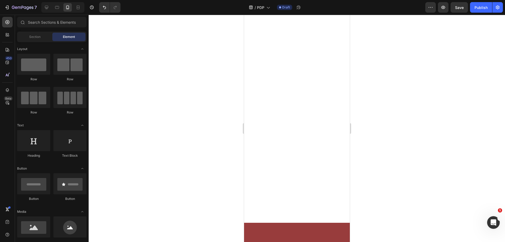
scroll to position [0, 0]
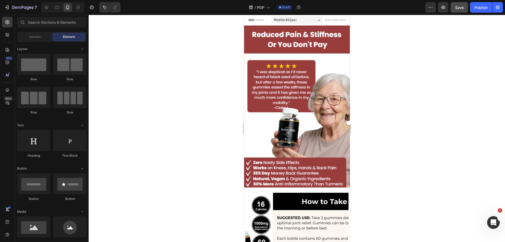
click at [456, 7] on span "Save" at bounding box center [459, 7] width 9 height 4
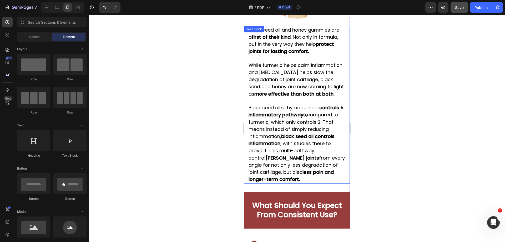
scroll to position [858, 0]
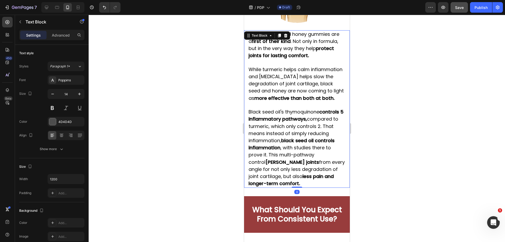
click at [288, 168] on span "Black seed oil's thymoquinone controls 5 inflammatory pathways, compared to tur…" at bounding box center [296, 147] width 96 height 78
click at [315, 168] on span "Black seed oil's thymoquinone controls 5 inflammatory pathways, compared to tur…" at bounding box center [296, 147] width 96 height 78
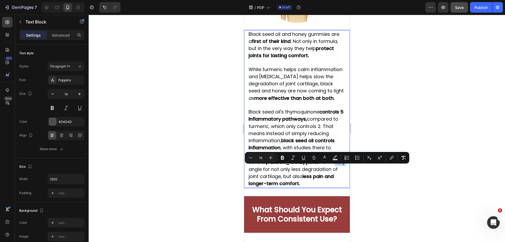
drag, startPoint x: 293, startPoint y: 169, endPoint x: 305, endPoint y: 169, distance: 12.4
click at [305, 169] on span "Black seed oil's thymoquinone controls 5 inflammatory pathways, compared to tur…" at bounding box center [296, 147] width 96 height 78
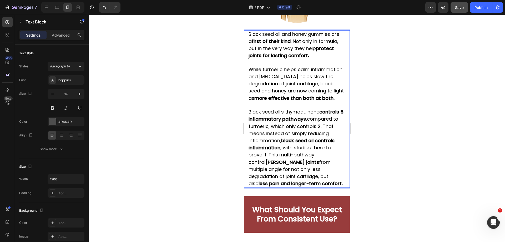
click at [327, 169] on span "Black seed oil's thymoquinone controls 5 inflammatory pathways, compared to tur…" at bounding box center [295, 147] width 95 height 78
click at [421, 170] on div at bounding box center [297, 128] width 416 height 227
click at [308, 98] on strong "more effective than both at both." at bounding box center [294, 98] width 80 height 7
click at [254, 101] on strong "more effective than both at both." at bounding box center [294, 98] width 80 height 7
drag, startPoint x: 249, startPoint y: 105, endPoint x: 253, endPoint y: 105, distance: 4.5
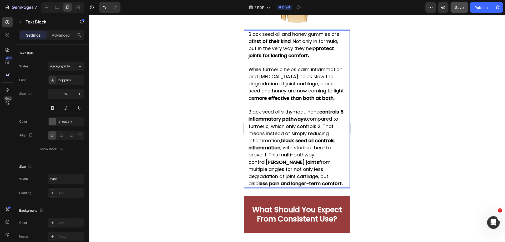
click at [254, 101] on strong "more effective than both at both." at bounding box center [294, 98] width 80 height 7
drag, startPoint x: 259, startPoint y: 105, endPoint x: 247, endPoint y: 107, distance: 11.7
click at [247, 107] on div "Black seed oil and honey gummies are a first of their kind . Not only in formul…" at bounding box center [297, 108] width 106 height 157
click at [419, 104] on div at bounding box center [297, 128] width 416 height 227
click at [273, 102] on p "While turmeric helps calm inflammation and glucosamine helps slow the degradati…" at bounding box center [296, 84] width 97 height 36
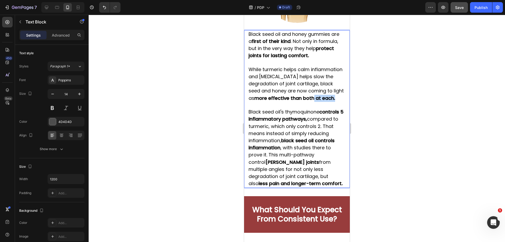
drag, startPoint x: 332, startPoint y: 98, endPoint x: 261, endPoint y: 108, distance: 71.2
click at [261, 101] on strong "more effective than both at each." at bounding box center [294, 98] width 81 height 7
click at [413, 84] on div at bounding box center [297, 128] width 416 height 227
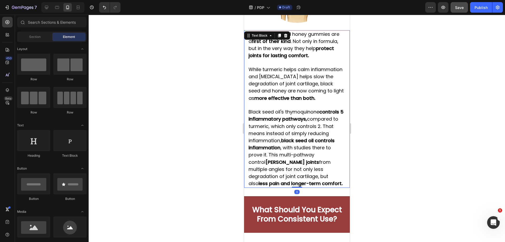
click at [278, 92] on span "While turmeric helps calm inflammation and glucosamine helps slow the degradati…" at bounding box center [295, 83] width 95 height 35
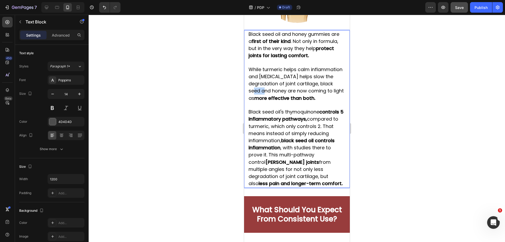
click at [276, 92] on span "While turmeric helps calm inflammation and glucosamine helps slow the degradati…" at bounding box center [295, 83] width 95 height 35
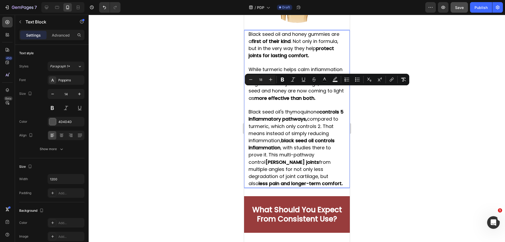
click at [274, 91] on span "While turmeric helps calm inflammation and glucosamine helps slow the degradati…" at bounding box center [295, 83] width 95 height 35
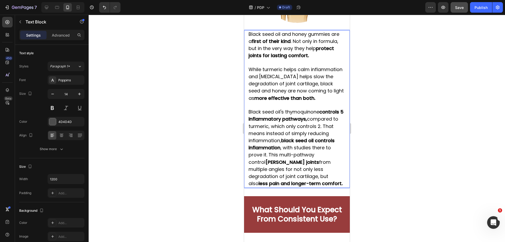
click at [277, 91] on span "While turmeric helps calm inflammation and glucosamine helps slow the degradati…" at bounding box center [295, 83] width 95 height 35
click at [275, 92] on span "While turmeric helps calm inflammation and glucosamine helps slow the degradati…" at bounding box center [295, 83] width 95 height 35
click at [391, 92] on div at bounding box center [297, 128] width 416 height 227
click at [280, 90] on span "While turmeric helps calm inflammation and glucosamine helps slow the degradati…" at bounding box center [295, 83] width 94 height 35
click at [338, 84] on span "While turmeric helps calm inflammation and glucosamine helps slow the degradati…" at bounding box center [295, 83] width 94 height 35
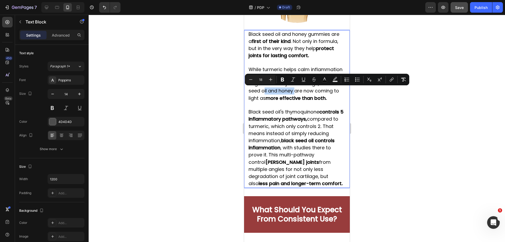
drag, startPoint x: 282, startPoint y: 92, endPoint x: 317, endPoint y: 90, distance: 35.0
click at [317, 90] on span "While turmeric helps calm inflammation and glucosamine helps slow the degradati…" at bounding box center [295, 83] width 94 height 35
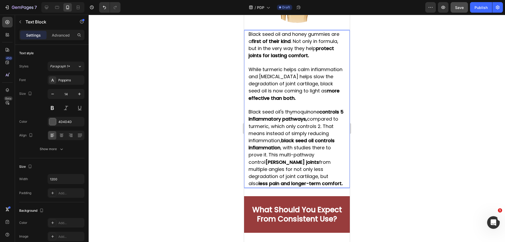
click at [400, 73] on div at bounding box center [297, 128] width 416 height 227
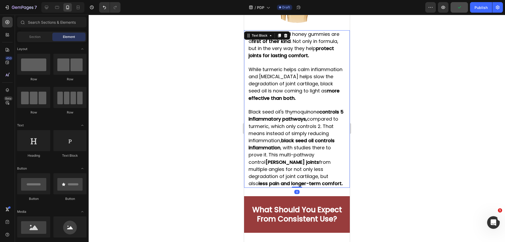
click at [313, 97] on p "While turmeric helps calm inflammation and glucosamine helps slow the degradati…" at bounding box center [296, 84] width 97 height 36
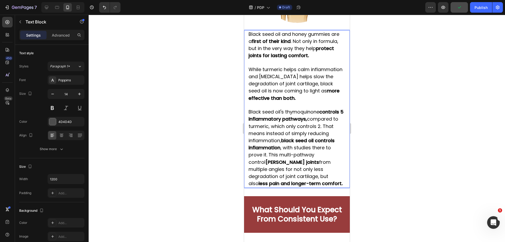
click at [306, 98] on strong "more effective than both." at bounding box center [293, 94] width 91 height 14
click at [388, 99] on div at bounding box center [297, 128] width 416 height 227
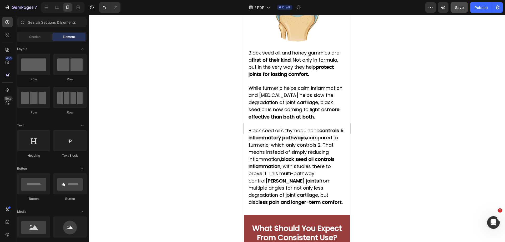
scroll to position [793, 0]
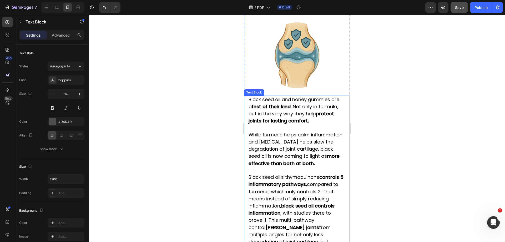
click at [338, 119] on p "Black seed oil and honey gummies are a first of their kind . Not only in formul…" at bounding box center [296, 110] width 97 height 29
click at [61, 39] on div "Settings Advanced" at bounding box center [51, 35] width 65 height 11
click at [61, 38] on p "Advanced" at bounding box center [61, 35] width 18 height 6
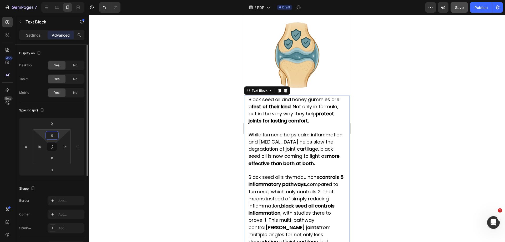
drag, startPoint x: 50, startPoint y: 134, endPoint x: 56, endPoint y: 136, distance: 5.7
click at [51, 134] on input "0" at bounding box center [52, 135] width 11 height 8
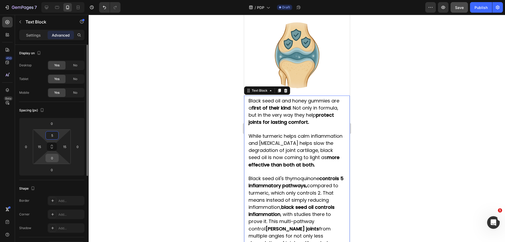
type input "5"
drag, startPoint x: 54, startPoint y: 156, endPoint x: 92, endPoint y: 157, distance: 37.9
click at [54, 156] on input "0" at bounding box center [52, 158] width 11 height 8
type input "5"
drag, startPoint x: 476, startPoint y: 149, endPoint x: 464, endPoint y: 135, distance: 18.6
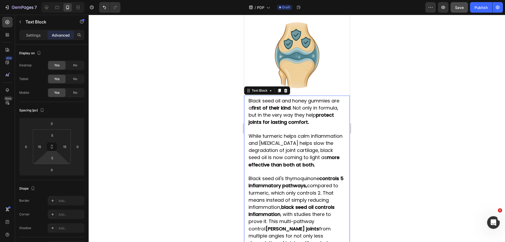
click at [475, 148] on div at bounding box center [297, 128] width 416 height 227
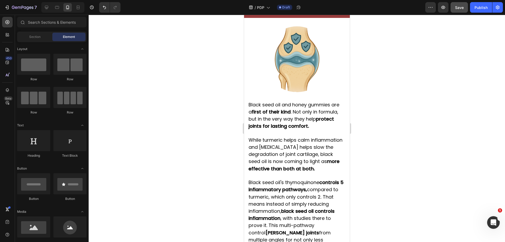
scroll to position [778, 0]
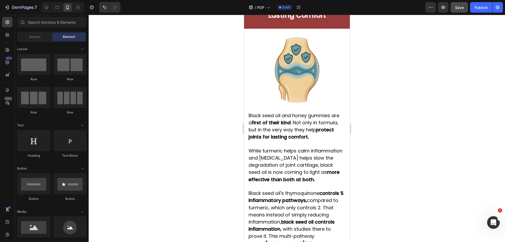
drag, startPoint x: 348, startPoint y: 79, endPoint x: 594, endPoint y: 90, distance: 245.5
click at [464, 6] on button "Save" at bounding box center [459, 7] width 17 height 11
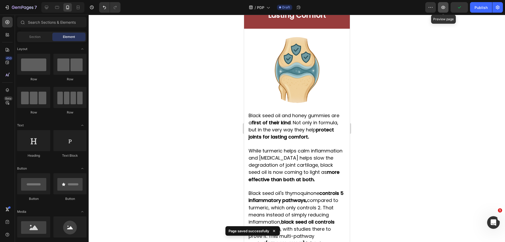
click at [448, 9] on button "button" at bounding box center [443, 7] width 11 height 11
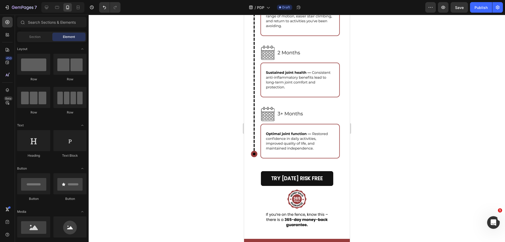
scroll to position [1362, 0]
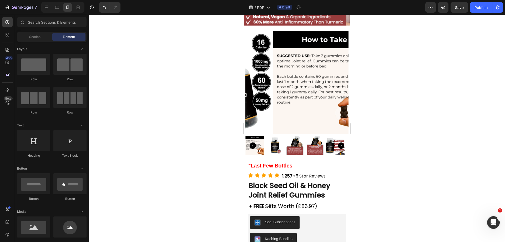
drag, startPoint x: 346, startPoint y: 127, endPoint x: 596, endPoint y: 59, distance: 258.5
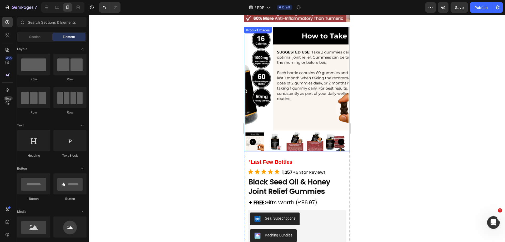
click at [277, 132] on img at bounding box center [274, 141] width 19 height 19
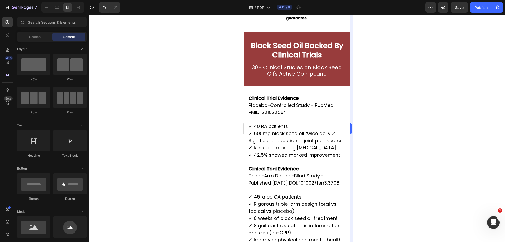
scroll to position [1830, 0]
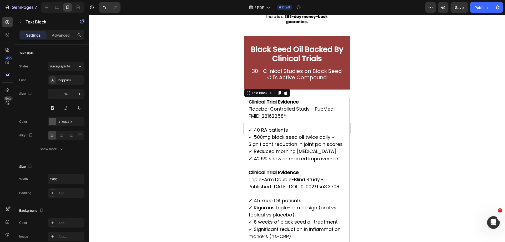
click at [283, 127] on span "✓ 40 RA patients" at bounding box center [267, 130] width 39 height 7
click at [249, 98] on strong "Clinical Trial Evidence" at bounding box center [273, 101] width 50 height 7
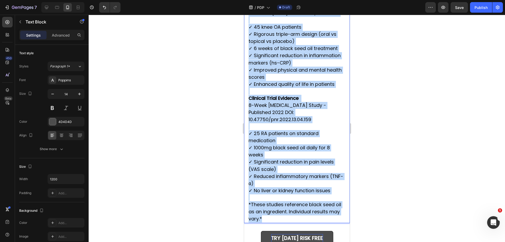
scroll to position [2070, 0]
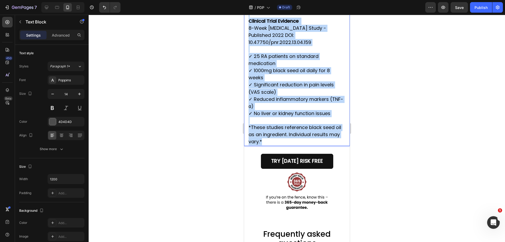
drag, startPoint x: 249, startPoint y: 90, endPoint x: 272, endPoint y: 156, distance: 69.5
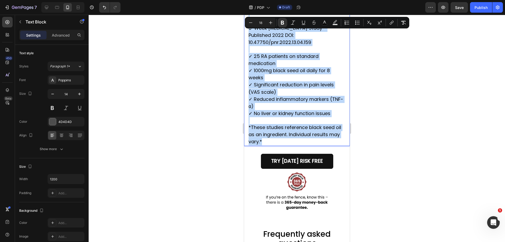
copy div "Clinical Trial Evidence Placebo-Controlled Study - PubMed PMID: 22162258* ✓ 40 …"
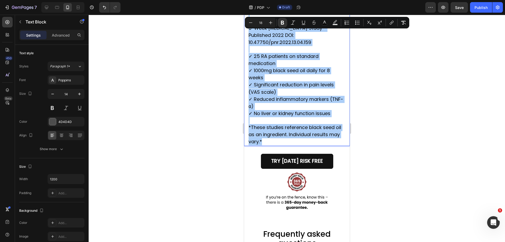
click at [431, 127] on div at bounding box center [297, 128] width 416 height 227
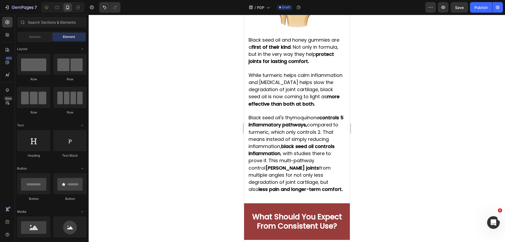
scroll to position [807, 0]
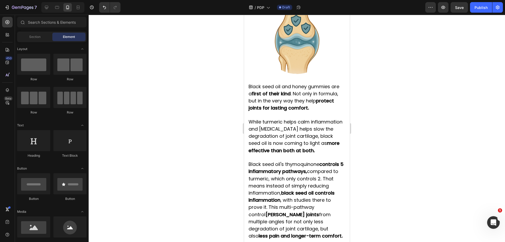
drag, startPoint x: 348, startPoint y: 97, endPoint x: 618, endPoint y: 112, distance: 270.8
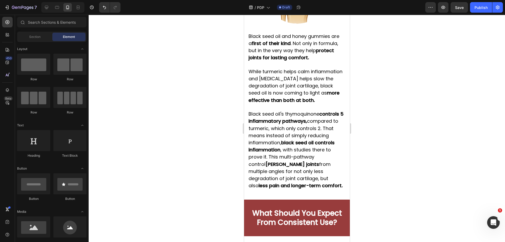
scroll to position [853, 0]
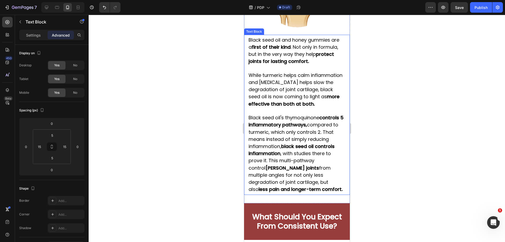
click at [308, 111] on p at bounding box center [296, 111] width 97 height 7
click at [305, 105] on strong "more effective than both at both." at bounding box center [293, 100] width 91 height 14
drag, startPoint x: 295, startPoint y: 103, endPoint x: 326, endPoint y: 104, distance: 31.1
click at [326, 104] on strong "more effective than both at both." at bounding box center [293, 100] width 91 height 14
click at [308, 160] on span "Black seed oil's thymoquinone controls 5 inflammatory pathways, compared to tur…" at bounding box center [295, 153] width 95 height 78
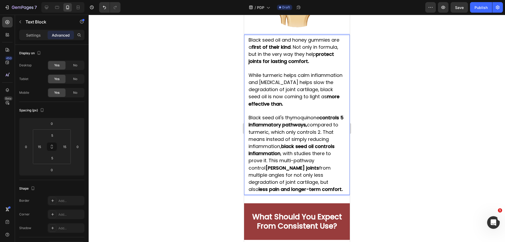
click at [292, 153] on span "Black seed oil's thymoquinone controls 5 inflammatory pathways, compared to tur…" at bounding box center [295, 153] width 95 height 78
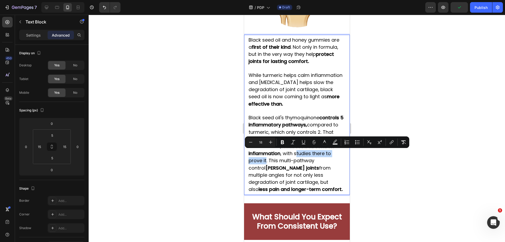
drag, startPoint x: 295, startPoint y: 155, endPoint x: 265, endPoint y: 161, distance: 30.4
click at [265, 161] on span "Black seed oil's thymoquinone controls 5 inflammatory pathways, compared to tur…" at bounding box center [295, 153] width 95 height 78
click at [295, 153] on span "Black seed oil's thymoquinone controls 5 inflammatory pathways, compared to tur…" at bounding box center [295, 153] width 95 height 78
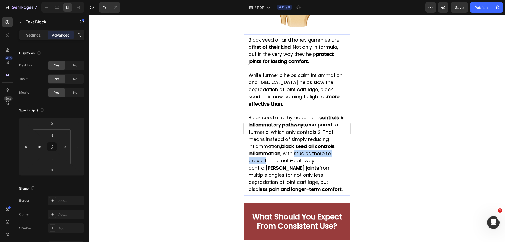
drag, startPoint x: 295, startPoint y: 153, endPoint x: 266, endPoint y: 161, distance: 30.3
click at [266, 161] on span "Black seed oil's thymoquinone controls 5 inflammatory pathways, compared to tur…" at bounding box center [295, 153] width 95 height 78
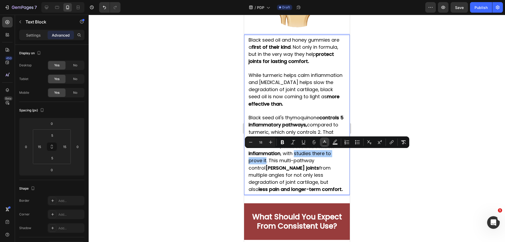
click at [325, 143] on icon "Editor contextual toolbar" at bounding box center [324, 141] width 5 height 5
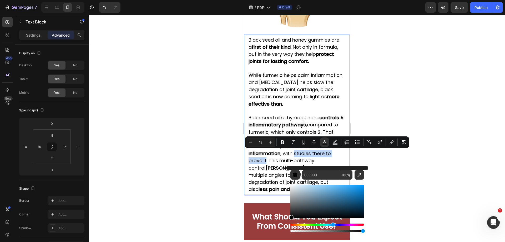
drag, startPoint x: 329, startPoint y: 225, endPoint x: 332, endPoint y: 225, distance: 2.9
click at [332, 225] on div "Hue" at bounding box center [327, 224] width 74 height 2
drag, startPoint x: 357, startPoint y: 186, endPoint x: 372, endPoint y: 165, distance: 25.4
click at [375, 0] on body "7 Version history / PDP Draft Preview Save Publish 450 Beta Sections(18) Elemen…" at bounding box center [252, 0] width 505 height 0
type input "0099FF"
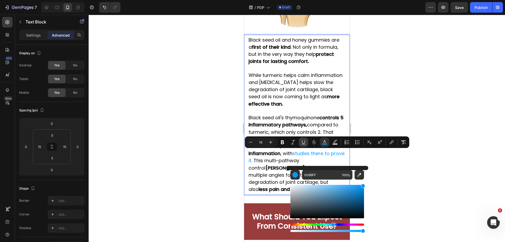
click at [301, 144] on button "Underline" at bounding box center [303, 141] width 9 height 9
click at [404, 164] on div at bounding box center [297, 128] width 416 height 227
click at [404, 169] on div at bounding box center [297, 128] width 416 height 227
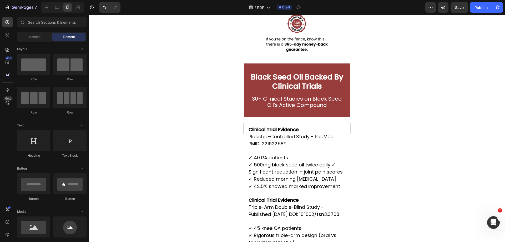
scroll to position [1806, 0]
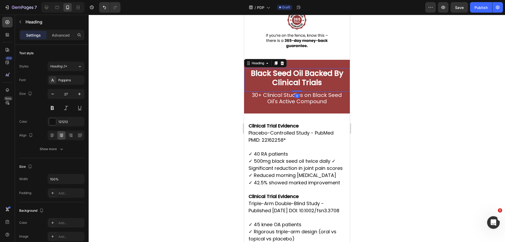
click at [275, 76] on strong "Black Seed Oil Backed By Clinical Trials" at bounding box center [297, 77] width 92 height 19
click at [323, 73] on p "Black Seed Oil Backed By Clinical Trials" at bounding box center [296, 78] width 97 height 18
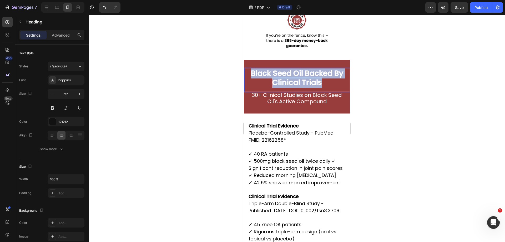
drag, startPoint x: 323, startPoint y: 73, endPoint x: 248, endPoint y: 60, distance: 75.9
click at [248, 68] on h2 "Black Seed Oil Backed By Clinical Trials" at bounding box center [297, 77] width 98 height 19
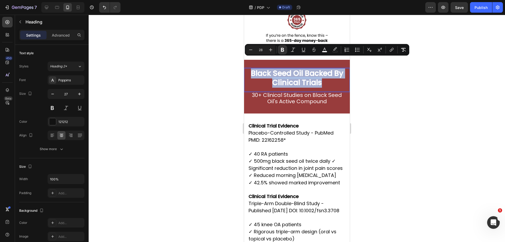
copy strong "Black Seed Oil Backed By Clinical Trials"
click at [249, 92] on h2 "30+ Clinical Studies on Black Seed Oil's Active Compound" at bounding box center [297, 98] width 98 height 13
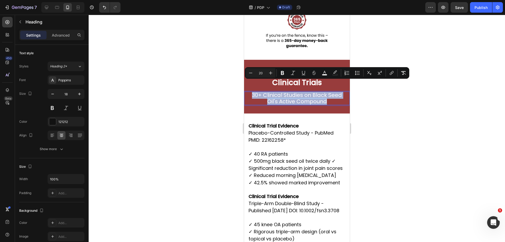
drag, startPoint x: 250, startPoint y: 84, endPoint x: 340, endPoint y: 92, distance: 89.8
click at [281, 129] on span "Placebo-Controlled Study - PubMed PMID: 22162258*" at bounding box center [290, 136] width 85 height 14
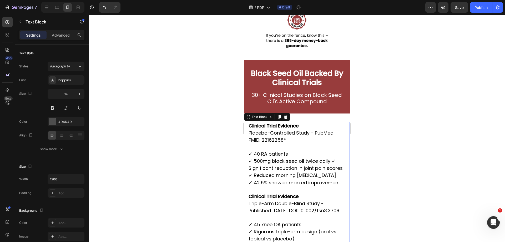
click at [254, 122] on strong "Clinical Trial Evidence" at bounding box center [273, 125] width 50 height 7
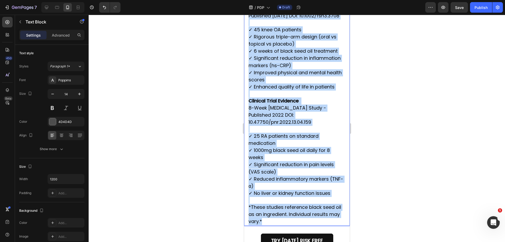
scroll to position [2027, 0]
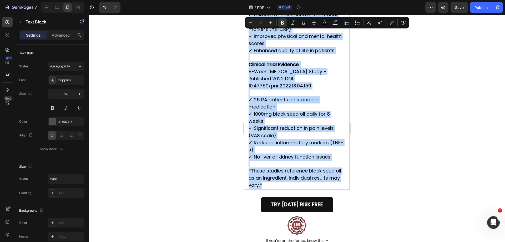
drag, startPoint x: 248, startPoint y: 115, endPoint x: 295, endPoint y: 200, distance: 96.9
click at [295, 189] on div "Clinical Trial Evidence Placebo-Controlled Study - PubMed PMID: 22162258* ✓ 40 …" at bounding box center [297, 40] width 98 height 299
copy div "Clinical Trial Evidence Placebo-Controlled Study - PubMed PMID: 22162258* ✓ 40 …"
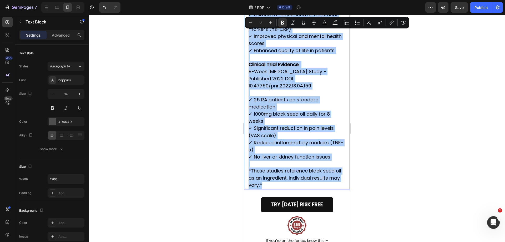
drag, startPoint x: 418, startPoint y: 134, endPoint x: 371, endPoint y: 119, distance: 49.3
click at [418, 134] on div at bounding box center [297, 128] width 416 height 227
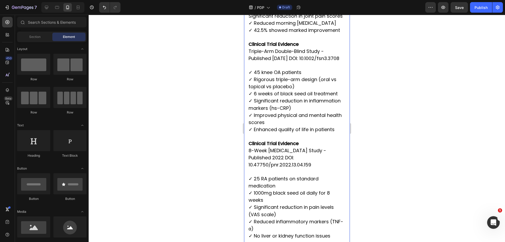
click at [315, 69] on p "Rich Text Editor. Editing area: main" at bounding box center [296, 65] width 97 height 7
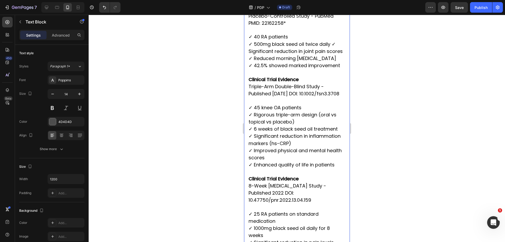
scroll to position [1895, 0]
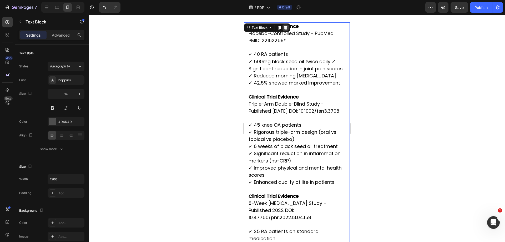
click at [283, 28] on icon at bounding box center [285, 28] width 4 height 4
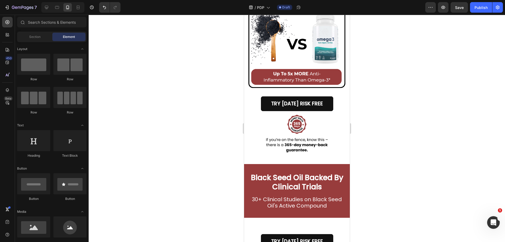
scroll to position [1718, 0]
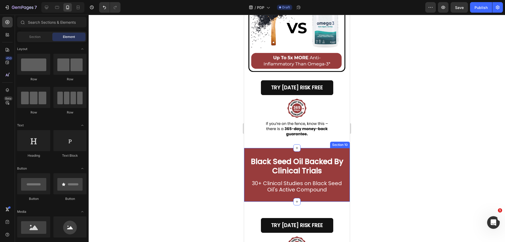
click at [308, 148] on div "Black Seed Oil Backed By Clinical Trials Heading 30+ Clinical Studies on Black …" at bounding box center [297, 175] width 106 height 54
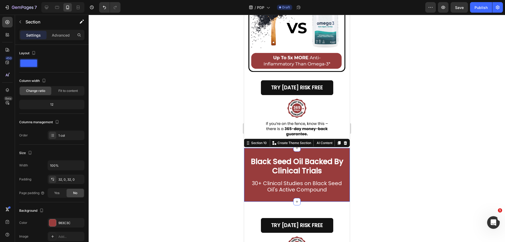
click at [344, 141] on icon at bounding box center [345, 143] width 3 height 4
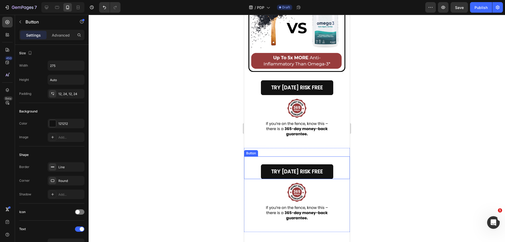
click at [314, 156] on div "TRY TODAY RISK FREE Button" at bounding box center [297, 167] width 106 height 23
click at [280, 149] on icon at bounding box center [279, 151] width 3 height 4
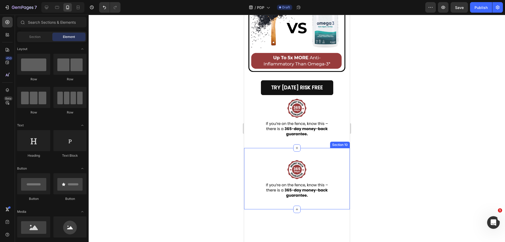
click at [304, 148] on div "Image Section 10" at bounding box center [297, 178] width 106 height 61
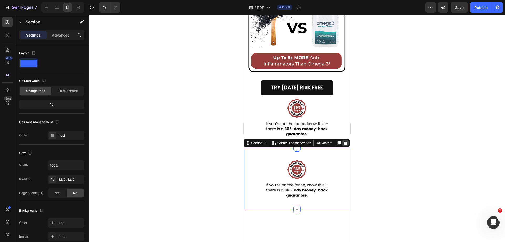
click at [343, 141] on icon at bounding box center [345, 143] width 4 height 4
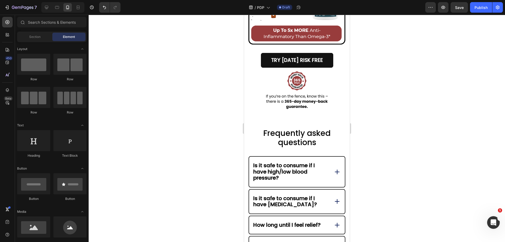
scroll to position [1730, 0]
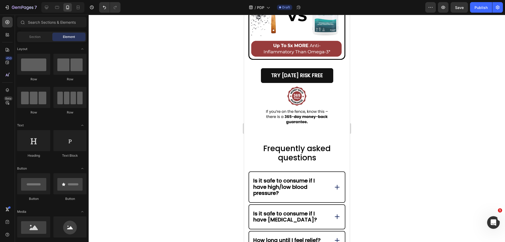
drag, startPoint x: 348, startPoint y: 176, endPoint x: 596, endPoint y: 188, distance: 248.7
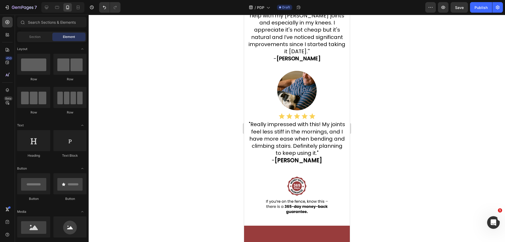
scroll to position [0, 0]
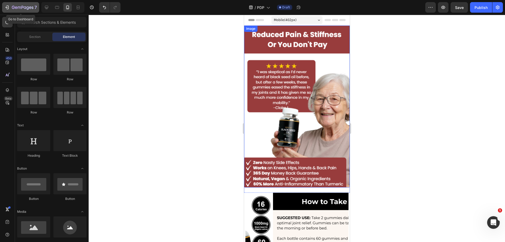
click at [8, 9] on icon "button" at bounding box center [6, 7] width 5 height 5
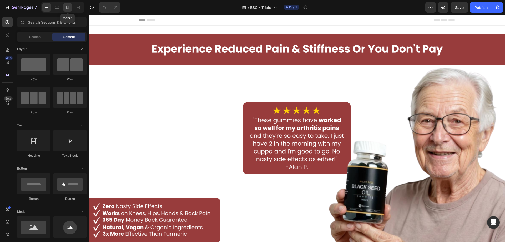
click at [67, 5] on icon at bounding box center [67, 7] width 5 height 5
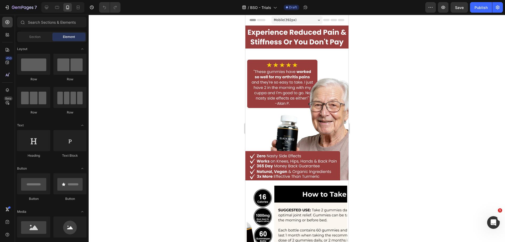
click at [318, 33] on img at bounding box center [296, 103] width 103 height 155
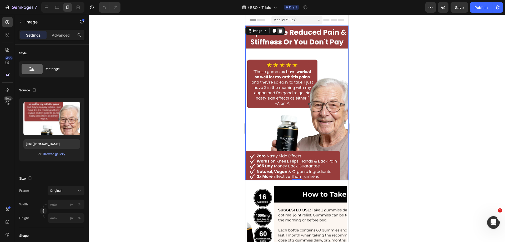
click at [282, 29] on icon at bounding box center [280, 31] width 4 height 4
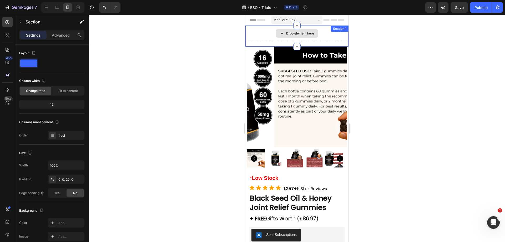
click at [325, 32] on div "Drop element here Section 1" at bounding box center [296, 36] width 103 height 21
click at [342, 30] on icon at bounding box center [344, 31] width 4 height 4
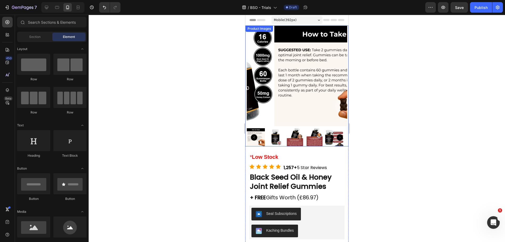
click at [337, 36] on img at bounding box center [324, 76] width 101 height 101
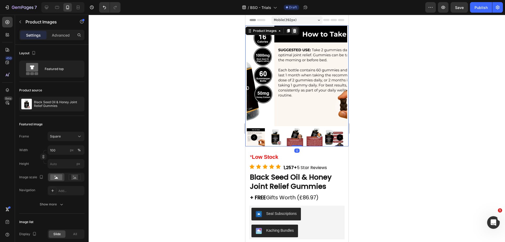
click at [298, 31] on div at bounding box center [294, 31] width 6 height 6
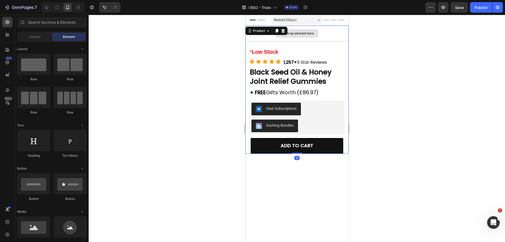
click at [324, 34] on div "Drop element here" at bounding box center [296, 34] width 103 height 16
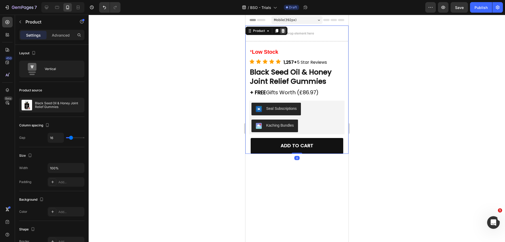
click at [282, 31] on icon at bounding box center [283, 31] width 4 height 4
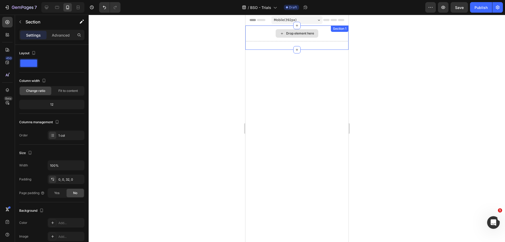
click at [323, 38] on div "Drop element here" at bounding box center [296, 34] width 103 height 16
click at [342, 32] on icon at bounding box center [343, 31] width 3 height 4
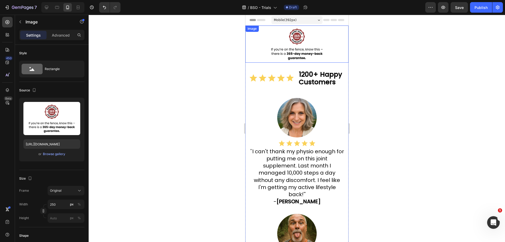
click at [326, 29] on img at bounding box center [297, 44] width 66 height 37
click at [280, 31] on icon at bounding box center [280, 31] width 3 height 4
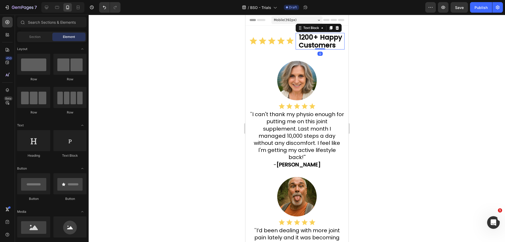
drag, startPoint x: 314, startPoint y: 33, endPoint x: 304, endPoint y: 32, distance: 9.5
click at [314, 33] on strong "1200+ Happy Customers" at bounding box center [320, 41] width 43 height 17
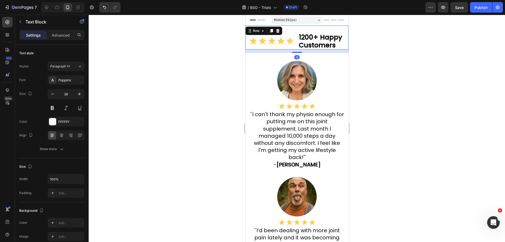
click at [284, 30] on div "Icon Icon Icon Icon Icon Icon List 1200+ Happy Customers Text Block Row 13" at bounding box center [296, 38] width 103 height 24
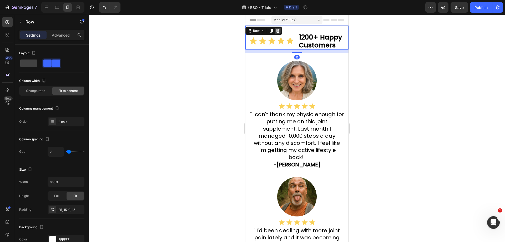
click at [280, 30] on div at bounding box center [277, 31] width 6 height 6
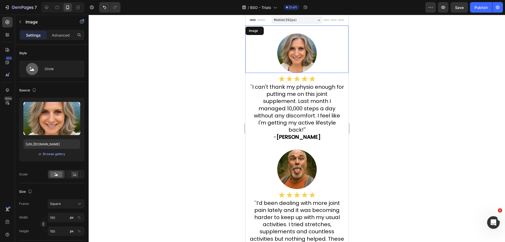
click at [303, 30] on div "Image" at bounding box center [296, 49] width 103 height 47
drag, startPoint x: 279, startPoint y: 29, endPoint x: 297, endPoint y: 31, distance: 18.8
click at [279, 29] on icon at bounding box center [280, 31] width 4 height 4
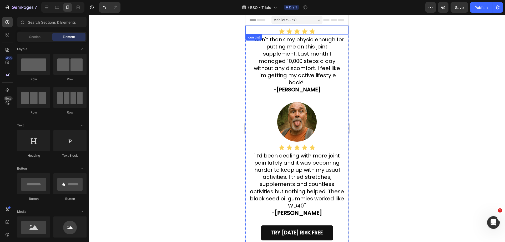
click at [318, 32] on div "Icon Icon Icon Icon Icon" at bounding box center [296, 31] width 103 height 6
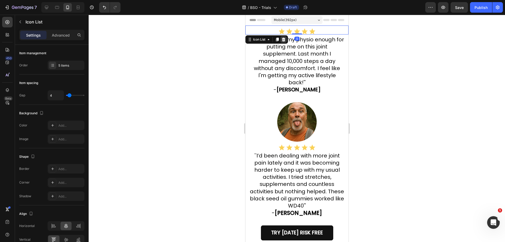
click at [284, 37] on div at bounding box center [283, 39] width 6 height 6
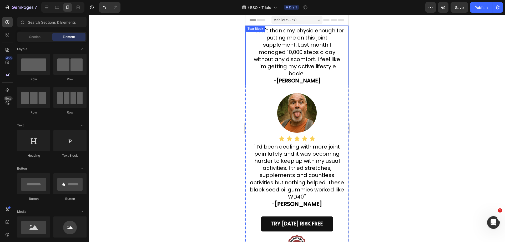
drag, startPoint x: 326, startPoint y: 36, endPoint x: 307, endPoint y: 33, distance: 19.9
click at [326, 35] on span "I can't thank my physio enough for putting me on this joint supplement. Last mo…" at bounding box center [298, 52] width 92 height 50
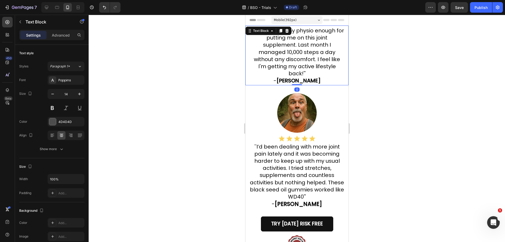
click at [290, 31] on div "Text Block" at bounding box center [268, 31] width 46 height 8
drag, startPoint x: 287, startPoint y: 32, endPoint x: 315, endPoint y: 33, distance: 27.7
click at [288, 32] on icon at bounding box center [286, 31] width 3 height 4
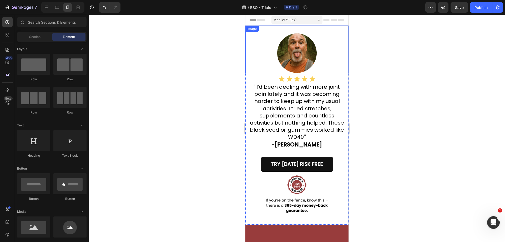
click at [318, 33] on div "Image" at bounding box center [296, 49] width 103 height 47
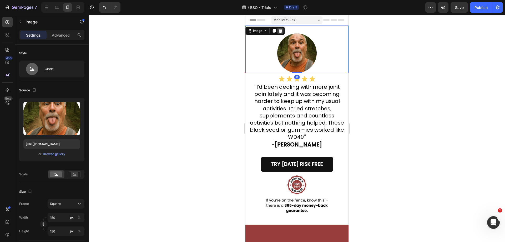
drag, startPoint x: 282, startPoint y: 30, endPoint x: 287, endPoint y: 32, distance: 5.2
click at [282, 31] on icon at bounding box center [280, 31] width 4 height 4
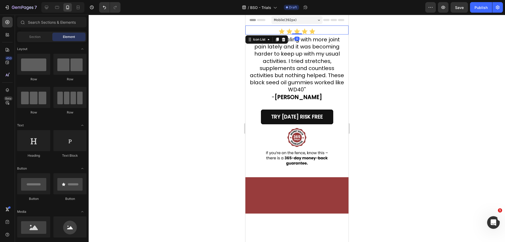
click at [318, 34] on div "Icon Icon Icon Icon Icon" at bounding box center [296, 31] width 103 height 6
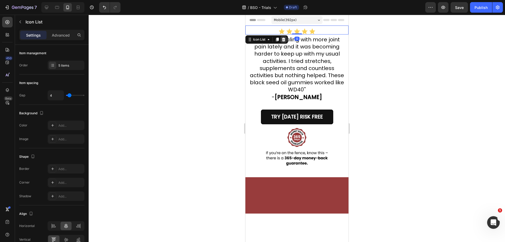
click at [284, 36] on div at bounding box center [283, 39] width 6 height 6
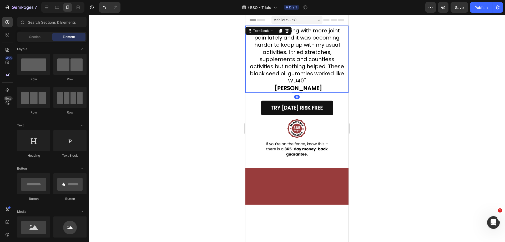
click at [326, 37] on span "I’d been dealing with more joint pain lately and it was becoming harder to keep…" at bounding box center [297, 55] width 94 height 57
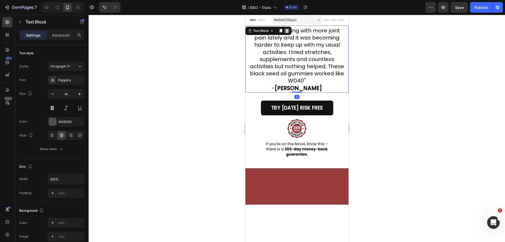
click at [288, 31] on icon at bounding box center [286, 31] width 3 height 4
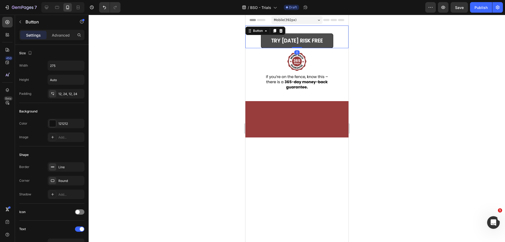
click at [327, 40] on link "TRY [DATE] RISK FREE" at bounding box center [297, 40] width 72 height 15
click at [284, 32] on div at bounding box center [281, 31] width 6 height 6
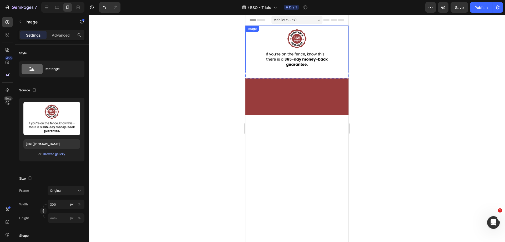
click at [321, 41] on img at bounding box center [296, 48] width 79 height 44
click at [283, 30] on div at bounding box center [280, 31] width 6 height 6
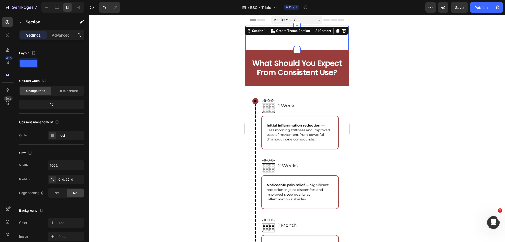
click at [327, 33] on div "Drop element here Section 1 You can create reusable sections Create Theme Secti…" at bounding box center [296, 38] width 103 height 24
click at [342, 31] on icon at bounding box center [343, 31] width 3 height 4
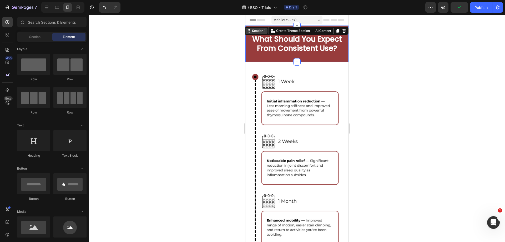
click at [337, 29] on div "Section 1 You can create reusable sections Create Theme Section AI Content Writ…" at bounding box center [296, 31] width 104 height 8
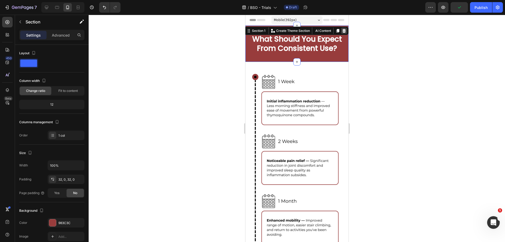
click at [342, 31] on icon at bounding box center [344, 31] width 4 height 4
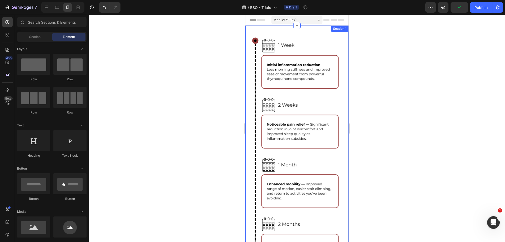
click at [338, 31] on div "Section 1" at bounding box center [340, 29] width 18 height 6
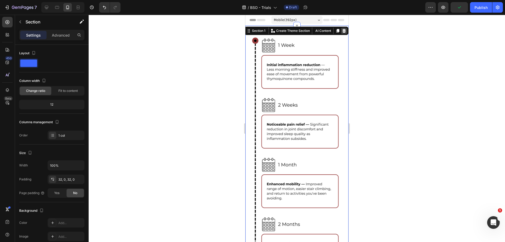
click at [343, 31] on div at bounding box center [344, 31] width 6 height 6
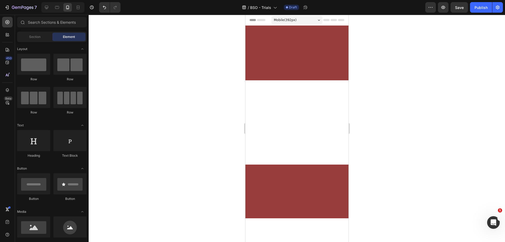
click at [338, 31] on div at bounding box center [296, 53] width 103 height 55
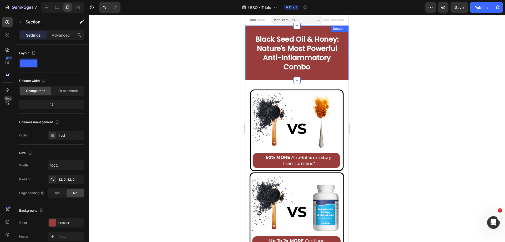
click at [331, 30] on div "Section 1" at bounding box center [340, 29] width 18 height 6
drag, startPoint x: 340, startPoint y: 30, endPoint x: 337, endPoint y: 31, distance: 3.5
click at [342, 31] on icon at bounding box center [344, 31] width 4 height 4
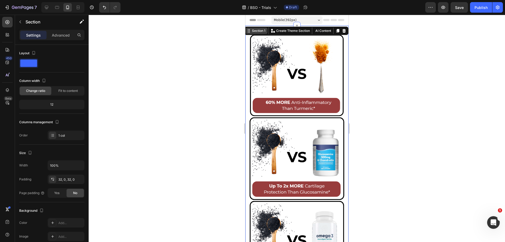
click at [329, 30] on div "Section 1 You can create reusable sections Create Theme Section AI Content Writ…" at bounding box center [296, 31] width 104 height 8
click at [342, 32] on icon at bounding box center [343, 31] width 3 height 4
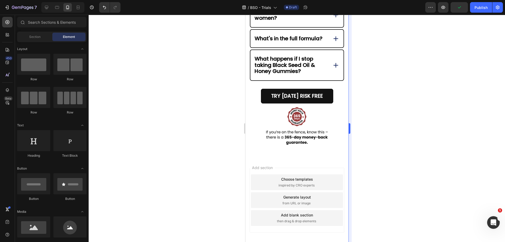
scroll to position [842, 0]
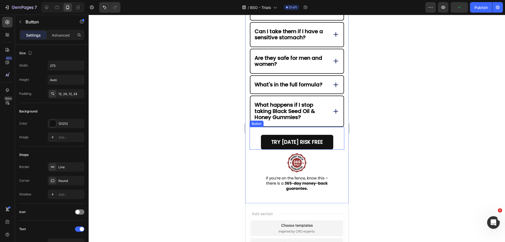
drag, startPoint x: 330, startPoint y: 150, endPoint x: 304, endPoint y: 138, distance: 29.5
click at [330, 149] on link "TRY [DATE] RISK FREE" at bounding box center [297, 142] width 72 height 15
click at [283, 125] on div at bounding box center [285, 122] width 6 height 6
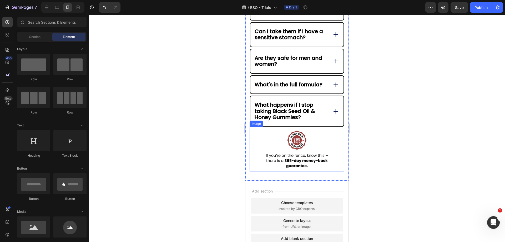
click at [304, 171] on img at bounding box center [296, 149] width 79 height 44
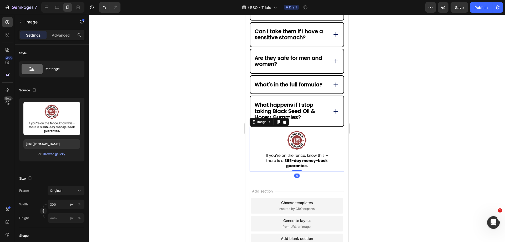
drag, startPoint x: 414, startPoint y: 150, endPoint x: 382, endPoint y: 185, distance: 48.1
click at [414, 150] on div at bounding box center [297, 128] width 416 height 227
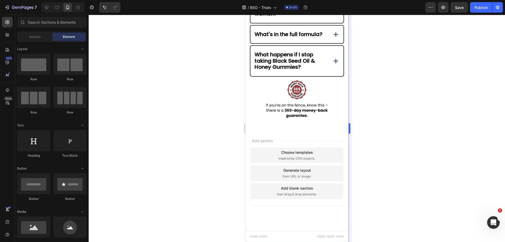
scroll to position [898, 0]
click at [102, 7] on icon "Undo/Redo" at bounding box center [104, 7] width 5 height 5
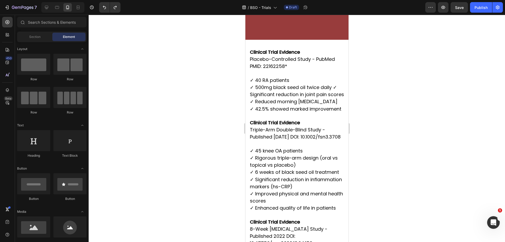
scroll to position [0, 0]
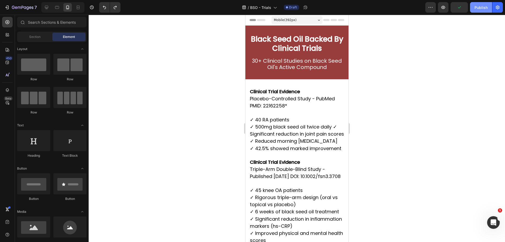
click at [479, 11] on button "Publish" at bounding box center [481, 7] width 22 height 11
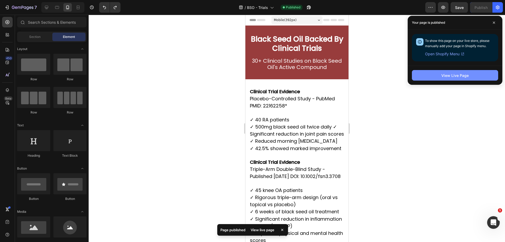
click at [438, 71] on button "View Live Page" at bounding box center [455, 75] width 86 height 11
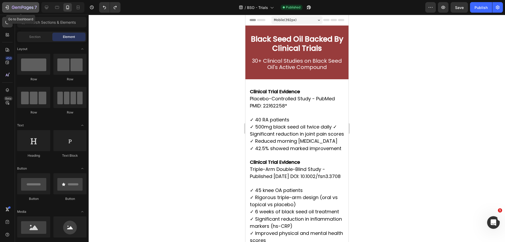
click at [13, 3] on button "7" at bounding box center [20, 7] width 37 height 11
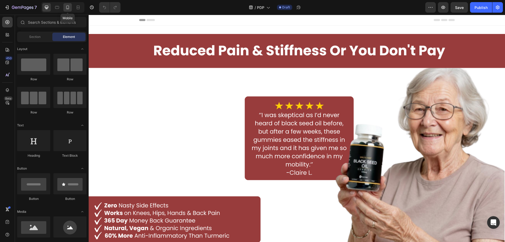
click at [69, 9] on icon at bounding box center [67, 7] width 5 height 5
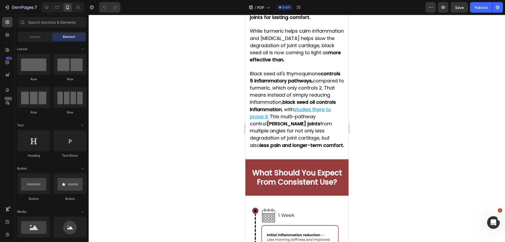
scroll to position [888, 0]
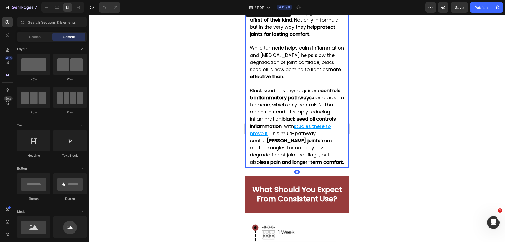
drag, startPoint x: 289, startPoint y: 143, endPoint x: 259, endPoint y: 141, distance: 29.3
click at [288, 137] on u "studies there to prove it" at bounding box center [290, 130] width 81 height 14
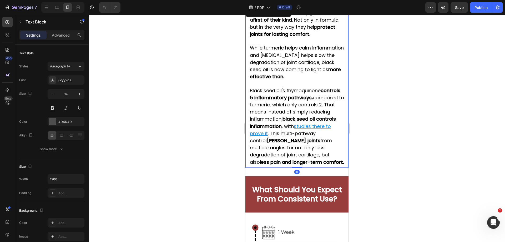
click at [255, 137] on u "studies there to prove it" at bounding box center [290, 130] width 81 height 14
click at [250, 137] on u "studies there to prove it" at bounding box center [290, 130] width 81 height 14
drag, startPoint x: 272, startPoint y: 140, endPoint x: 305, endPoint y: 140, distance: 32.4
click at [305, 137] on u "studies there to prove it" at bounding box center [290, 130] width 81 height 14
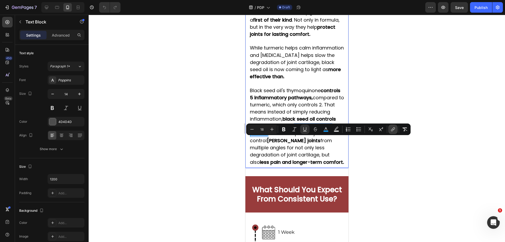
click at [396, 132] on button "link" at bounding box center [392, 128] width 9 height 9
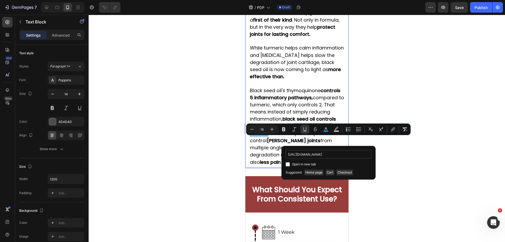
scroll to position [0, 42]
type input "https://celureco.com/pages/bso-trials?_ab=0&key=1756319528008"
click at [342, 161] on div "Open in new tab" at bounding box center [329, 164] width 86 height 6
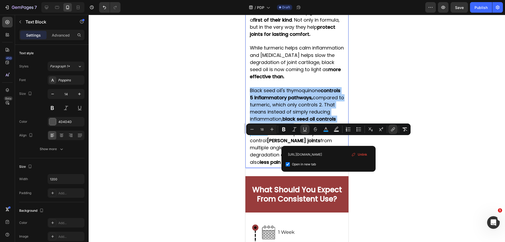
click at [335, 161] on div "Open in new tab" at bounding box center [329, 164] width 86 height 6
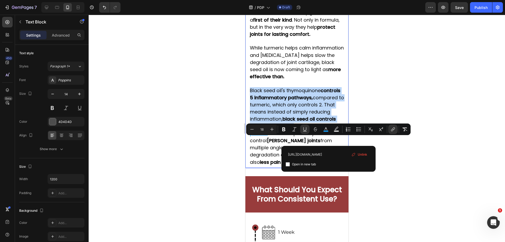
checkbox input "false"
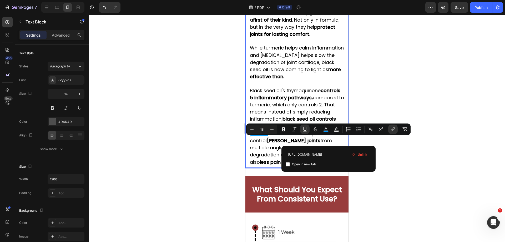
click at [440, 150] on div at bounding box center [297, 128] width 416 height 227
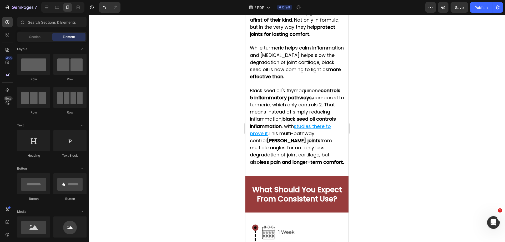
drag, startPoint x: 463, startPoint y: 9, endPoint x: 436, endPoint y: 27, distance: 32.5
click at [461, 9] on span "Save" at bounding box center [459, 7] width 9 height 4
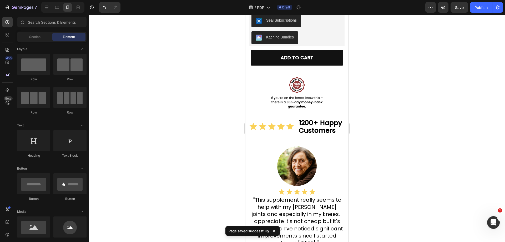
scroll to position [378, 0]
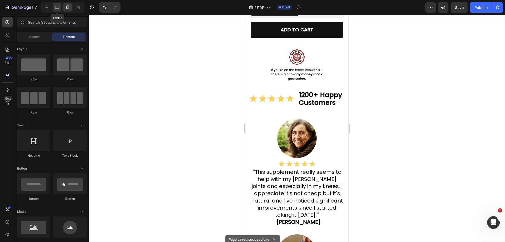
drag, startPoint x: 58, startPoint y: 6, endPoint x: 76, endPoint y: 19, distance: 22.2
click at [58, 6] on icon at bounding box center [56, 7] width 5 height 5
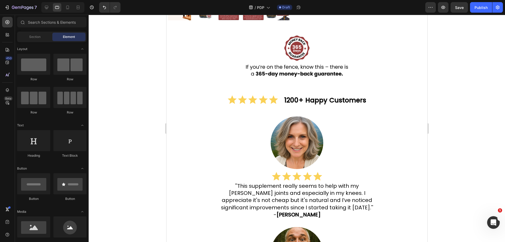
scroll to position [379, 0]
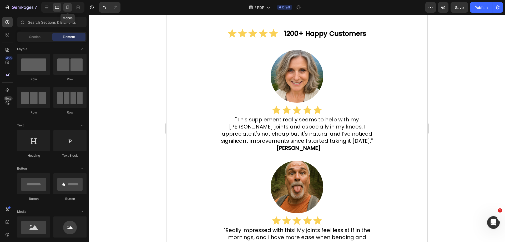
click at [68, 9] on icon at bounding box center [67, 7] width 5 height 5
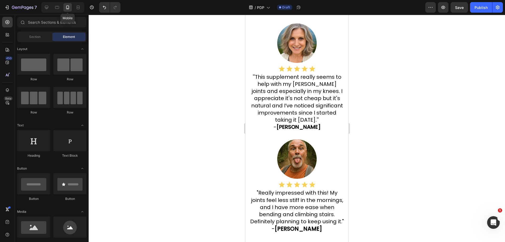
scroll to position [395, 0]
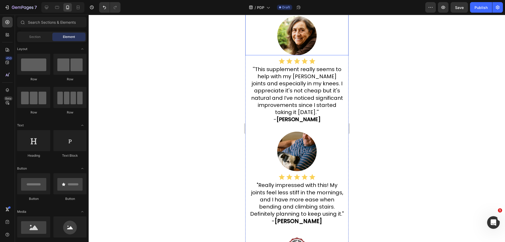
click at [305, 51] on img at bounding box center [296, 35] width 39 height 39
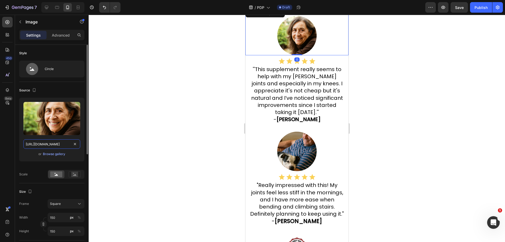
click at [56, 143] on input "[URL][DOMAIN_NAME]" at bounding box center [51, 143] width 57 height 9
click at [55, 9] on icon at bounding box center [56, 7] width 5 height 5
type input "[URL][DOMAIN_NAME]"
type input "200"
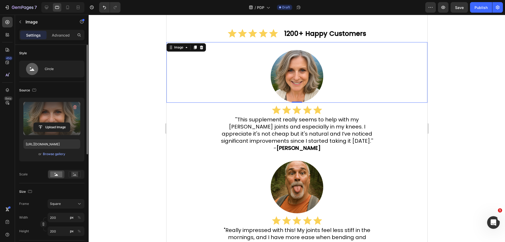
scroll to position [388, 0]
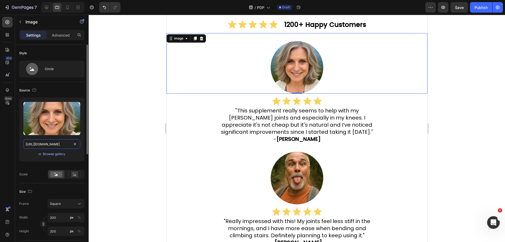
click at [52, 145] on input "https://cdn.shopify.com/s/files/1/0918/6417/0870/files/gempages_565534812077556…" at bounding box center [51, 143] width 57 height 9
paste input "b5321fe1-5772-4602-ada4-5f076d7d6f8f"
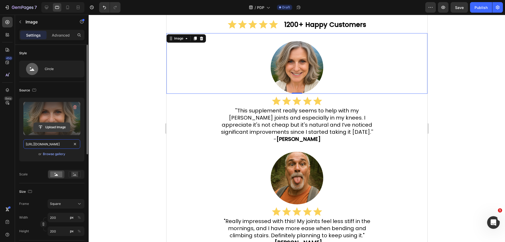
scroll to position [0, 159]
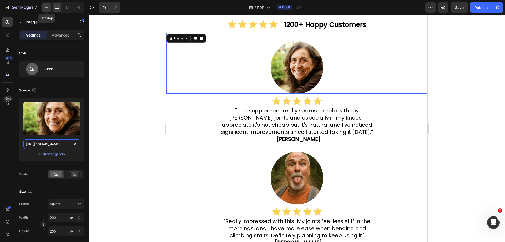
type input "https://cdn.shopify.com/s/files/1/0918/6417/0870/files/gempages_565534812077556…"
drag, startPoint x: 48, startPoint y: 7, endPoint x: 47, endPoint y: 11, distance: 3.8
click at [48, 7] on icon at bounding box center [46, 7] width 5 height 5
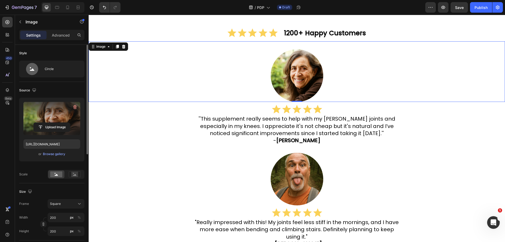
scroll to position [396, 0]
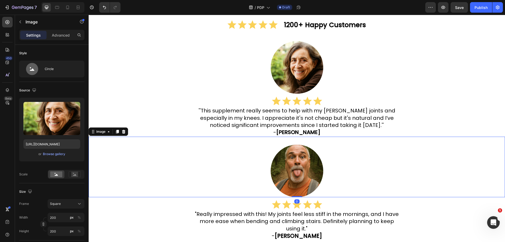
click at [272, 154] on div at bounding box center [297, 170] width 416 height 53
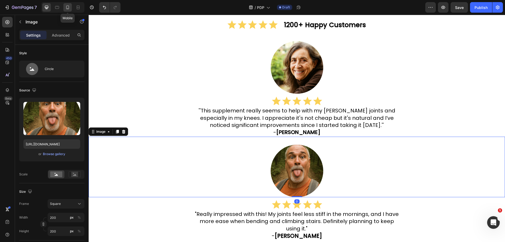
click at [67, 9] on icon at bounding box center [67, 7] width 5 height 5
type input "https://cdn.shopify.com/s/files/1/0918/6417/0870/files/gempages_565534812077556…"
type input "150"
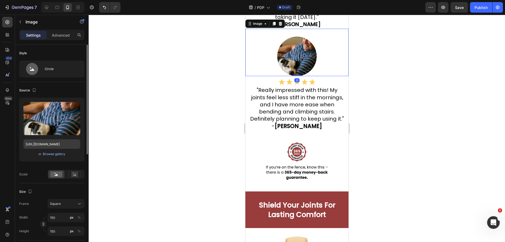
scroll to position [493, 0]
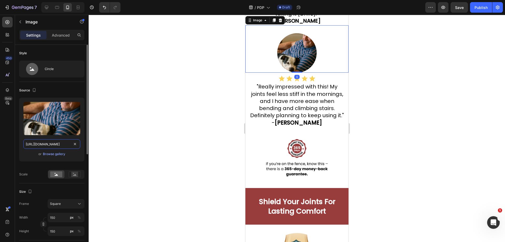
click at [54, 145] on input "https://cdn.shopify.com/s/files/1/0918/6417/0870/files/gempages_565534812077556…" at bounding box center [51, 143] width 57 height 9
click at [56, 7] on icon at bounding box center [56, 7] width 5 height 5
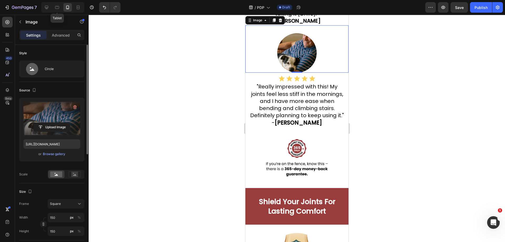
type input "https://cdn.shopify.com/s/files/1/0918/6417/0870/files/gempages_565534812077556…"
type input "200"
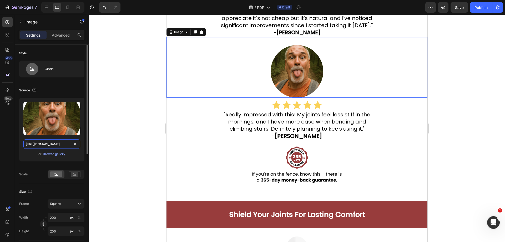
scroll to position [499, 0]
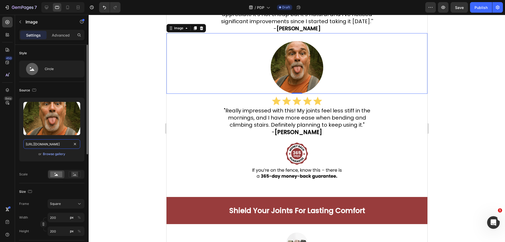
click at [58, 142] on input "https://cdn.shopify.com/s/files/1/0918/6417/0870/files/gempages_565534812077556…" at bounding box center [51, 143] width 57 height 9
paste input "7a5f6ca5-9a84-4100-9cc0-d7f8d66ef5dd"
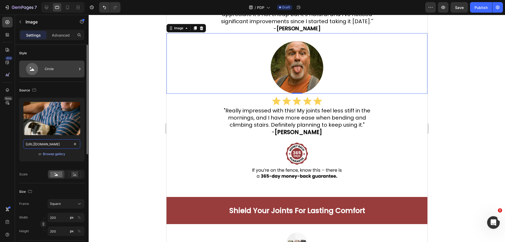
scroll to position [0, 161]
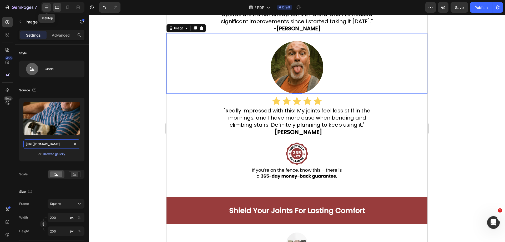
type input "https://cdn.shopify.com/s/files/1/0918/6417/0870/files/gempages_565534812077556…"
click at [48, 7] on icon at bounding box center [46, 7] width 3 height 3
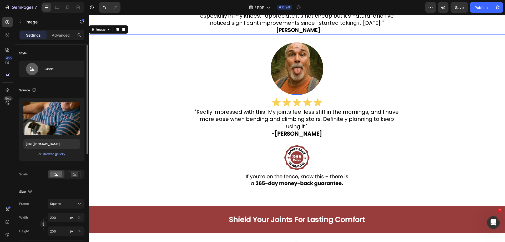
scroll to position [500, 0]
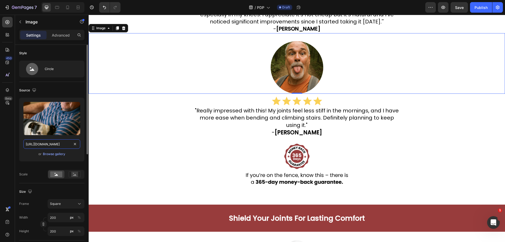
click at [53, 140] on input "https://cdn.shopify.com/s/files/1/0918/6417/0870/files/gempages_565534812077556…" at bounding box center [51, 143] width 57 height 9
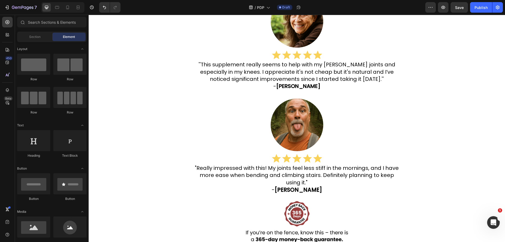
scroll to position [447, 0]
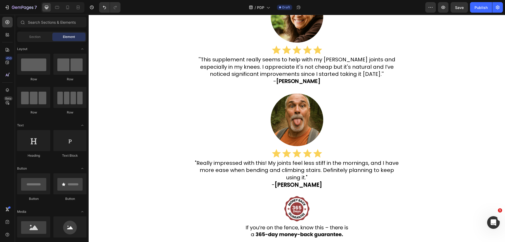
click at [68, 12] on div at bounding box center [62, 7] width 43 height 11
click at [68, 9] on icon at bounding box center [67, 7] width 5 height 5
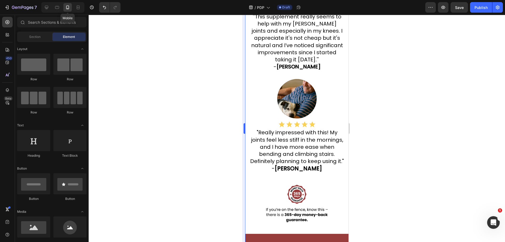
scroll to position [463, 0]
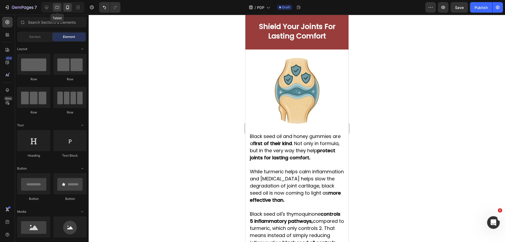
click at [59, 8] on icon at bounding box center [57, 7] width 4 height 3
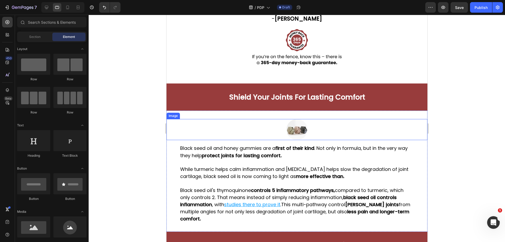
scroll to position [629, 0]
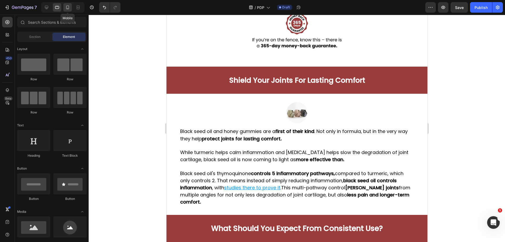
click at [66, 7] on icon at bounding box center [67, 7] width 5 height 5
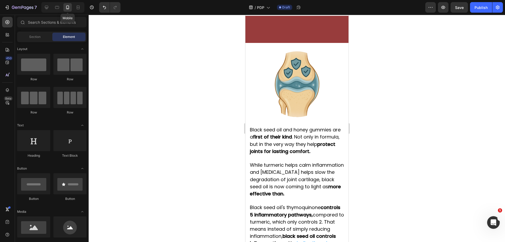
scroll to position [657, 0]
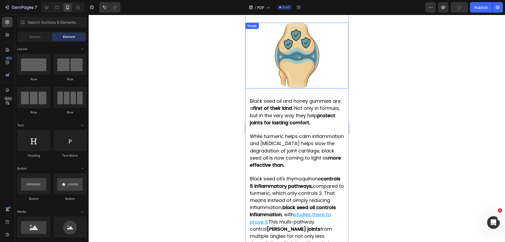
click at [299, 60] on img at bounding box center [297, 56] width 66 height 66
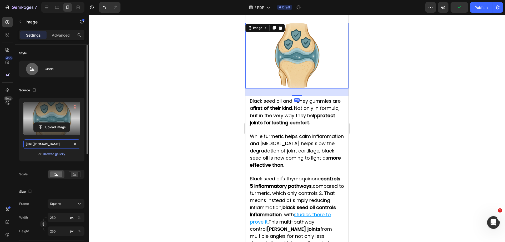
drag, startPoint x: 50, startPoint y: 143, endPoint x: 59, endPoint y: 113, distance: 31.3
click at [49, 143] on input "https://cdn.shopify.com/s/files/1/0918/6417/0870/files/gempages_565534812077556…" at bounding box center [51, 143] width 57 height 9
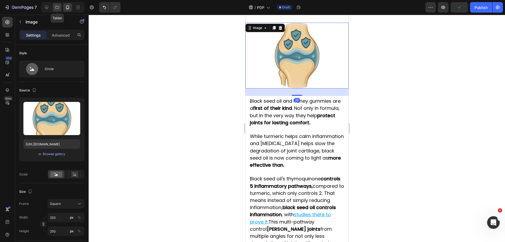
click at [58, 6] on icon at bounding box center [56, 7] width 5 height 5
type input "https://cdn.shopify.com/s/files/1/2005/9307/files/image_demo.jpg"
type input "80"
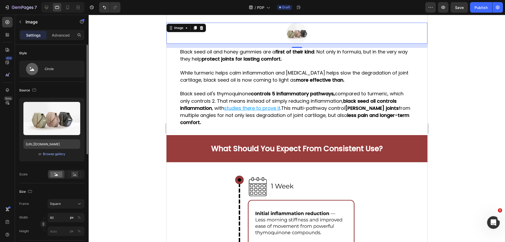
scroll to position [650, 0]
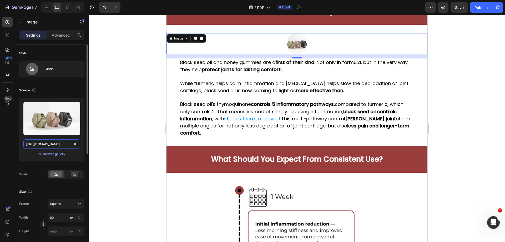
click at [49, 143] on input "https://cdn.shopify.com/s/files/1/2005/9307/files/image_demo.jpg" at bounding box center [51, 143] width 57 height 9
paste input "0918/6417/0870/files/gempages_565534812077556640-636dd0bb-1c22-4fa8-b680-61528e…"
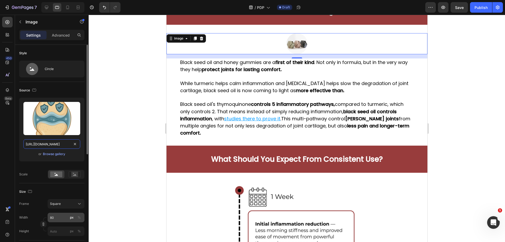
scroll to position [0, 0]
type input "https://cdn.shopify.com/s/files/1/0918/6417/0870/files/gempages_565534812077556…"
click at [67, 217] on input "80" at bounding box center [66, 217] width 37 height 9
type input "2"
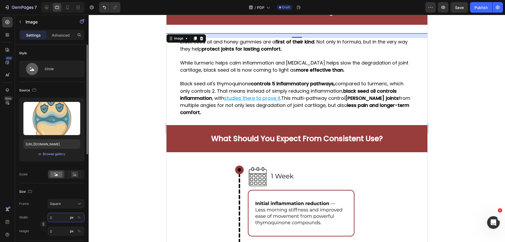
type input "25"
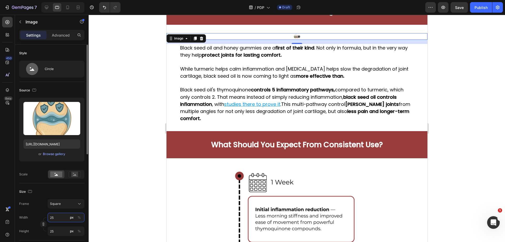
type input "250"
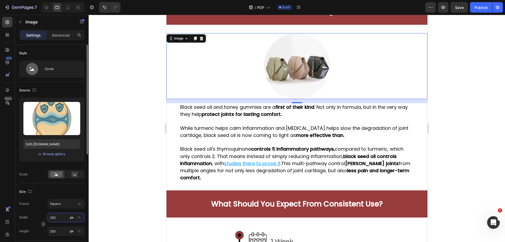
type input "80"
type input "250"
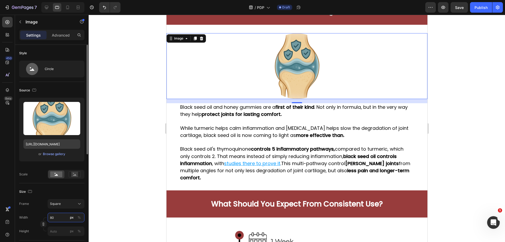
type input "250"
click at [500, 117] on div at bounding box center [297, 128] width 416 height 227
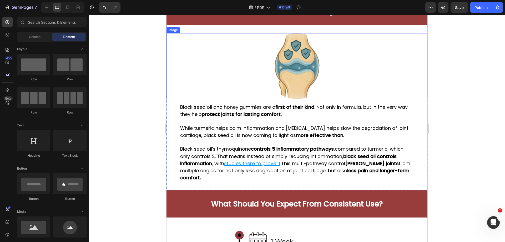
click at [311, 57] on img at bounding box center [297, 66] width 66 height 66
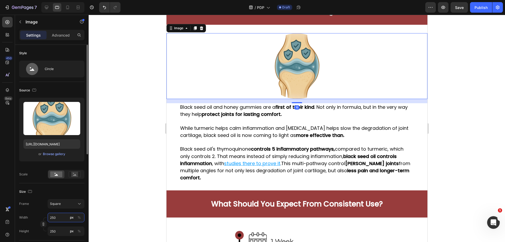
click at [64, 218] on input "250" at bounding box center [66, 217] width 37 height 9
type input "3"
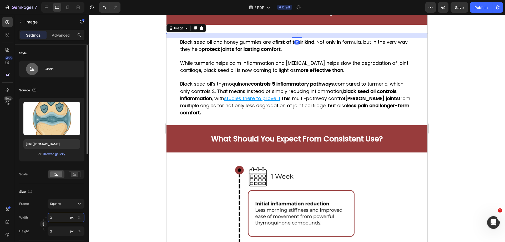
type input "35"
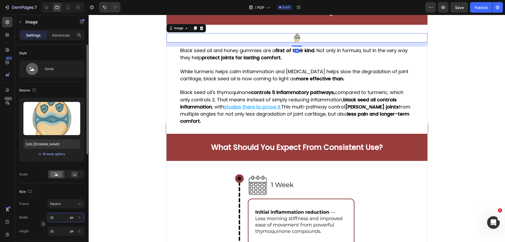
type input "350"
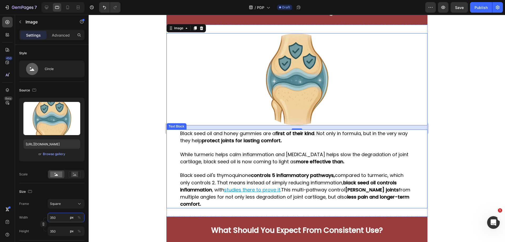
type input "350"
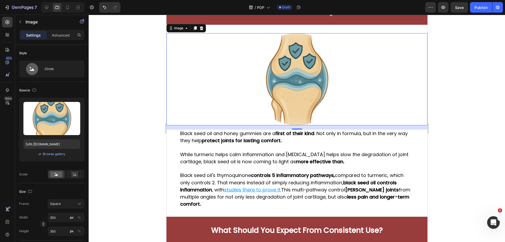
click at [505, 122] on div at bounding box center [297, 128] width 416 height 227
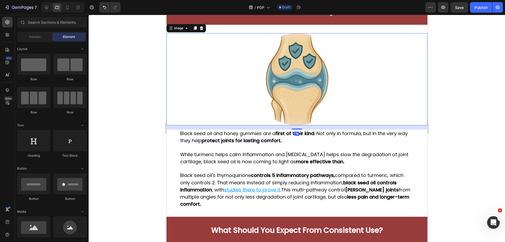
drag, startPoint x: 343, startPoint y: 101, endPoint x: 172, endPoint y: 123, distance: 172.4
click at [343, 101] on div at bounding box center [296, 79] width 261 height 92
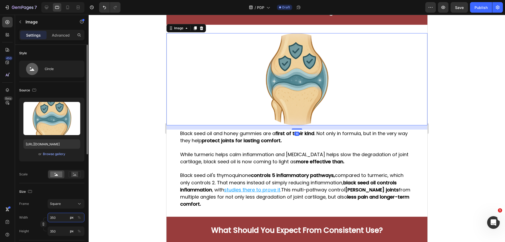
click at [62, 219] on input "350" at bounding box center [66, 217] width 37 height 9
type input "3"
type input "30"
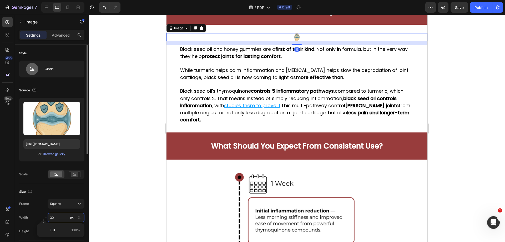
type input "300"
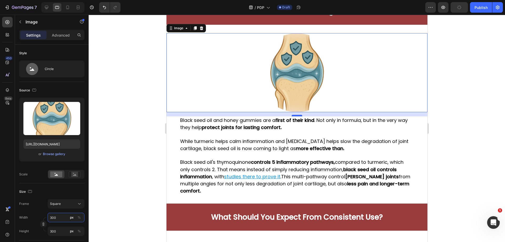
type input "300"
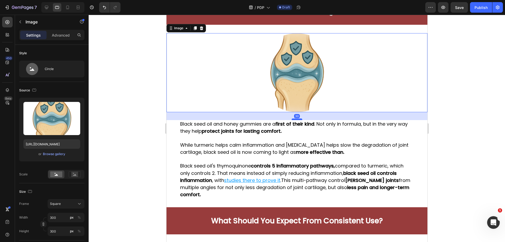
drag, startPoint x: 296, startPoint y: 116, endPoint x: 300, endPoint y: 119, distance: 5.2
click at [300, 119] on div at bounding box center [297, 119] width 11 height 2
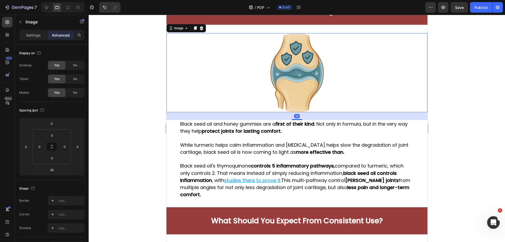
click at [503, 115] on div at bounding box center [297, 128] width 416 height 227
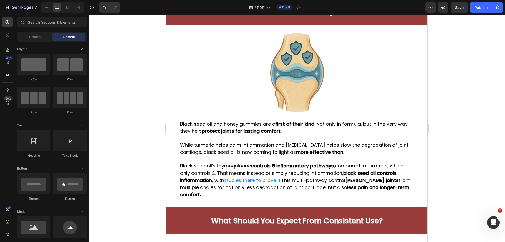
click at [503, 115] on div at bounding box center [297, 128] width 416 height 227
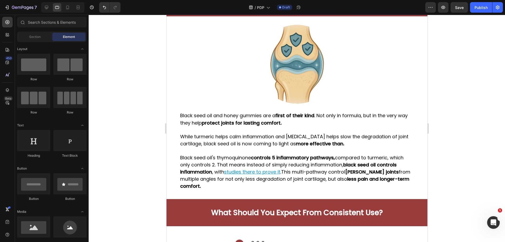
scroll to position [711, 0]
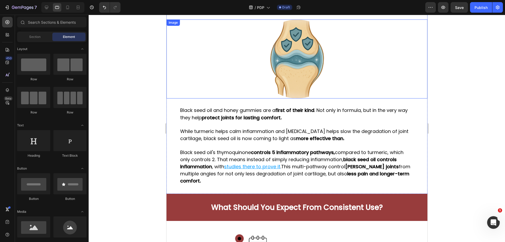
click at [312, 68] on img at bounding box center [296, 58] width 79 height 79
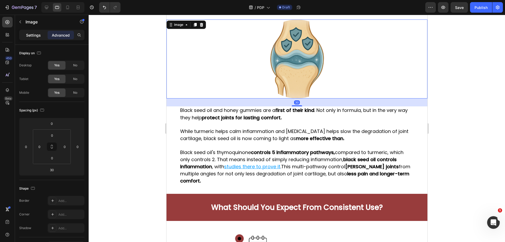
click at [31, 35] on p "Settings" at bounding box center [33, 35] width 15 height 6
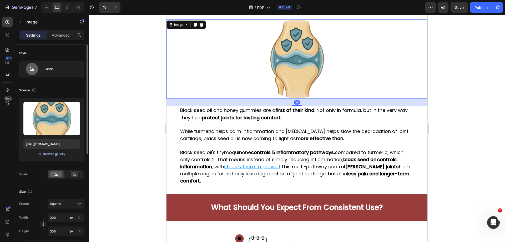
click at [47, 153] on div "Browse gallery" at bounding box center [54, 154] width 22 height 5
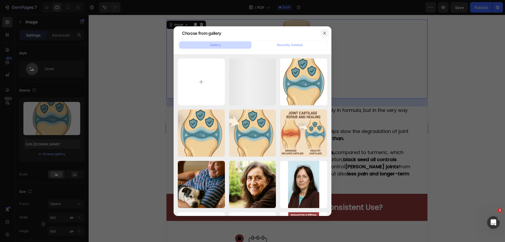
click at [321, 33] on button "button" at bounding box center [324, 33] width 8 height 8
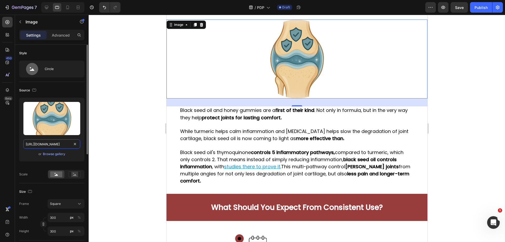
click at [48, 141] on input "https://cdn.shopify.com/s/files/1/0918/6417/0870/files/gempages_565534812077556…" at bounding box center [51, 143] width 57 height 9
click at [49, 6] on icon at bounding box center [46, 7] width 5 height 5
type input "https://cdn.shopify.com/s/files/1/2005/9307/files/image_demo.jpg"
type input "80"
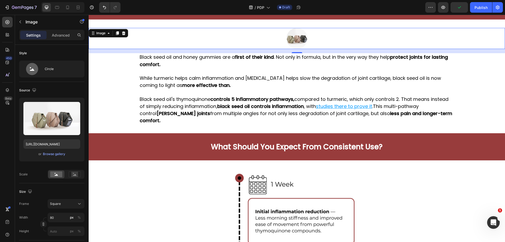
scroll to position [706, 0]
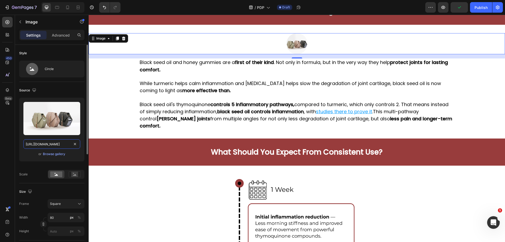
click at [52, 147] on input "https://cdn.shopify.com/s/files/1/2005/9307/files/image_demo.jpg" at bounding box center [51, 143] width 57 height 9
paste input "0918/6417/0870/files/gempages_565534812077556640-636dd0bb-1c22-4fa8-b680-61528e…"
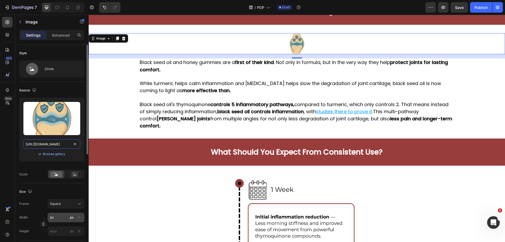
type input "https://cdn.shopify.com/s/files/1/0918/6417/0870/files/gempages_565534812077556…"
drag, startPoint x: 58, startPoint y: 216, endPoint x: 60, endPoint y: 219, distance: 4.2
click at [58, 216] on input "80" at bounding box center [66, 217] width 37 height 9
type input "3"
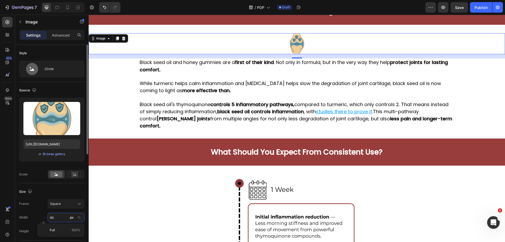
type input "3"
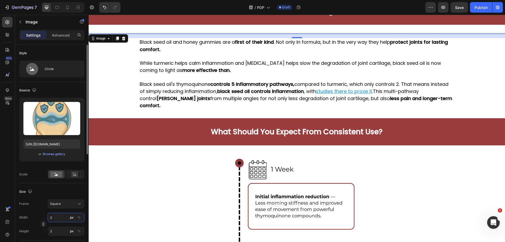
type input "35"
type input "350"
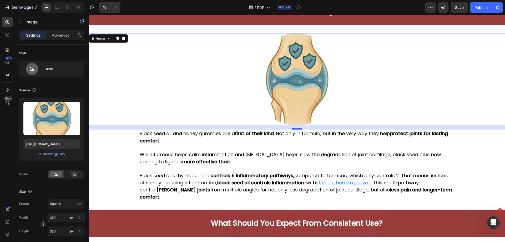
type input "350"
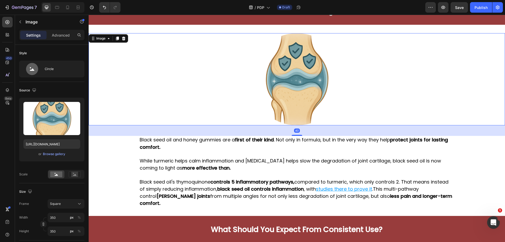
drag, startPoint x: 297, startPoint y: 129, endPoint x: 306, endPoint y: 135, distance: 11.6
click at [306, 125] on div "40" at bounding box center [297, 125] width 416 height 0
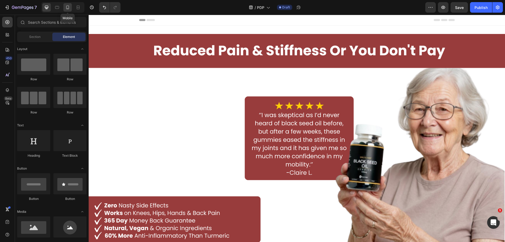
click at [64, 10] on div at bounding box center [67, 7] width 8 height 8
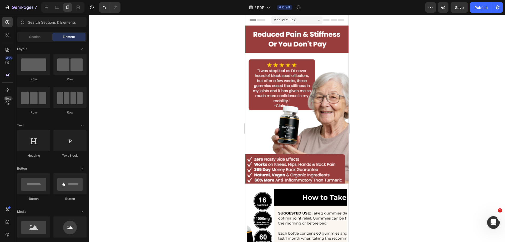
drag, startPoint x: 345, startPoint y: 143, endPoint x: 518, endPoint y: 15, distance: 215.2
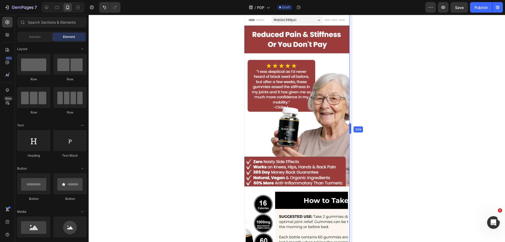
drag, startPoint x: 349, startPoint y: 29, endPoint x: 350, endPoint y: 35, distance: 6.3
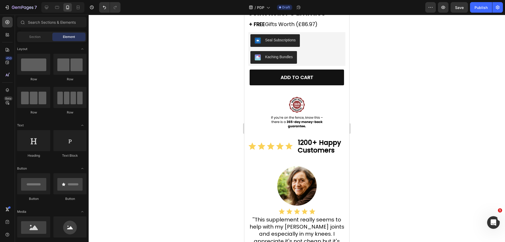
scroll to position [345, 0]
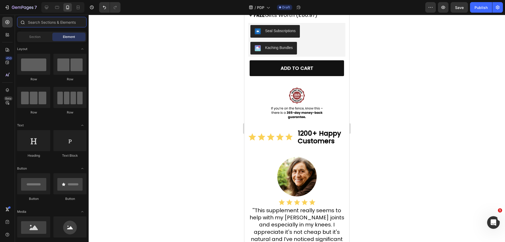
click at [50, 25] on input "text" at bounding box center [51, 22] width 69 height 11
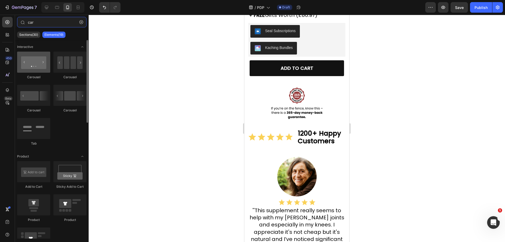
type input "car"
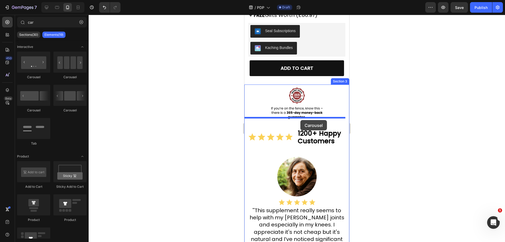
drag, startPoint x: 274, startPoint y: 76, endPoint x: 300, endPoint y: 120, distance: 51.3
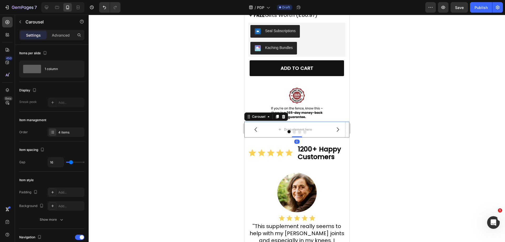
drag, startPoint x: 409, startPoint y: 131, endPoint x: 413, endPoint y: 132, distance: 3.5
click at [411, 132] on div at bounding box center [297, 128] width 416 height 227
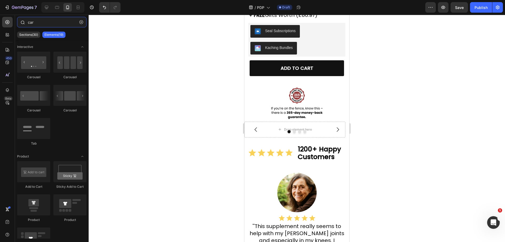
drag, startPoint x: 40, startPoint y: 23, endPoint x: 18, endPoint y: 21, distance: 22.0
click at [18, 21] on div "car" at bounding box center [52, 23] width 74 height 13
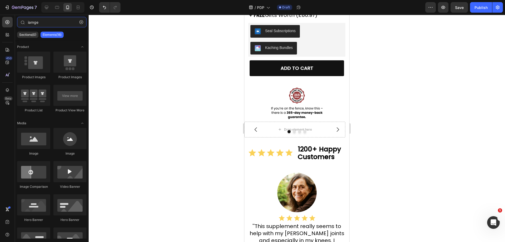
type input "iamge"
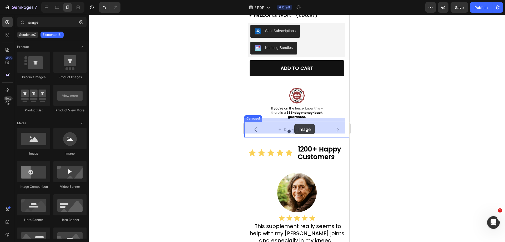
drag, startPoint x: 427, startPoint y: 137, endPoint x: 294, endPoint y: 124, distance: 133.5
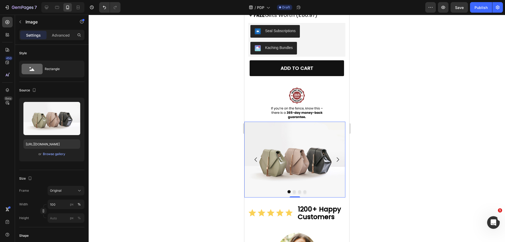
click at [429, 121] on div at bounding box center [297, 128] width 416 height 227
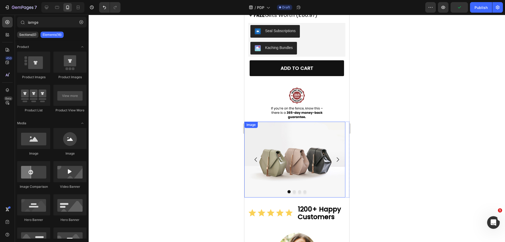
click at [297, 150] on img at bounding box center [294, 160] width 101 height 76
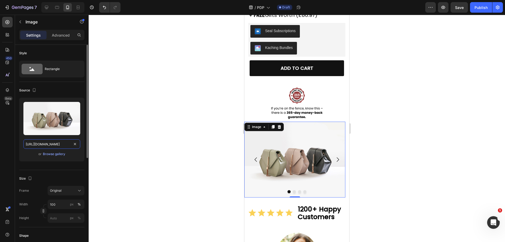
click at [53, 145] on input "https://cdn.shopify.com/s/files/1/2005/9307/files/image_demo.jpg" at bounding box center [51, 143] width 57 height 9
paste input "0918/6417/0870/files/gempages_565534812077556640-d047cb54-65e1-45df-b927-c09afe…"
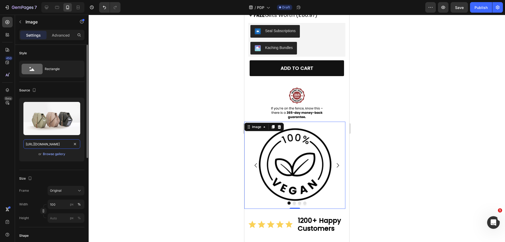
scroll to position [0, 161]
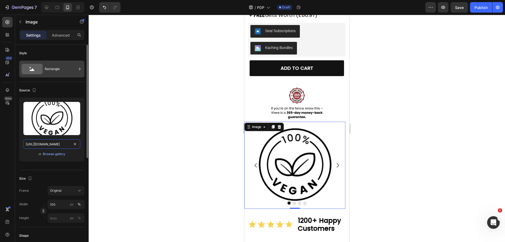
type input "https://cdn.shopify.com/s/files/1/0918/6417/0870/files/gempages_565534812077556…"
click at [56, 69] on div "Rectangle" at bounding box center [61, 69] width 32 height 12
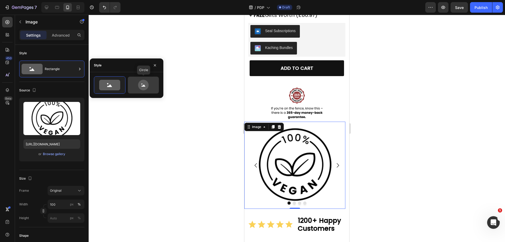
click at [153, 88] on icon at bounding box center [143, 85] width 25 height 11
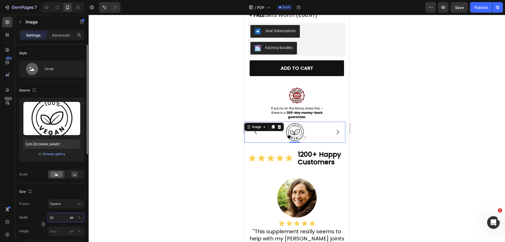
type input "1"
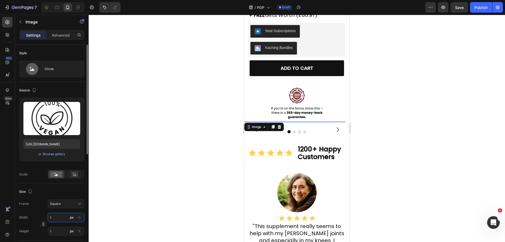
type input "15"
type input "150"
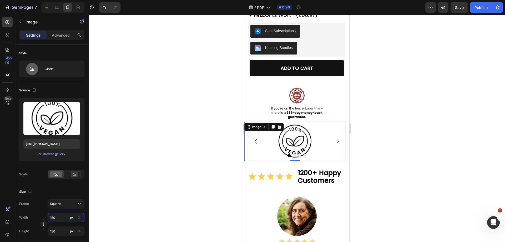
type input "150"
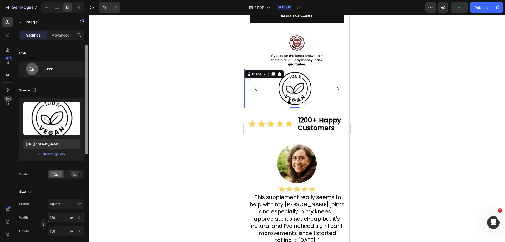
drag, startPoint x: 86, startPoint y: 140, endPoint x: 85, endPoint y: 73, distance: 67.6
click at [85, 73] on div at bounding box center [86, 99] width 3 height 109
click at [71, 38] on div "Advanced" at bounding box center [61, 35] width 26 height 8
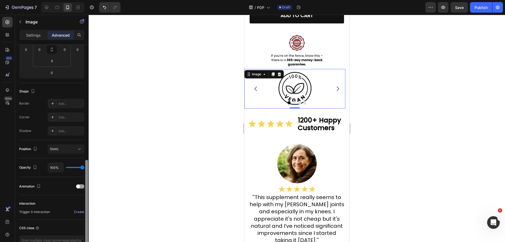
scroll to position [131, 0]
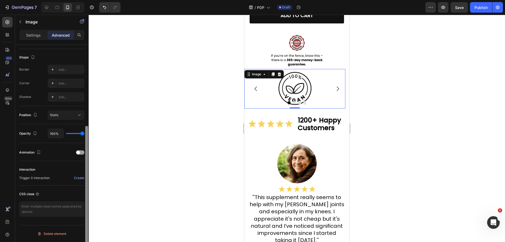
drag, startPoint x: 87, startPoint y: 101, endPoint x: 72, endPoint y: 193, distance: 94.1
click at [72, 193] on div "Display on Desktop Yes No Tablet Yes No Mobile Yes No Spacing (px) 0 0 0 0 0 0 …" at bounding box center [52, 151] width 74 height 212
click at [328, 69] on div at bounding box center [294, 88] width 101 height 39
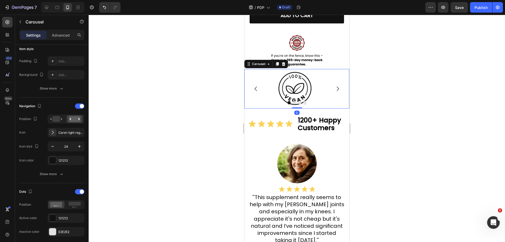
click at [325, 101] on div at bounding box center [296, 102] width 105 height 3
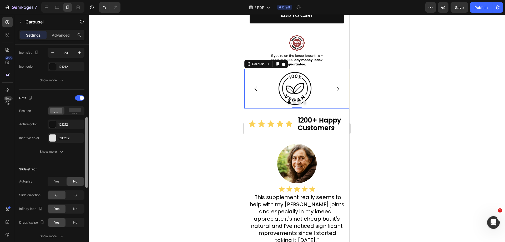
scroll to position [220, 0]
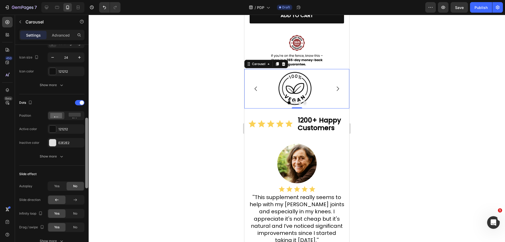
drag, startPoint x: 86, startPoint y: 102, endPoint x: 90, endPoint y: 174, distance: 71.4
click at [90, 0] on div "7 Version history / PDP Draft Preview Save Publish 450 Beta iamge Sections(0) E…" at bounding box center [252, 0] width 505 height 0
click at [75, 114] on rect at bounding box center [75, 115] width 12 height 4
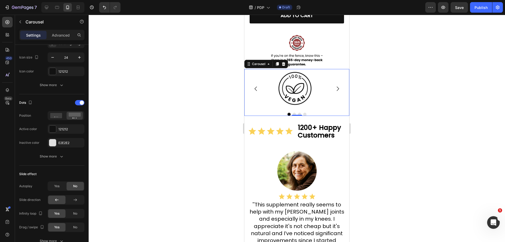
click at [427, 106] on div at bounding box center [297, 128] width 416 height 227
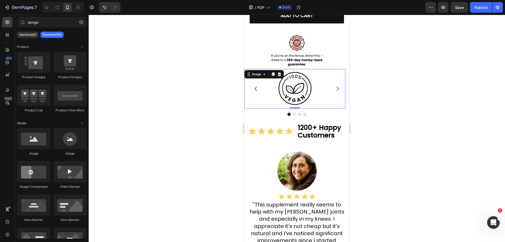
click at [293, 78] on img at bounding box center [294, 88] width 39 height 39
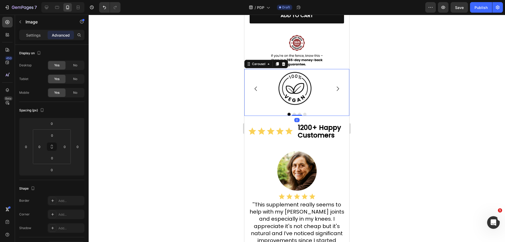
click at [335, 86] on icon "Carousel Next Arrow" at bounding box center [338, 89] width 6 height 6
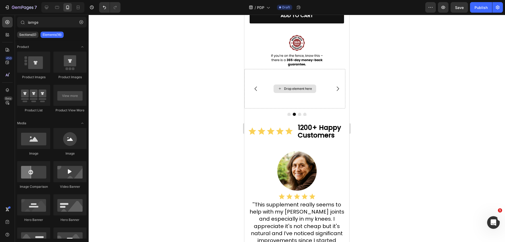
click at [300, 87] on div "Drop element here" at bounding box center [298, 89] width 28 height 4
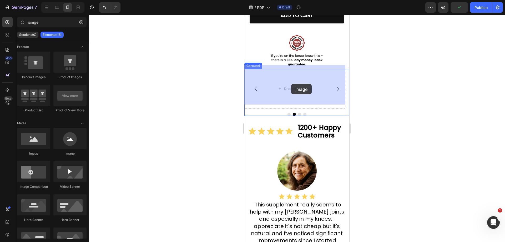
drag, startPoint x: 366, startPoint y: 139, endPoint x: 280, endPoint y: 96, distance: 96.2
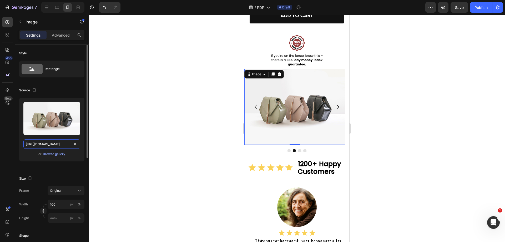
click at [49, 141] on input "https://cdn.shopify.com/s/files/1/2005/9307/files/image_demo.jpg" at bounding box center [51, 143] width 57 height 9
paste input "0918/6417/0870/files/gempages_565534812077556640-8a8bd350-c892-4939-92e5-249b8a…"
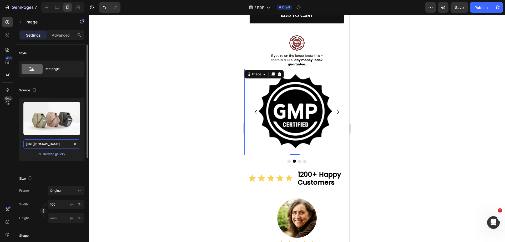
scroll to position [0, 164]
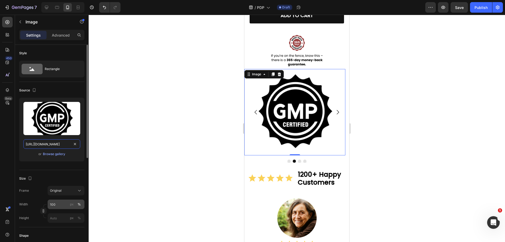
type input "https://cdn.shopify.com/s/files/1/0918/6417/0870/files/gempages_565534812077556…"
click at [67, 201] on input "100" at bounding box center [66, 203] width 37 height 9
type input "1"
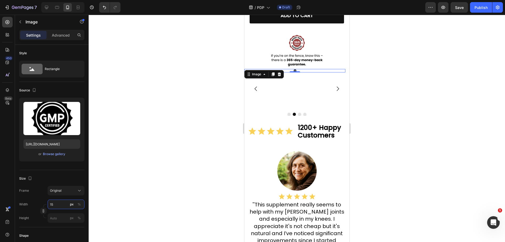
type input "150"
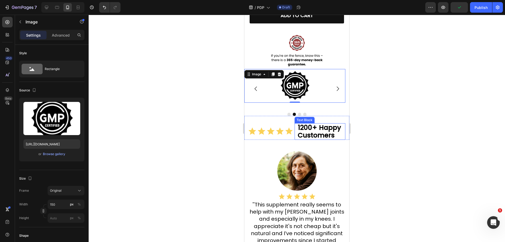
click at [470, 74] on div at bounding box center [297, 128] width 416 height 227
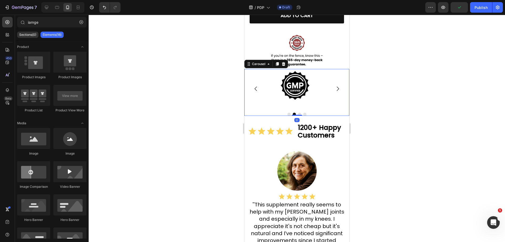
click at [319, 113] on div at bounding box center [296, 114] width 105 height 3
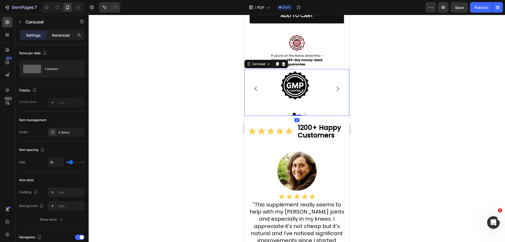
click at [60, 38] on div "Advanced" at bounding box center [61, 35] width 26 height 8
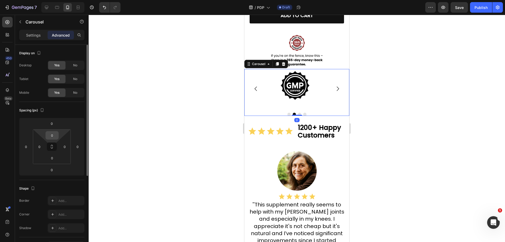
click at [54, 134] on input "0" at bounding box center [52, 135] width 11 height 8
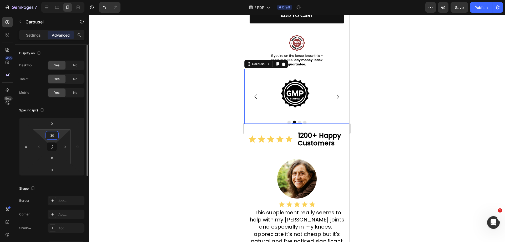
type input "3"
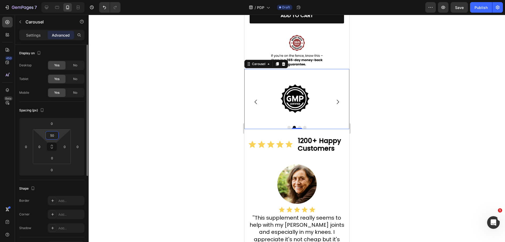
type input "5"
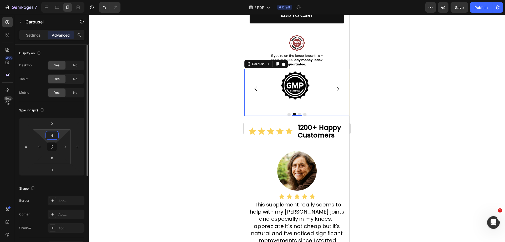
type input "40"
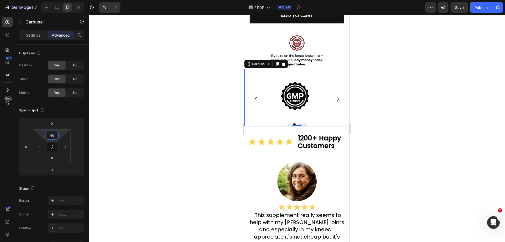
click at [477, 70] on div at bounding box center [297, 128] width 416 height 227
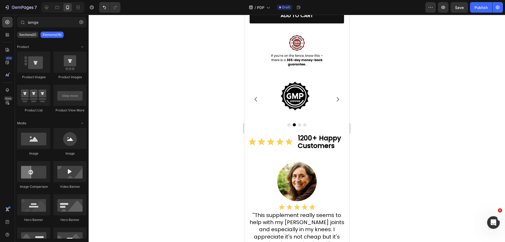
click at [477, 70] on div at bounding box center [297, 128] width 416 height 227
click at [255, 96] on icon "Carousel Back Arrow" at bounding box center [256, 99] width 6 height 6
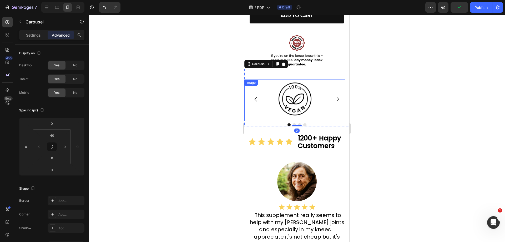
click at [302, 93] on img at bounding box center [294, 98] width 39 height 39
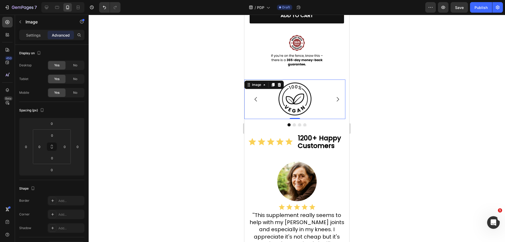
click at [28, 39] on div "Settings Advanced" at bounding box center [51, 35] width 65 height 11
click at [29, 34] on p "Settings" at bounding box center [33, 35] width 15 height 6
click at [335, 96] on icon "Carousel Next Arrow" at bounding box center [338, 99] width 6 height 6
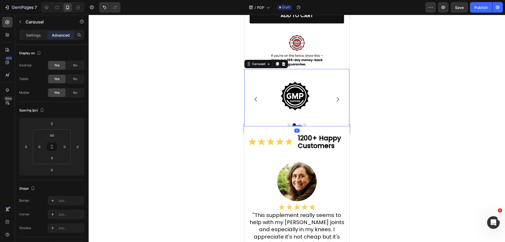
click at [337, 97] on icon "Carousel Next Arrow" at bounding box center [338, 99] width 2 height 4
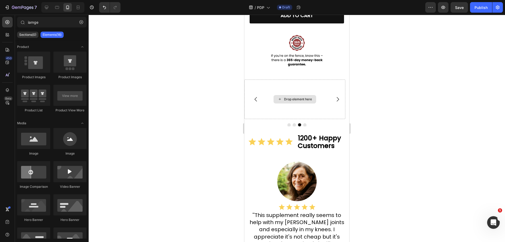
click at [304, 97] on div "Drop element here" at bounding box center [298, 99] width 28 height 4
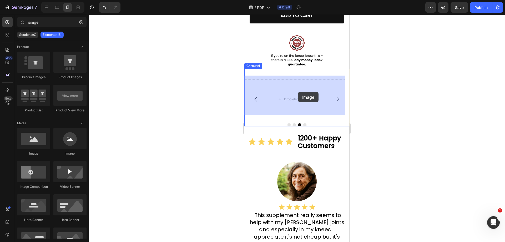
drag, startPoint x: 282, startPoint y: 159, endPoint x: 399, endPoint y: 15, distance: 186.6
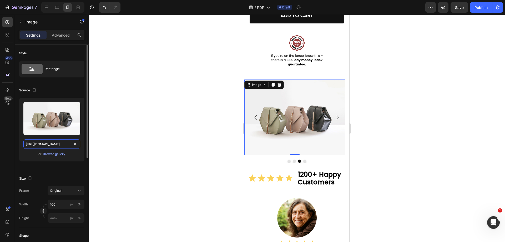
click at [56, 142] on input "https://cdn.shopify.com/s/files/1/2005/9307/files/image_demo.jpg" at bounding box center [51, 143] width 57 height 9
click at [310, 143] on img at bounding box center [294, 117] width 101 height 76
click at [62, 145] on input "https://cdn.shopify.com/s/files/1/2005/9307/files/image_demo.jpg" at bounding box center [51, 143] width 57 height 9
paste input "https://cdn.shopify.com/s/files/1/0918/6417/0870/files/gempages_565534812077556…"
type input "https://cdn.shopify.comhttps://cdn.shopify.com/s/files/1/0918/6417/0870/files/g…"
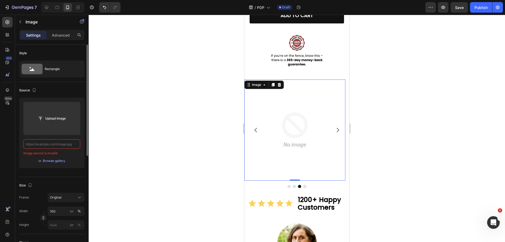
paste input "https://cdn.shopify.com/s/files/1/0918/6417/0870/files/gempages_565534812077556…"
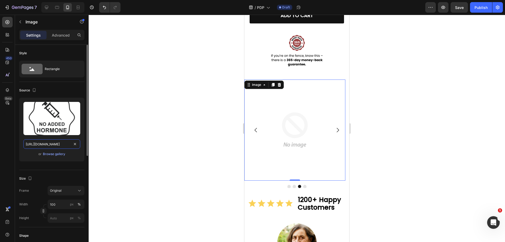
scroll to position [0, 160]
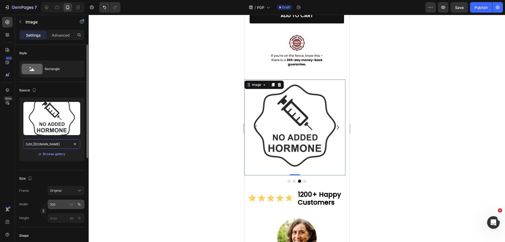
type input "https://cdn.shopify.com/s/files/1/0918/6417/0870/files/gempages_565534812077556…"
click at [63, 209] on input "100" at bounding box center [66, 203] width 37 height 9
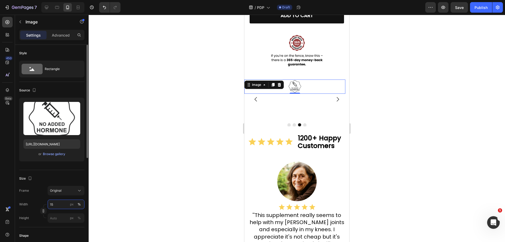
type input "1"
type input "150"
click at [459, 98] on div at bounding box center [297, 128] width 416 height 227
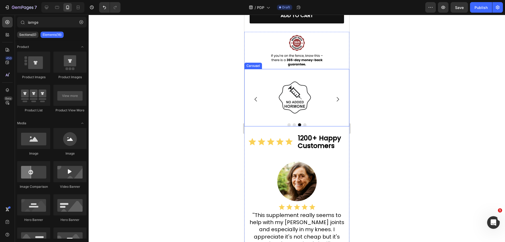
click at [335, 96] on icon "Carousel Next Arrow" at bounding box center [338, 99] width 6 height 6
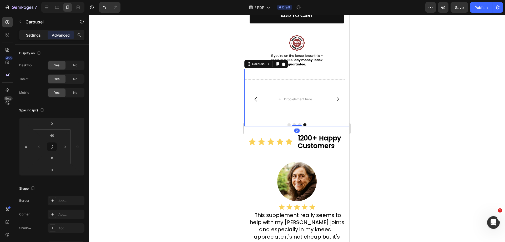
click at [31, 35] on p "Settings" at bounding box center [33, 35] width 15 height 6
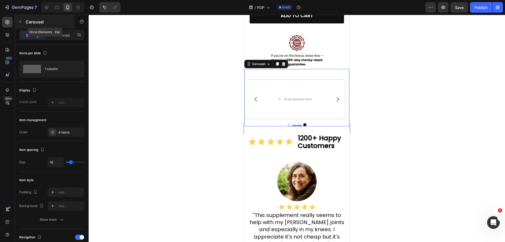
click at [21, 19] on button "button" at bounding box center [20, 22] width 8 height 8
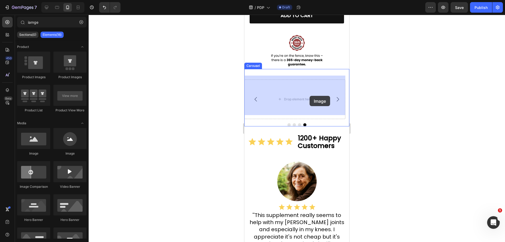
drag, startPoint x: 386, startPoint y: 139, endPoint x: 310, endPoint y: 96, distance: 87.1
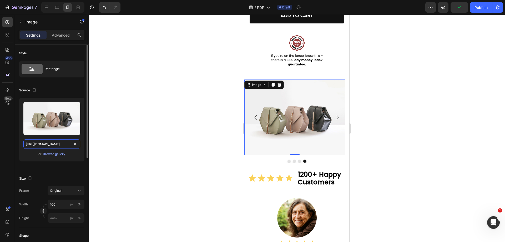
click at [66, 146] on input "https://cdn.shopify.com/s/files/1/2005/9307/files/image_demo.jpg" at bounding box center [51, 143] width 57 height 9
paste input "0918/6417/0870/files/gempages_565534812077556640-97c616c3-8775-448b-b74a-7ad8b1…"
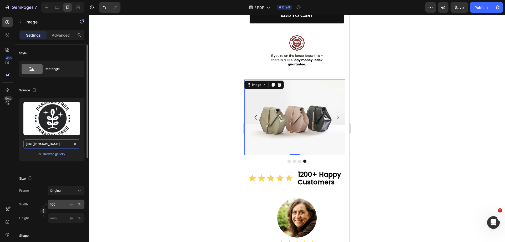
type input "https://cdn.shopify.com/s/files/1/0918/6417/0870/files/gempages_565534812077556…"
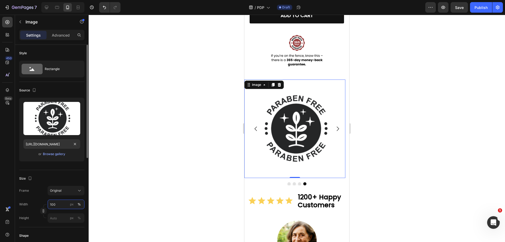
scroll to position [0, 0]
click at [63, 201] on input "100" at bounding box center [66, 203] width 37 height 9
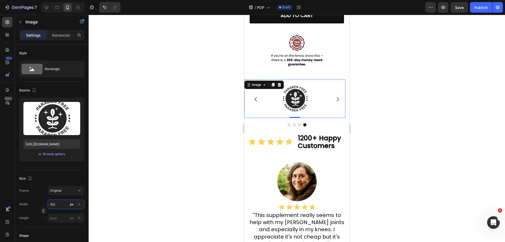
type input "150"
click at [503, 118] on div at bounding box center [297, 128] width 416 height 227
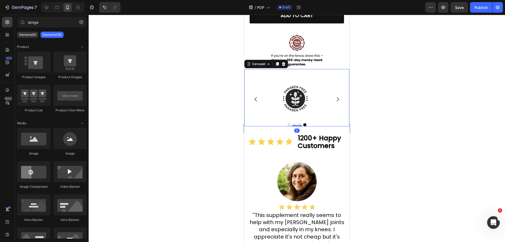
click at [333, 92] on button "Carousel Next Arrow" at bounding box center [337, 99] width 15 height 15
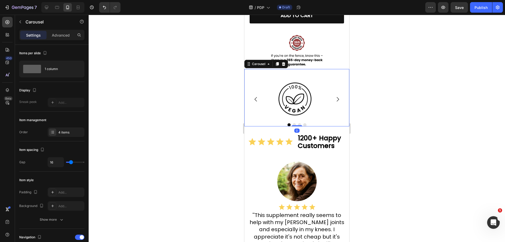
click at [336, 72] on div "Image Image Image Image Carousel 0" at bounding box center [296, 97] width 105 height 57
click at [62, 134] on div "4 items" at bounding box center [70, 132] width 25 height 5
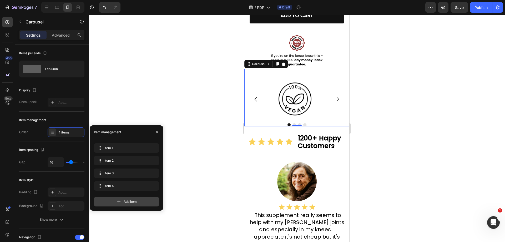
click at [128, 199] on div "Add item" at bounding box center [126, 201] width 65 height 9
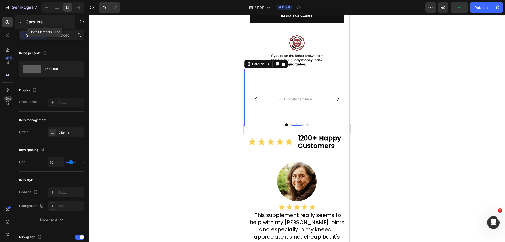
click at [18, 22] on icon "button" at bounding box center [20, 22] width 4 height 4
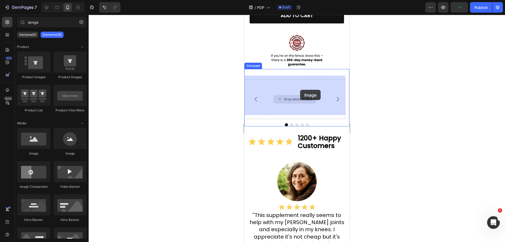
drag, startPoint x: 303, startPoint y: 156, endPoint x: 477, endPoint y: 127, distance: 176.2
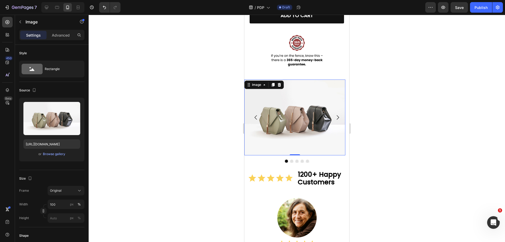
click at [302, 135] on img at bounding box center [294, 117] width 101 height 76
click at [46, 149] on div "Upload Image https://cdn.shopify.com/s/files/1/2005/9307/files/image_demo.jpg o…" at bounding box center [51, 130] width 65 height 64
click at [57, 142] on input "https://cdn.shopify.com/s/files/1/2005/9307/files/image_demo.jpg" at bounding box center [51, 143] width 57 height 9
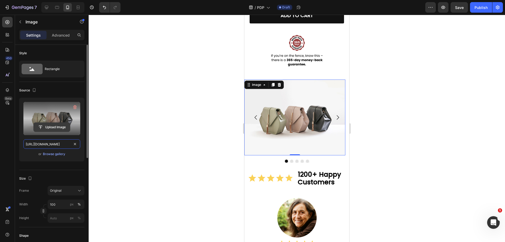
paste input "0918/6417/0870/files/gempages_565534812077556640-54568888-b3a9-405d-9b4c-a9516b…"
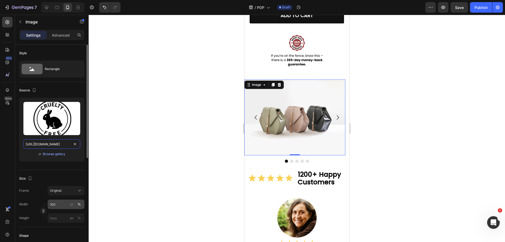
type input "https://cdn.shopify.com/s/files/1/0918/6417/0870/files/gempages_565534812077556…"
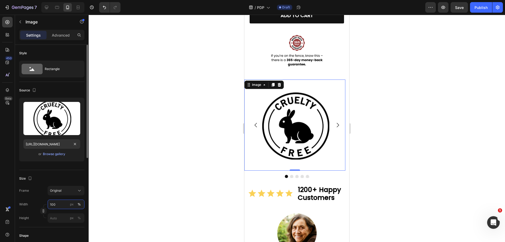
scroll to position [0, 0]
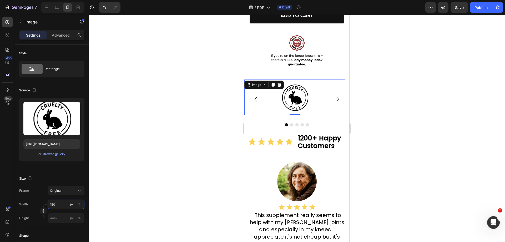
type input "150"
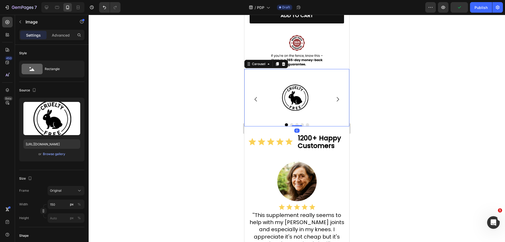
click at [290, 123] on button "Dot" at bounding box center [291, 124] width 3 height 3
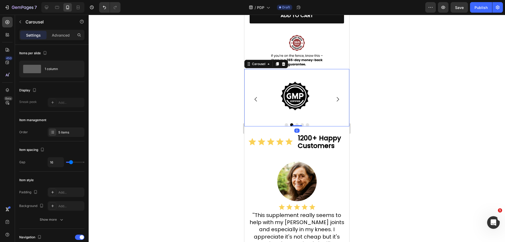
click at [295, 123] on button "Dot" at bounding box center [296, 124] width 3 height 3
click at [298, 123] on div at bounding box center [296, 124] width 105 height 3
click at [301, 123] on button "Dot" at bounding box center [302, 124] width 3 height 3
click at [306, 123] on button "Dot" at bounding box center [307, 124] width 3 height 3
click at [323, 69] on div "Image Image Image Image Image Carousel 0" at bounding box center [296, 97] width 105 height 57
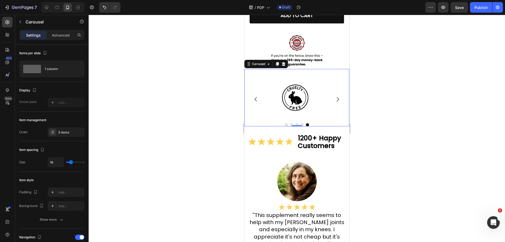
click at [498, 145] on div at bounding box center [297, 128] width 416 height 227
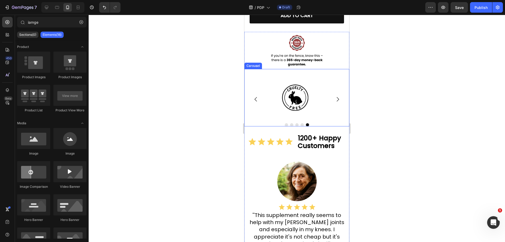
click at [336, 97] on icon "Carousel Next Arrow" at bounding box center [338, 99] width 6 height 6
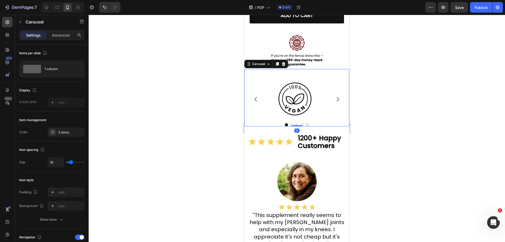
click at [335, 96] on icon "Carousel Next Arrow" at bounding box center [338, 99] width 6 height 6
click at [396, 104] on div at bounding box center [297, 128] width 416 height 227
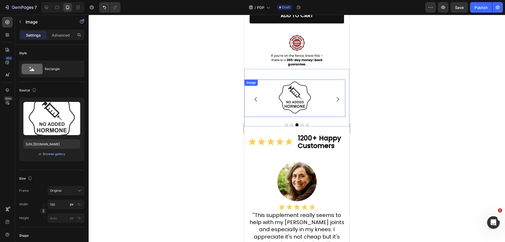
click at [289, 101] on img at bounding box center [294, 97] width 39 height 37
click at [254, 96] on icon "Carousel Back Arrow" at bounding box center [256, 99] width 6 height 6
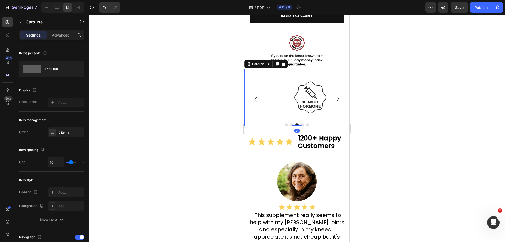
click at [254, 96] on icon "Carousel Back Arrow" at bounding box center [256, 99] width 6 height 6
click at [434, 103] on div at bounding box center [297, 128] width 416 height 227
click at [314, 123] on div at bounding box center [296, 124] width 105 height 3
drag, startPoint x: 56, startPoint y: 36, endPoint x: 93, endPoint y: 131, distance: 102.1
click at [56, 36] on p "Advanced" at bounding box center [61, 35] width 18 height 6
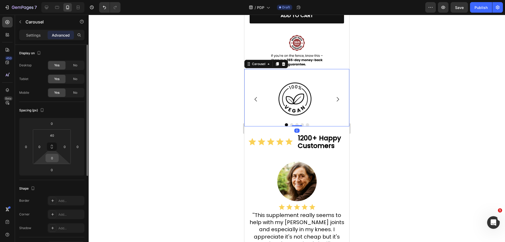
click at [57, 160] on input "0" at bounding box center [52, 158] width 11 height 8
type input "5"
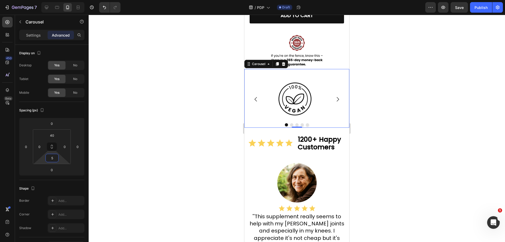
click at [465, 139] on div at bounding box center [297, 128] width 416 height 227
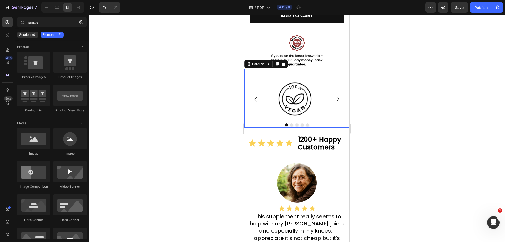
click at [465, 139] on div at bounding box center [297, 128] width 416 height 227
click at [329, 71] on div "Image Image Image Image Image Carousel 0" at bounding box center [296, 98] width 105 height 59
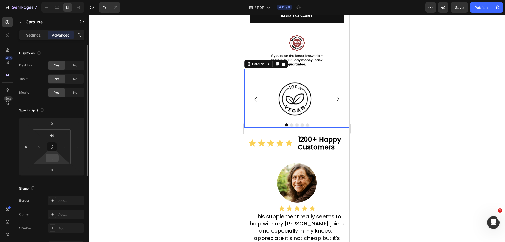
click at [54, 160] on input "5" at bounding box center [52, 158] width 11 height 8
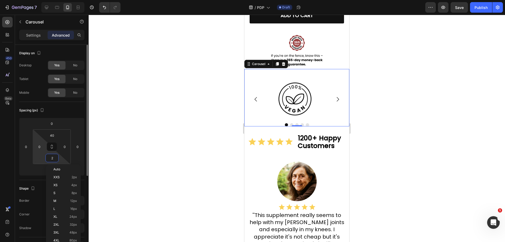
type input "20"
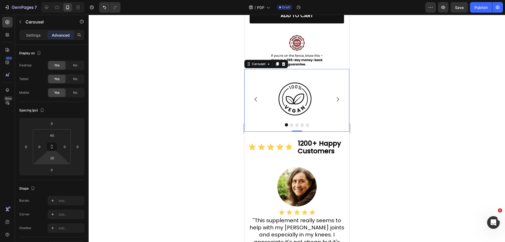
drag, startPoint x: 461, startPoint y: 105, endPoint x: 468, endPoint y: 103, distance: 8.0
click at [461, 104] on div at bounding box center [297, 128] width 416 height 227
click at [468, 103] on div at bounding box center [297, 128] width 416 height 227
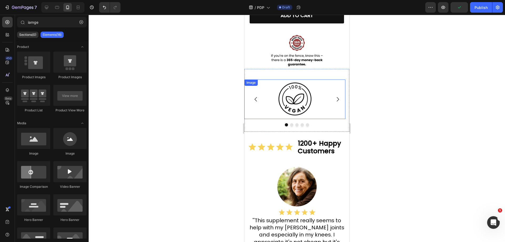
click at [297, 91] on img at bounding box center [294, 98] width 39 height 39
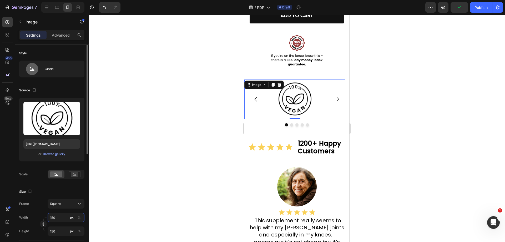
click at [54, 220] on input "150" at bounding box center [66, 217] width 37 height 9
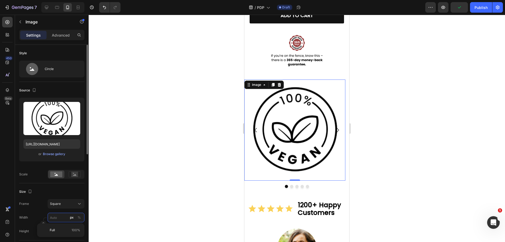
type input "1"
type input "10"
type input "100"
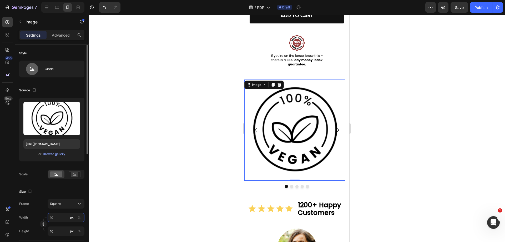
type input "100"
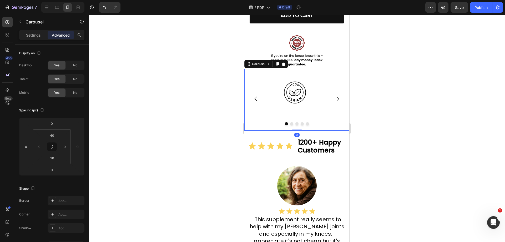
click at [335, 96] on icon "Carousel Next Arrow" at bounding box center [338, 99] width 6 height 6
click at [292, 90] on img at bounding box center [294, 96] width 39 height 34
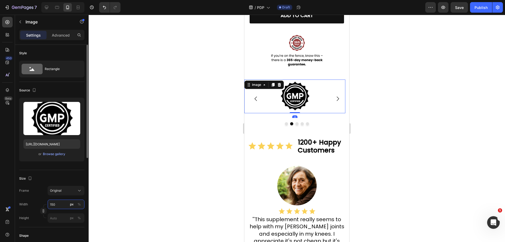
click at [60, 202] on input "150" at bounding box center [66, 203] width 37 height 9
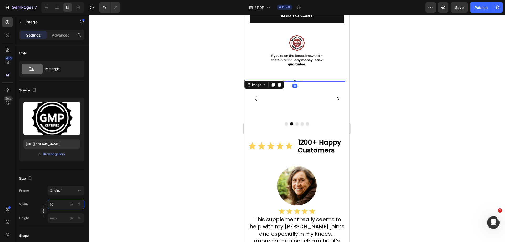
type input "100"
click at [335, 96] on icon "Carousel Next Arrow" at bounding box center [338, 99] width 6 height 6
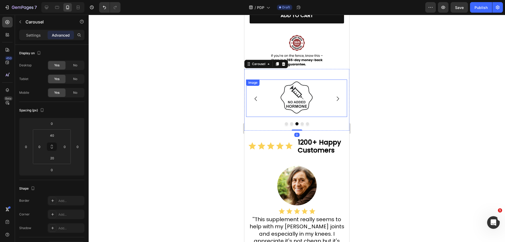
click at [299, 99] on img at bounding box center [296, 97] width 39 height 37
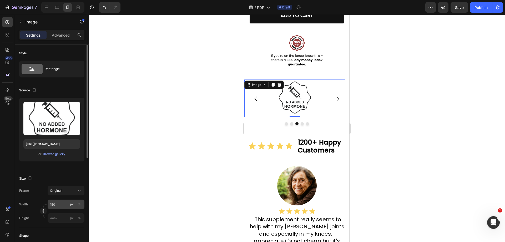
drag, startPoint x: 58, startPoint y: 212, endPoint x: 60, endPoint y: 207, distance: 5.4
click at [59, 209] on div "Width 150 px % Height px %" at bounding box center [51, 210] width 65 height 23
click at [60, 207] on input "150" at bounding box center [66, 203] width 37 height 9
type input "100"
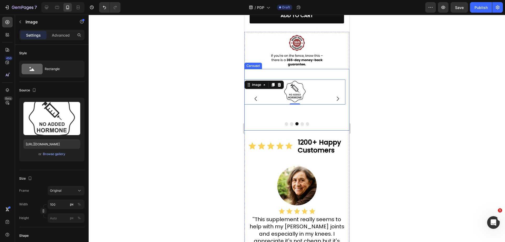
click at [335, 96] on icon "Carousel Next Arrow" at bounding box center [338, 99] width 6 height 6
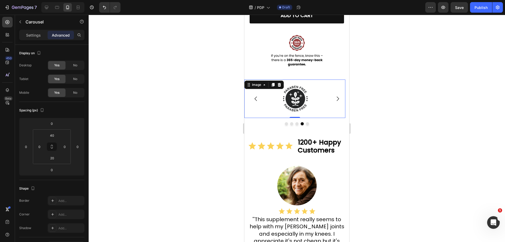
click at [288, 92] on img at bounding box center [294, 98] width 39 height 38
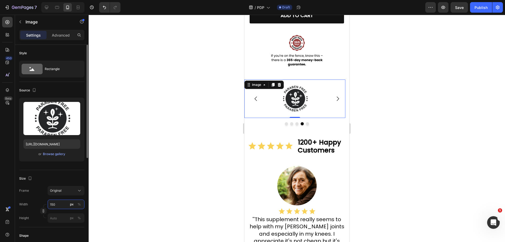
click at [62, 204] on input "150" at bounding box center [66, 203] width 37 height 9
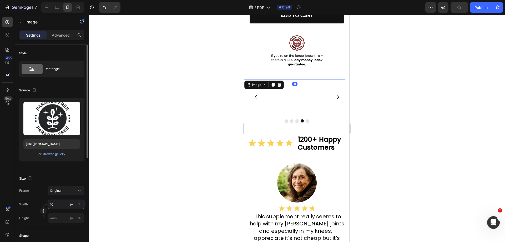
type input "100"
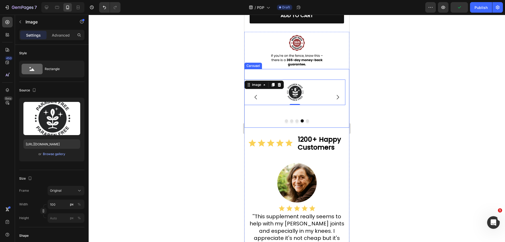
click at [337, 95] on icon "Carousel Next Arrow" at bounding box center [338, 97] width 2 height 4
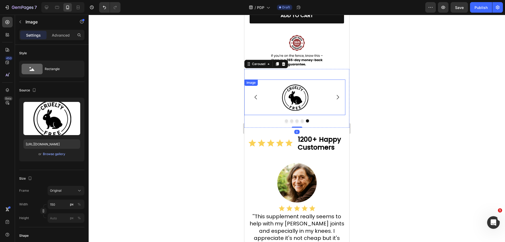
click at [304, 88] on img at bounding box center [294, 97] width 39 height 36
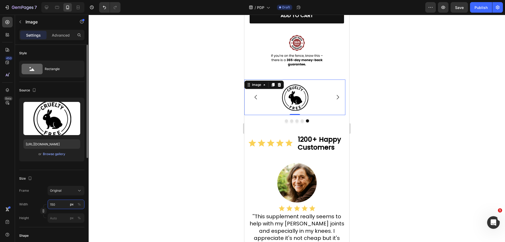
click at [61, 203] on input "150" at bounding box center [66, 203] width 37 height 9
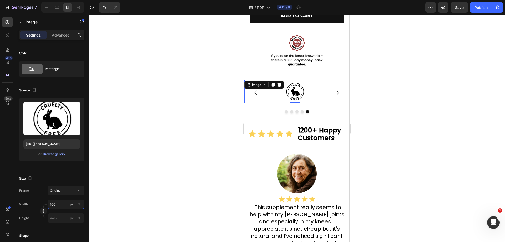
type input "100"
drag, startPoint x: 505, startPoint y: 68, endPoint x: 443, endPoint y: 58, distance: 63.2
click at [503, 67] on div at bounding box center [297, 128] width 416 height 227
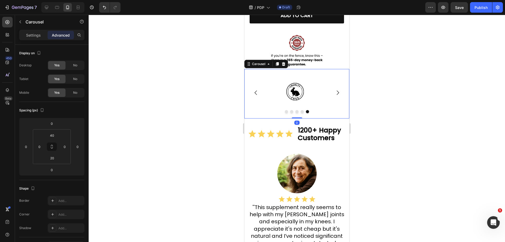
click at [337, 90] on icon "Carousel Next Arrow" at bounding box center [338, 92] width 2 height 4
click at [337, 87] on button "Carousel Next Arrow" at bounding box center [337, 92] width 15 height 15
click at [338, 88] on button "Carousel Next Arrow" at bounding box center [337, 92] width 15 height 15
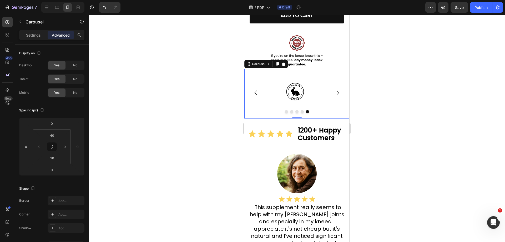
click at [336, 89] on icon "Carousel Next Arrow" at bounding box center [338, 92] width 6 height 6
click at [398, 98] on div at bounding box center [297, 128] width 416 height 227
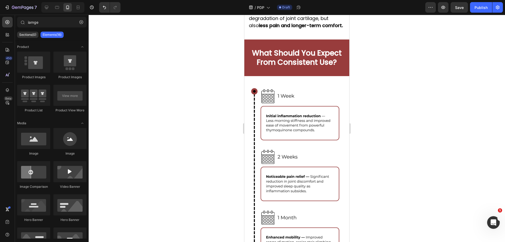
drag, startPoint x: 347, startPoint y: 59, endPoint x: 605, endPoint y: 132, distance: 268.6
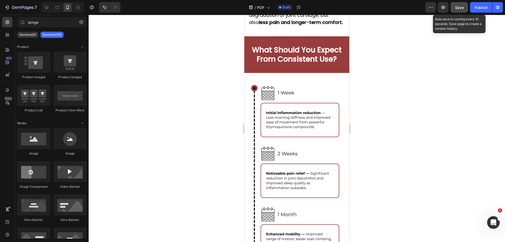
click at [464, 6] on button "Save" at bounding box center [459, 7] width 17 height 11
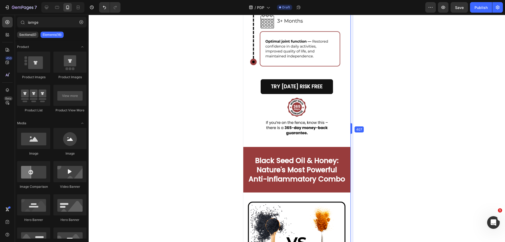
scroll to position [1396, 0]
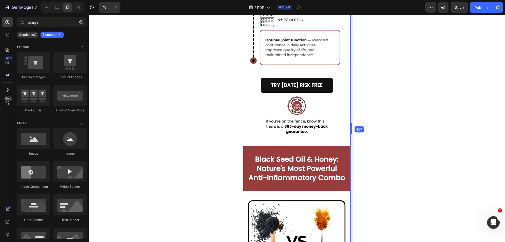
drag, startPoint x: 105, startPoint y: 127, endPoint x: 351, endPoint y: 144, distance: 247.4
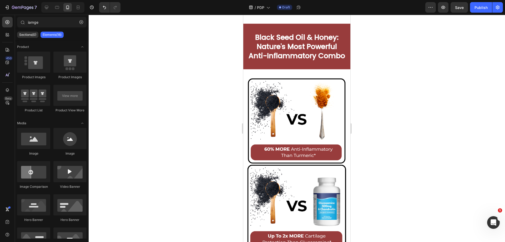
scroll to position [1512, 0]
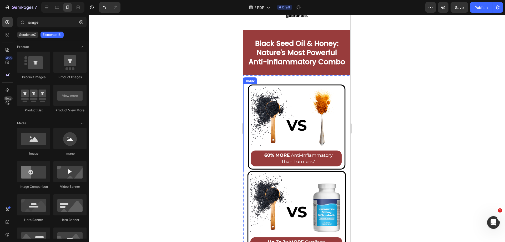
drag, startPoint x: 310, startPoint y: 115, endPoint x: 299, endPoint y: 102, distance: 16.6
click at [310, 114] on img at bounding box center [296, 127] width 99 height 86
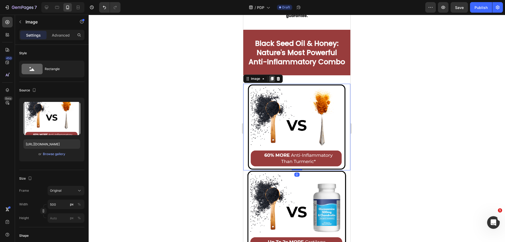
click at [273, 78] on div at bounding box center [272, 79] width 6 height 6
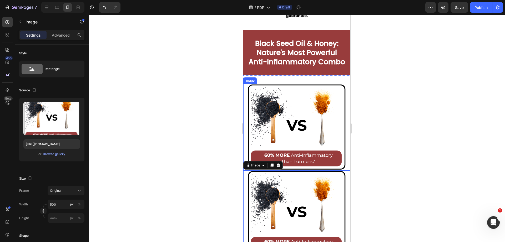
scroll to position [148, 0]
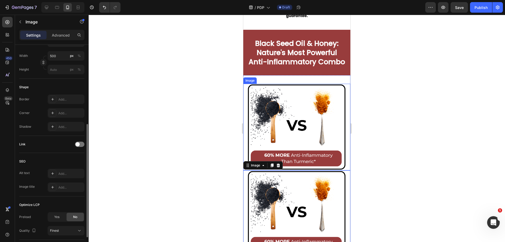
click at [293, 94] on img at bounding box center [296, 127] width 99 height 86
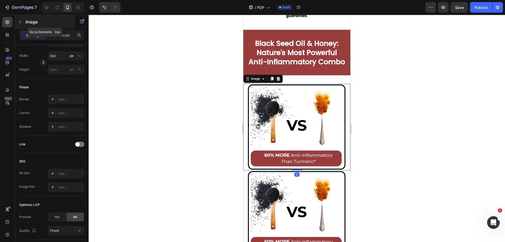
click at [26, 19] on p "Image" at bounding box center [48, 22] width 45 height 6
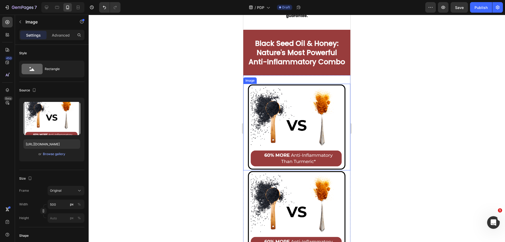
drag, startPoint x: 283, startPoint y: 113, endPoint x: 254, endPoint y: 112, distance: 28.4
click at [282, 113] on img at bounding box center [296, 127] width 99 height 86
click at [54, 143] on input "https://cdn.shopify.com/s/files/1/0918/6417/0870/files/gempages_565534812077556…" at bounding box center [51, 143] width 57 height 9
paste input "7b073e5b-1cd1-4c85-acdb-d6febde98a2c"
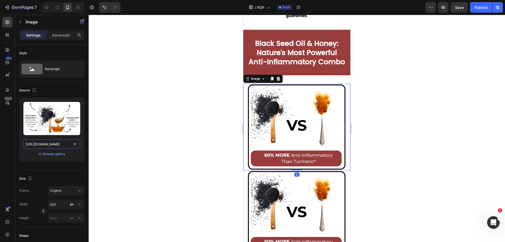
scroll to position [0, 161]
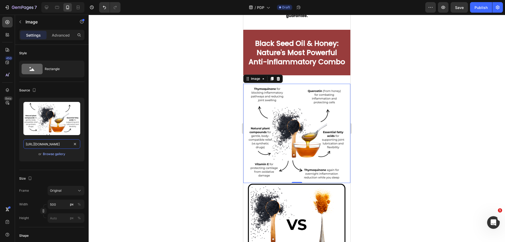
type input "[URL][DOMAIN_NAME]"
click at [401, 144] on div at bounding box center [297, 128] width 416 height 227
click at [314, 135] on img at bounding box center [296, 133] width 99 height 99
click at [60, 35] on p "Advanced" at bounding box center [61, 35] width 18 height 6
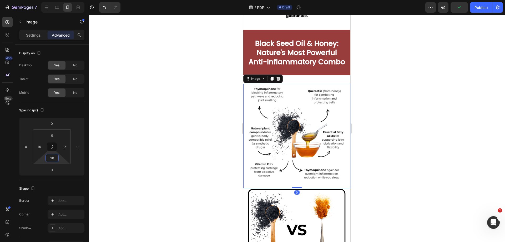
type input "2"
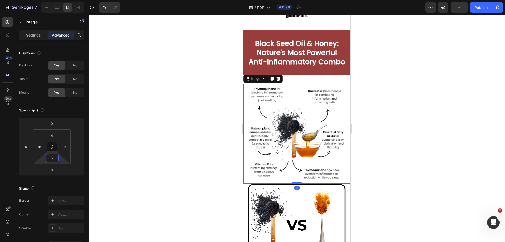
type input "25"
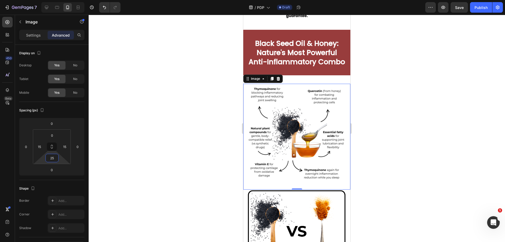
click at [378, 136] on div at bounding box center [297, 128] width 416 height 227
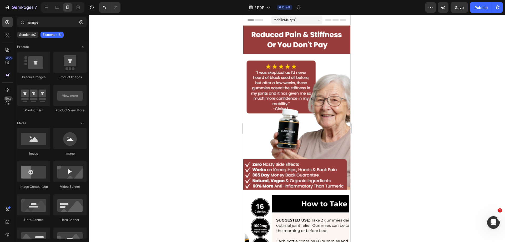
drag, startPoint x: 348, startPoint y: 66, endPoint x: 616, endPoint y: 19, distance: 272.2
click at [460, 5] on span "Save" at bounding box center [459, 7] width 9 height 4
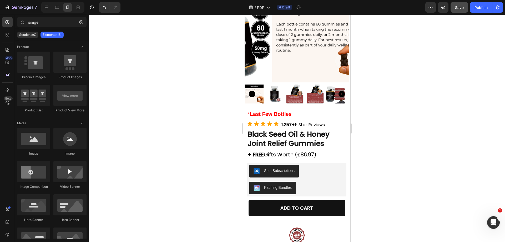
scroll to position [188, 0]
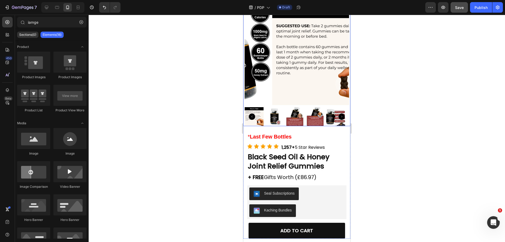
click at [277, 107] on img at bounding box center [274, 116] width 19 height 19
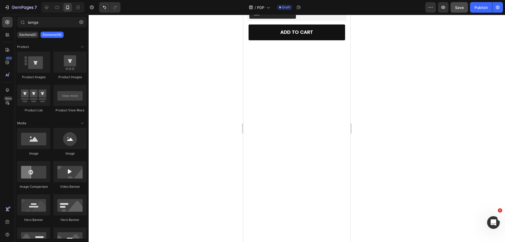
scroll to position [0, 0]
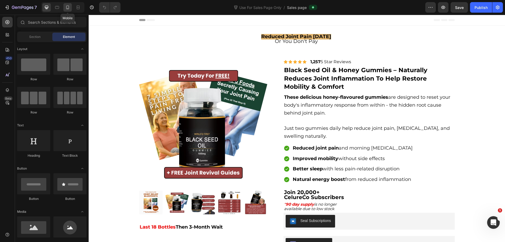
click at [66, 9] on icon at bounding box center [67, 7] width 5 height 5
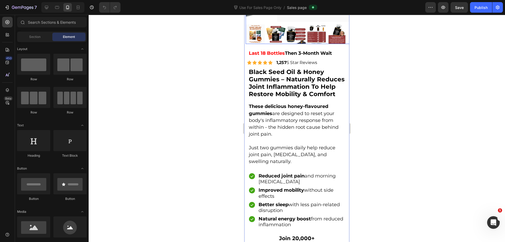
scroll to position [48, 0]
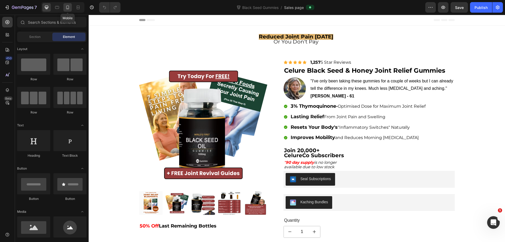
click at [68, 4] on div at bounding box center [67, 7] width 8 height 8
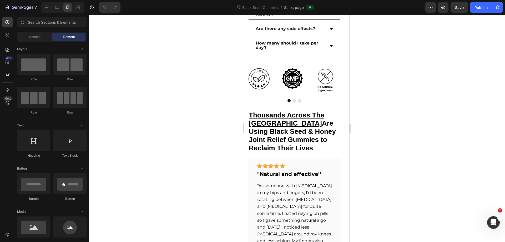
scroll to position [705, 0]
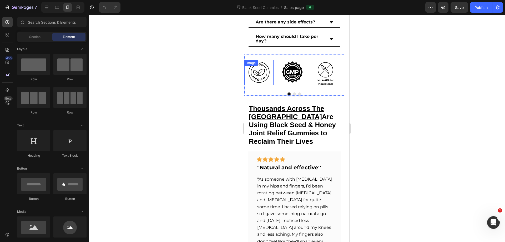
click at [268, 65] on div "Image" at bounding box center [258, 72] width 29 height 25
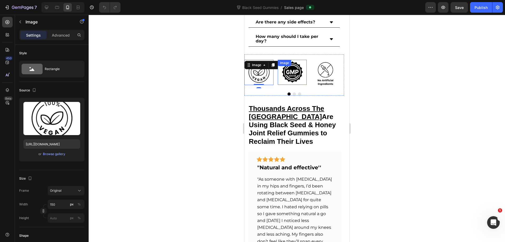
click at [294, 57] on div "Image 0 Image Image Image Image Image Image Carousel" at bounding box center [294, 74] width 100 height 41
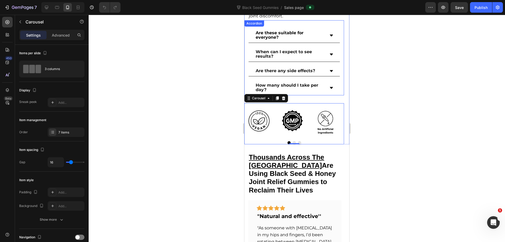
scroll to position [652, 0]
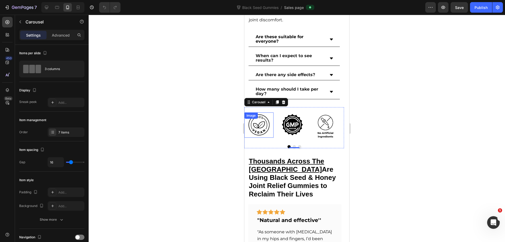
click at [263, 127] on img at bounding box center [258, 124] width 29 height 25
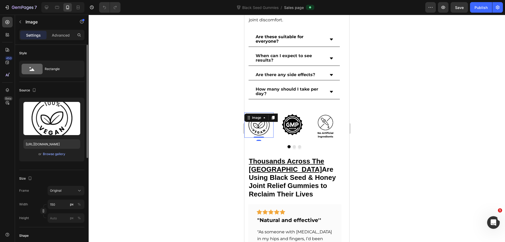
click at [35, 138] on div "Upload Image [URL][DOMAIN_NAME] or Browse gallery" at bounding box center [51, 130] width 65 height 64
click at [37, 141] on input "[URL][DOMAIN_NAME]" at bounding box center [51, 143] width 57 height 9
click at [298, 125] on img at bounding box center [292, 124] width 29 height 25
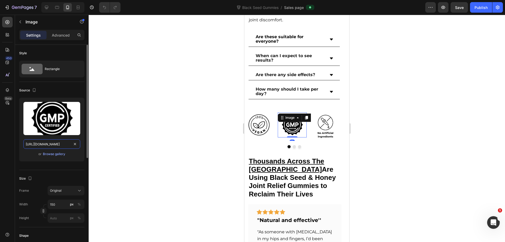
click at [63, 145] on input "[URL][DOMAIN_NAME]" at bounding box center [51, 143] width 57 height 9
click at [331, 130] on img at bounding box center [325, 126] width 29 height 28
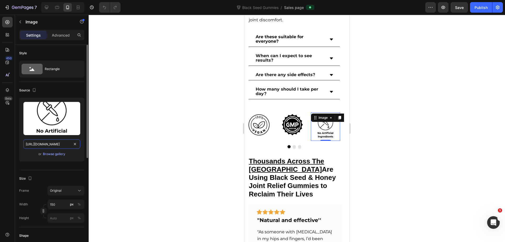
click at [55, 144] on input "[URL][DOMAIN_NAME]" at bounding box center [51, 143] width 57 height 9
click at [293, 146] on button "Dot" at bounding box center [294, 146] width 3 height 3
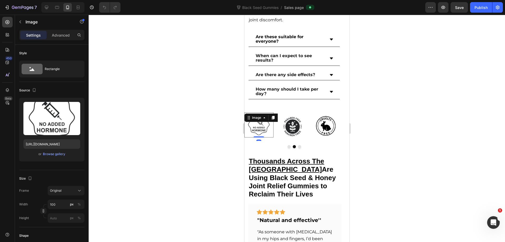
click at [253, 124] on img at bounding box center [259, 124] width 26 height 25
drag, startPoint x: 34, startPoint y: 135, endPoint x: 37, endPoint y: 140, distance: 5.0
click at [34, 136] on div "Upload Image [URL][DOMAIN_NAME] or Browse gallery" at bounding box center [51, 130] width 65 height 64
click at [41, 142] on input "[URL][DOMAIN_NAME]" at bounding box center [51, 143] width 57 height 9
click at [298, 124] on img at bounding box center [292, 126] width 29 height 28
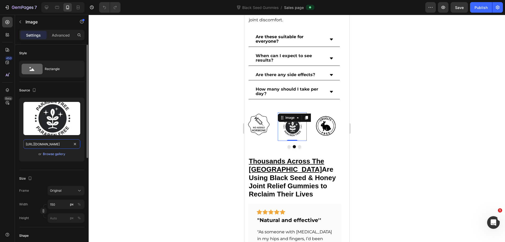
click at [56, 147] on input "[URL][DOMAIN_NAME]" at bounding box center [51, 143] width 57 height 9
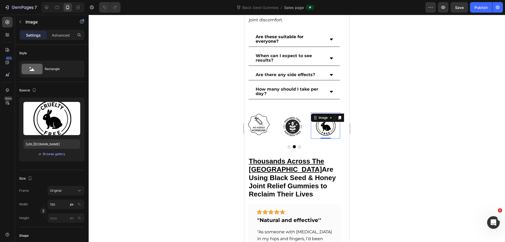
click at [327, 122] on img at bounding box center [325, 125] width 29 height 26
click at [50, 148] on input "[URL][DOMAIN_NAME]" at bounding box center [51, 143] width 57 height 9
click at [298, 147] on button "Dot" at bounding box center [299, 146] width 3 height 3
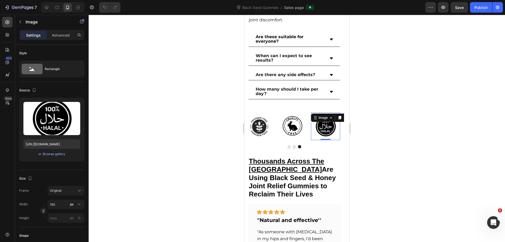
click at [331, 130] on img at bounding box center [325, 126] width 29 height 28
click at [47, 148] on input "[URL][DOMAIN_NAME]" at bounding box center [51, 143] width 57 height 9
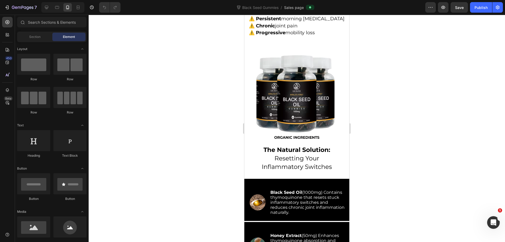
scroll to position [1605, 0]
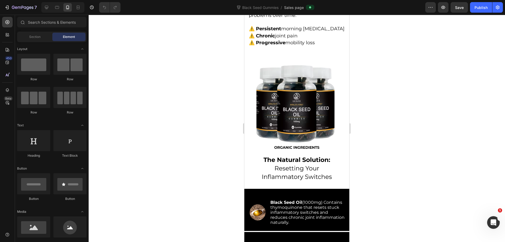
drag, startPoint x: 346, startPoint y: 77, endPoint x: 601, endPoint y: 154, distance: 265.7
click at [9, 7] on icon "button" at bounding box center [8, 8] width 2 height 4
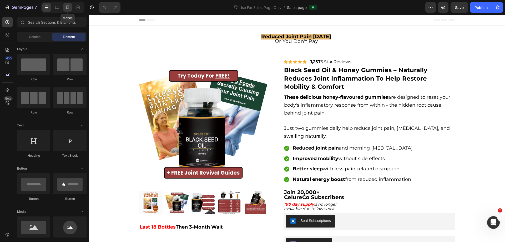
click at [66, 8] on icon at bounding box center [67, 8] width 3 height 4
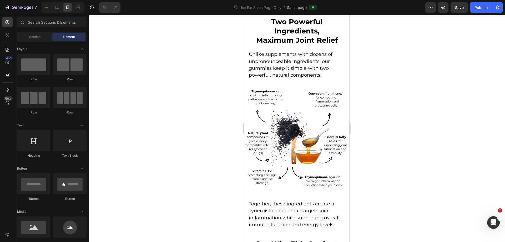
scroll to position [1658, 0]
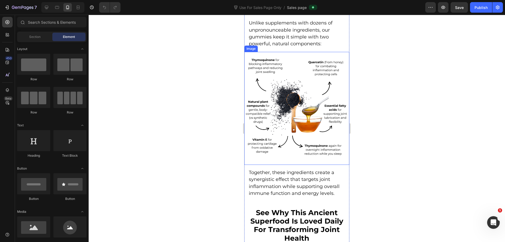
click at [329, 141] on img at bounding box center [296, 106] width 105 height 105
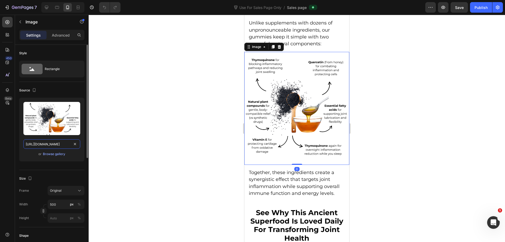
click at [56, 147] on input "[URL][DOMAIN_NAME]" at bounding box center [51, 143] width 57 height 9
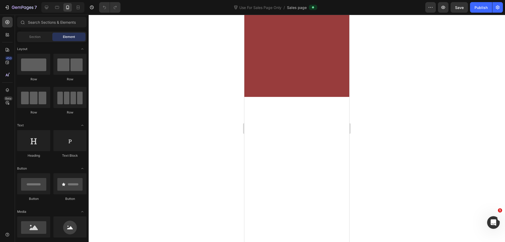
scroll to position [0, 0]
